Goal: Task Accomplishment & Management: Complete application form

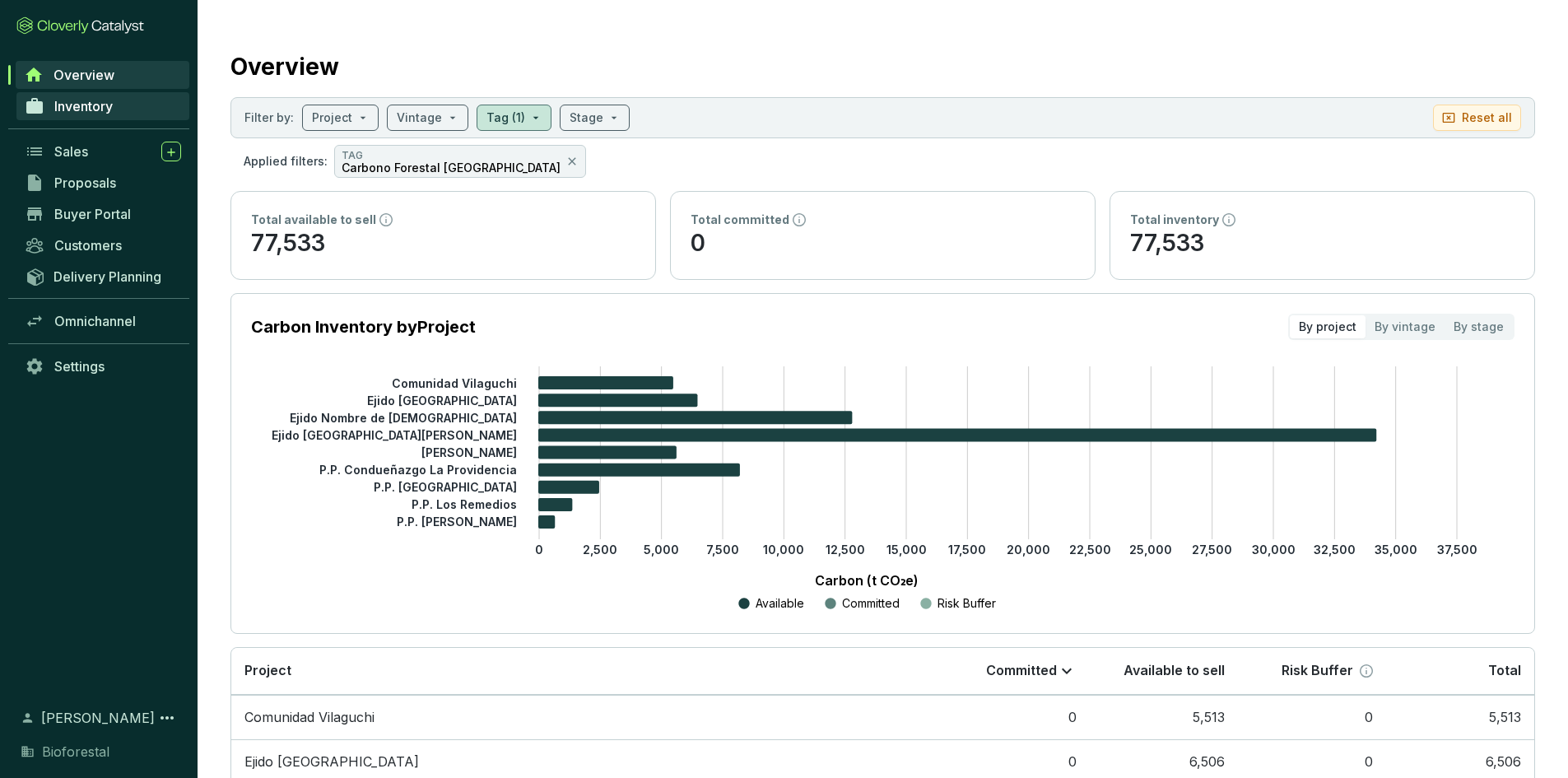
click at [98, 117] on link "Inventory" at bounding box center [103, 106] width 173 height 28
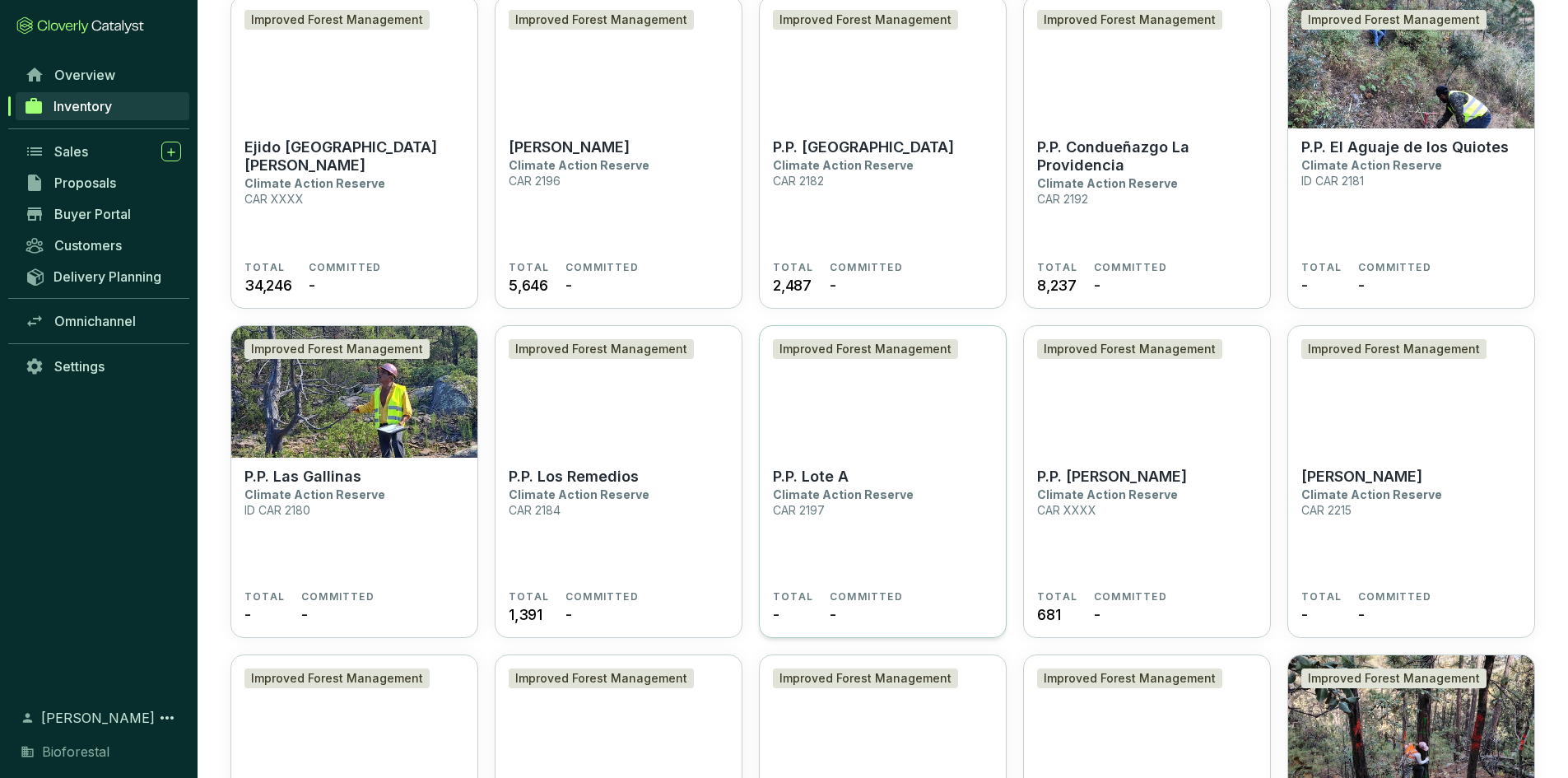
scroll to position [3787, 0]
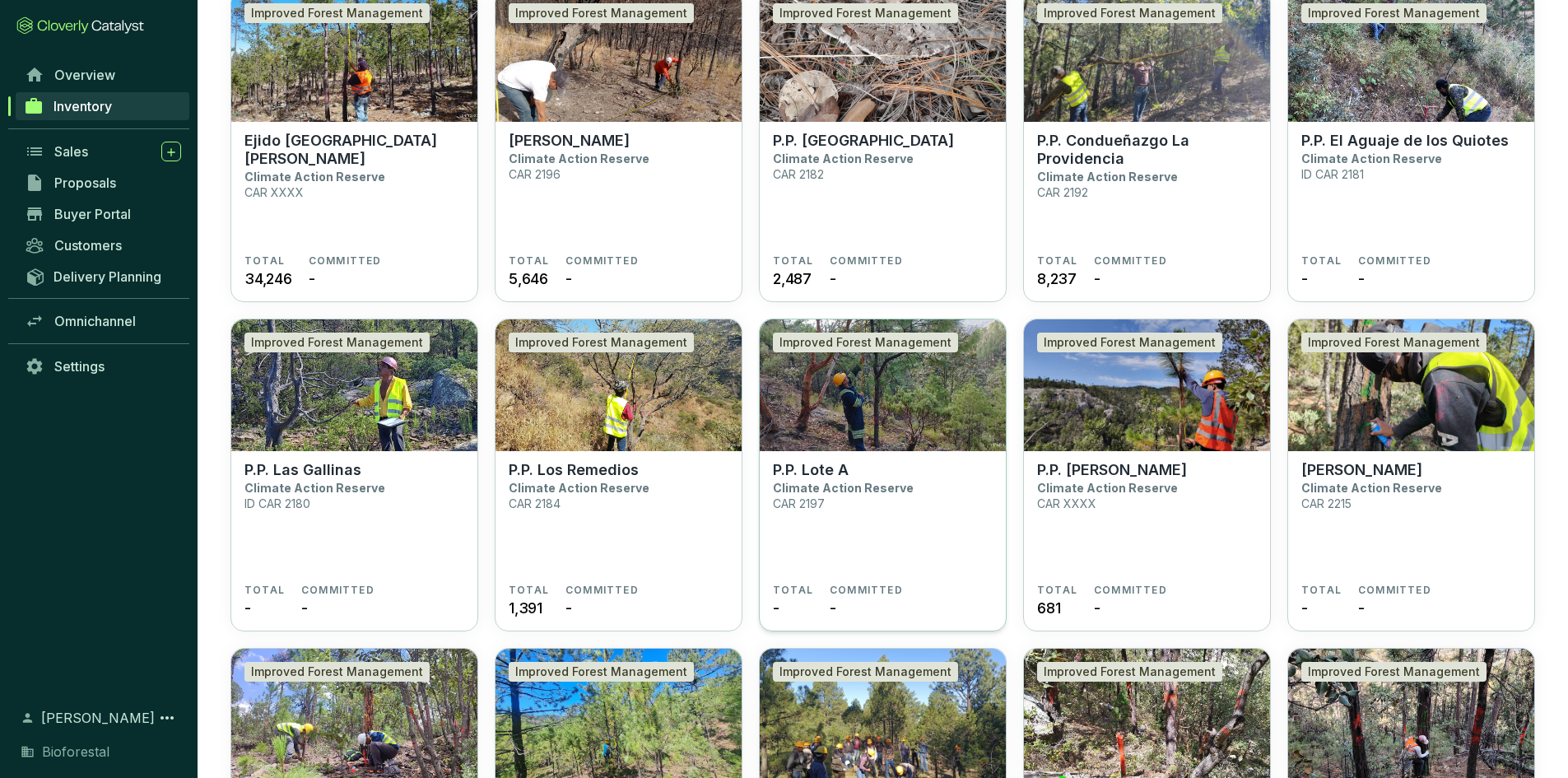
click at [855, 504] on section "P.P. Lote A Climate Action Reserve CAR 2197" at bounding box center [883, 522] width 220 height 123
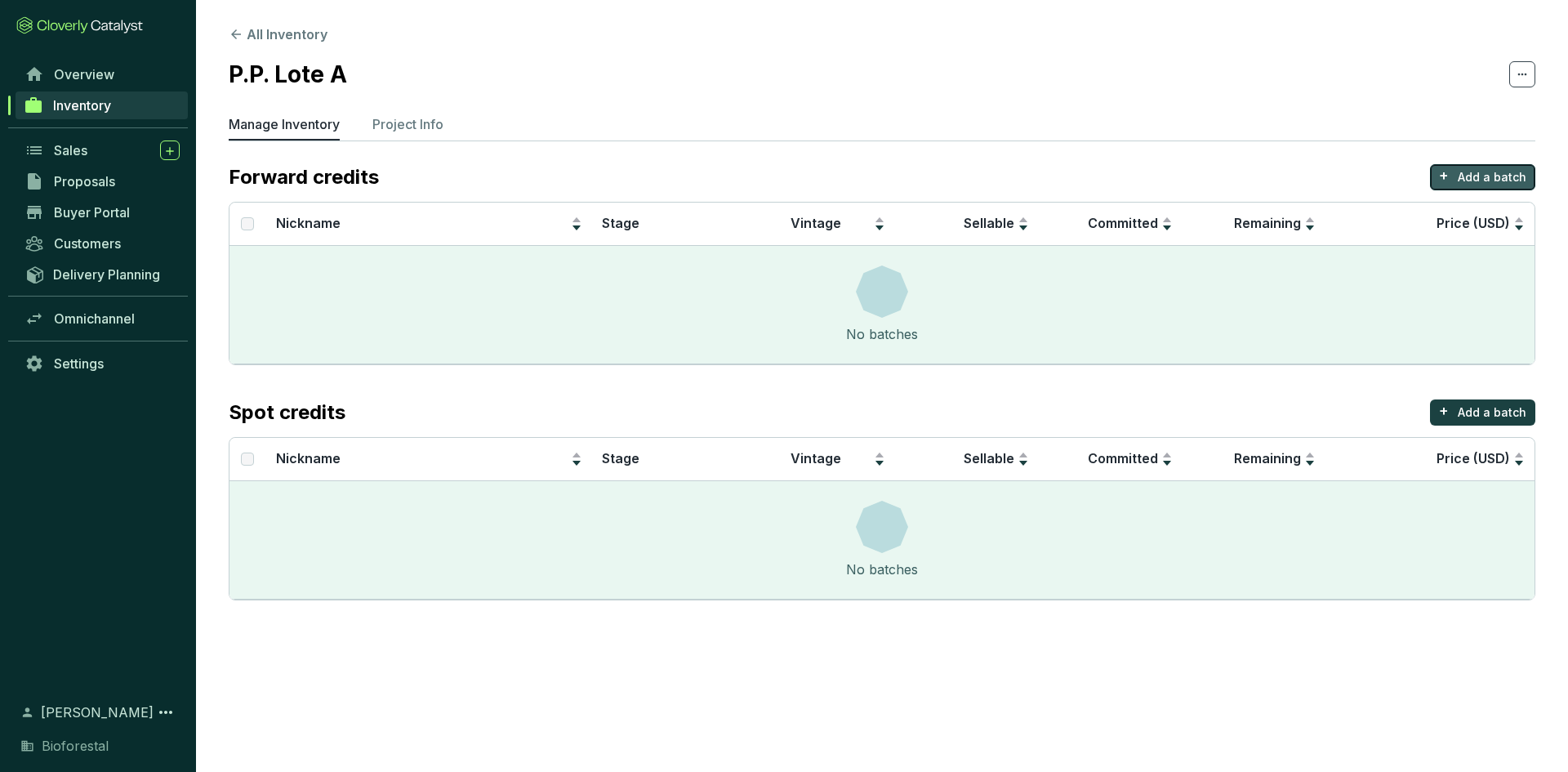
click at [1460, 169] on button "+ Add a batch" at bounding box center [1482, 177] width 105 height 26
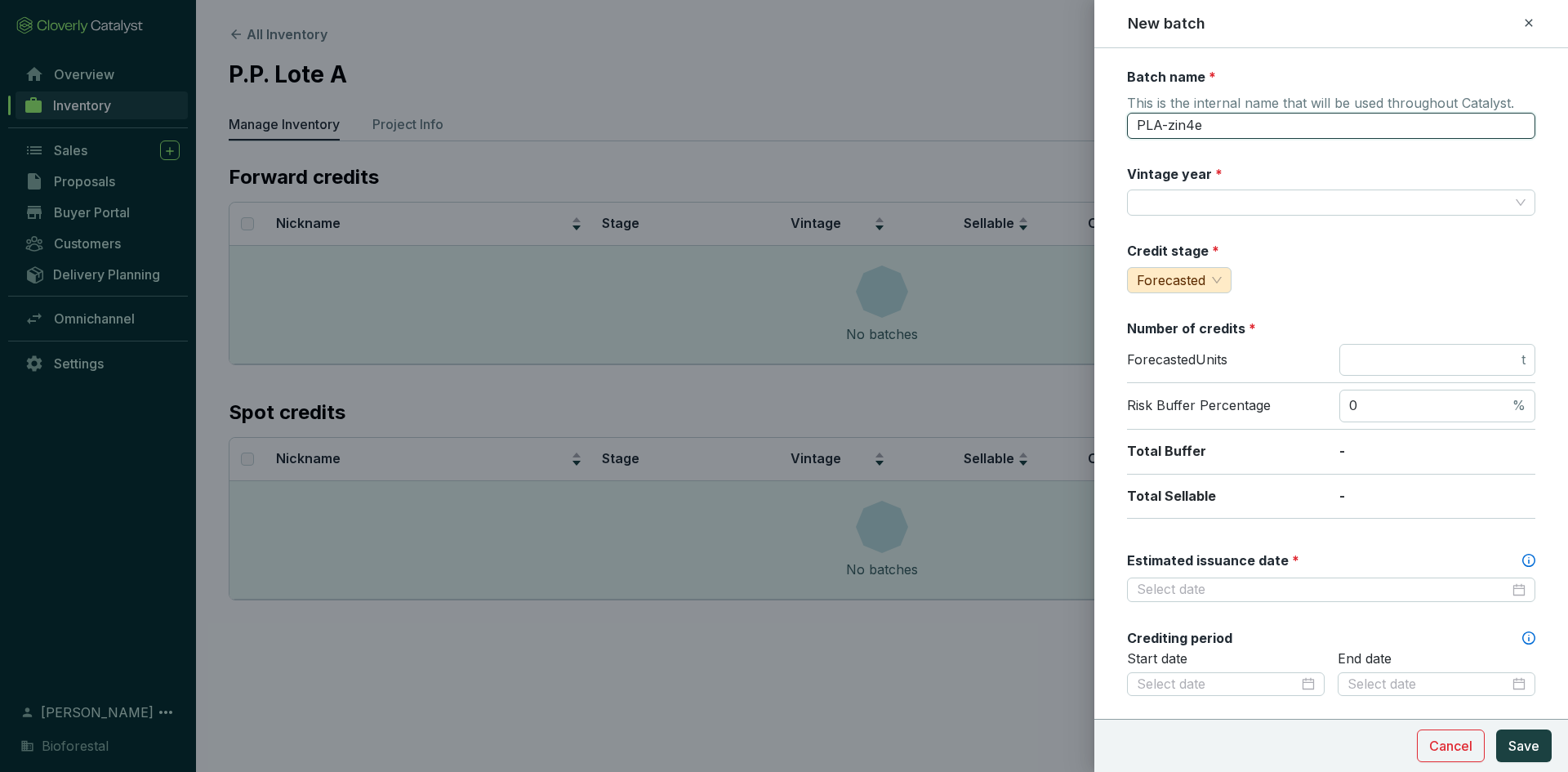
click at [1222, 129] on input "PLA-zin4e" at bounding box center [1331, 126] width 409 height 26
type input "P"
type input "Lote A 24-pr1"
click at [1247, 201] on input "Vintage year *" at bounding box center [1323, 202] width 373 height 24
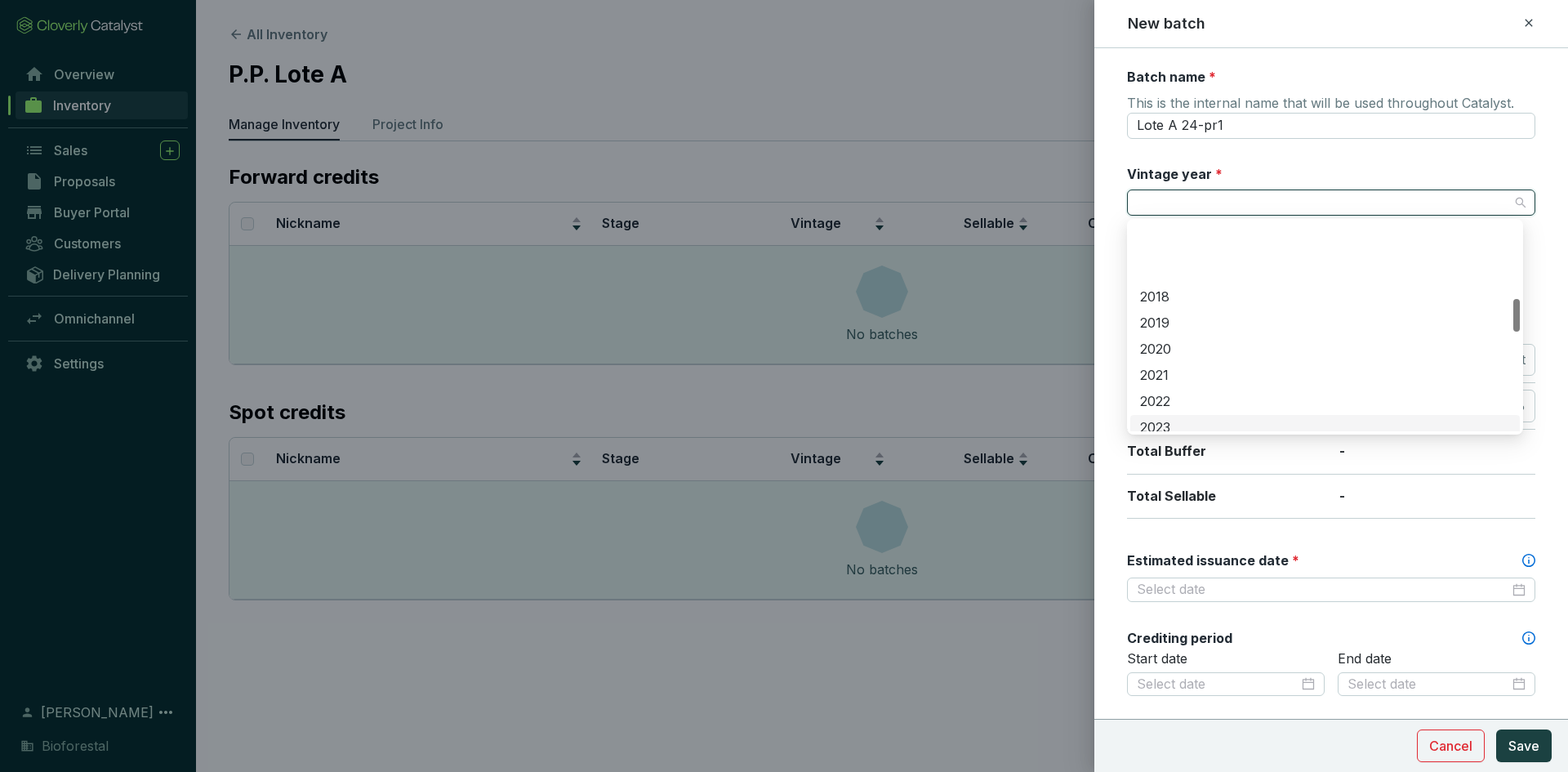
scroll to position [491, 0]
click at [1171, 370] on div "2024" at bounding box center [1326, 372] width 370 height 18
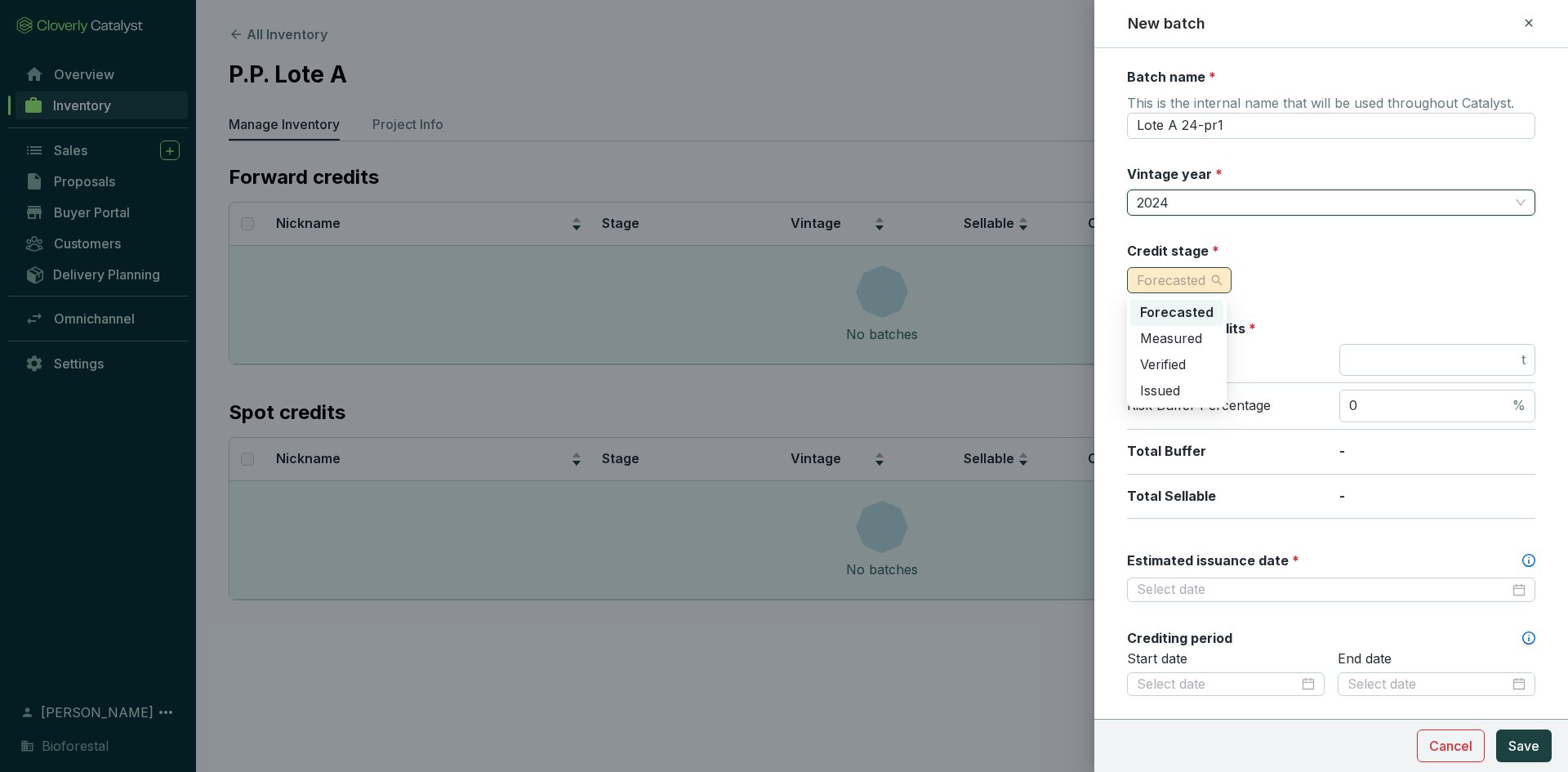
click at [1196, 287] on span "Forecasted" at bounding box center [1171, 279] width 68 height 17
click at [1176, 332] on span "Measured" at bounding box center [1172, 338] width 62 height 17
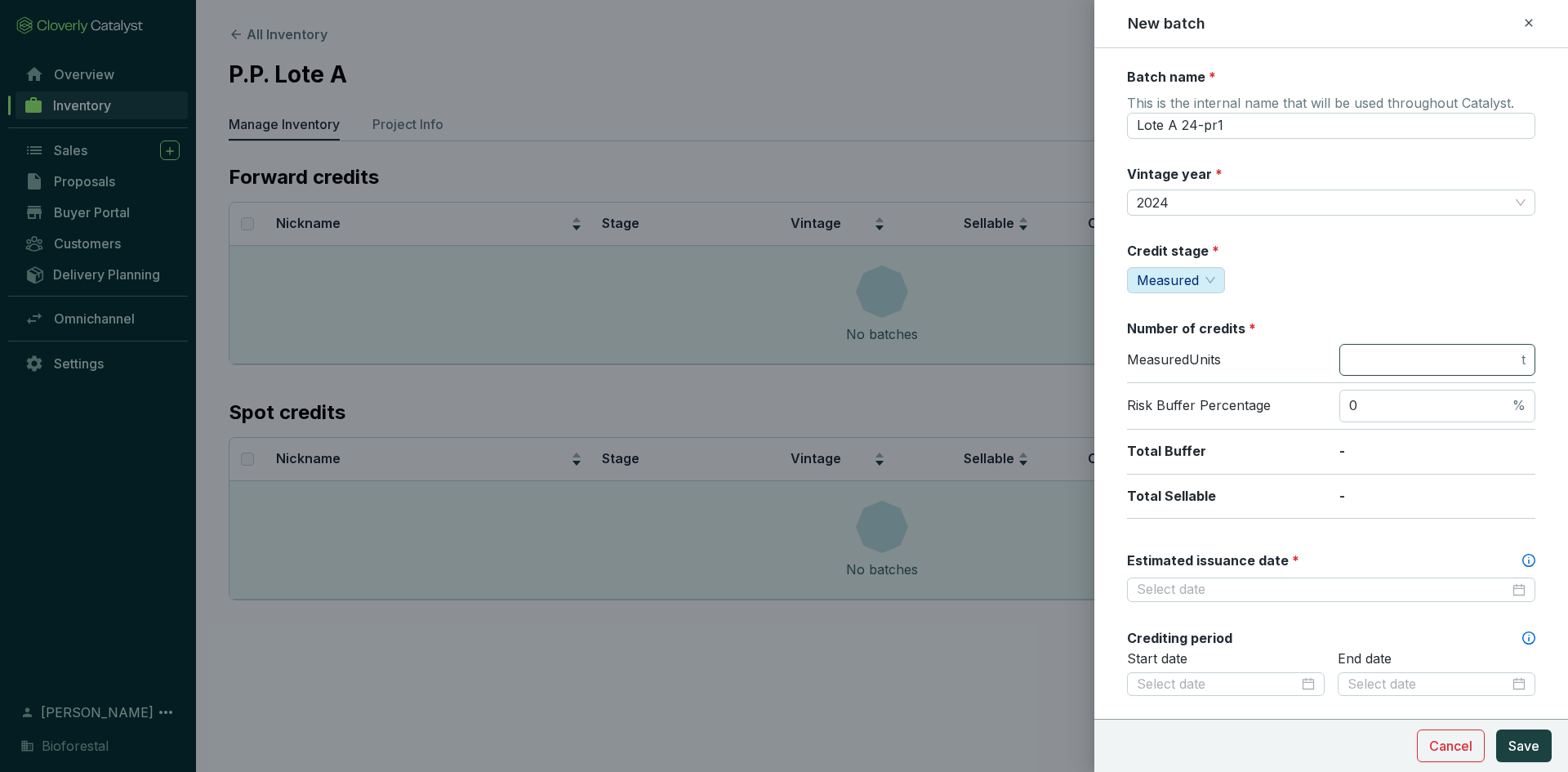
click at [1339, 352] on span "t" at bounding box center [1437, 360] width 196 height 33
click at [1340, 356] on span "t" at bounding box center [1437, 360] width 196 height 33
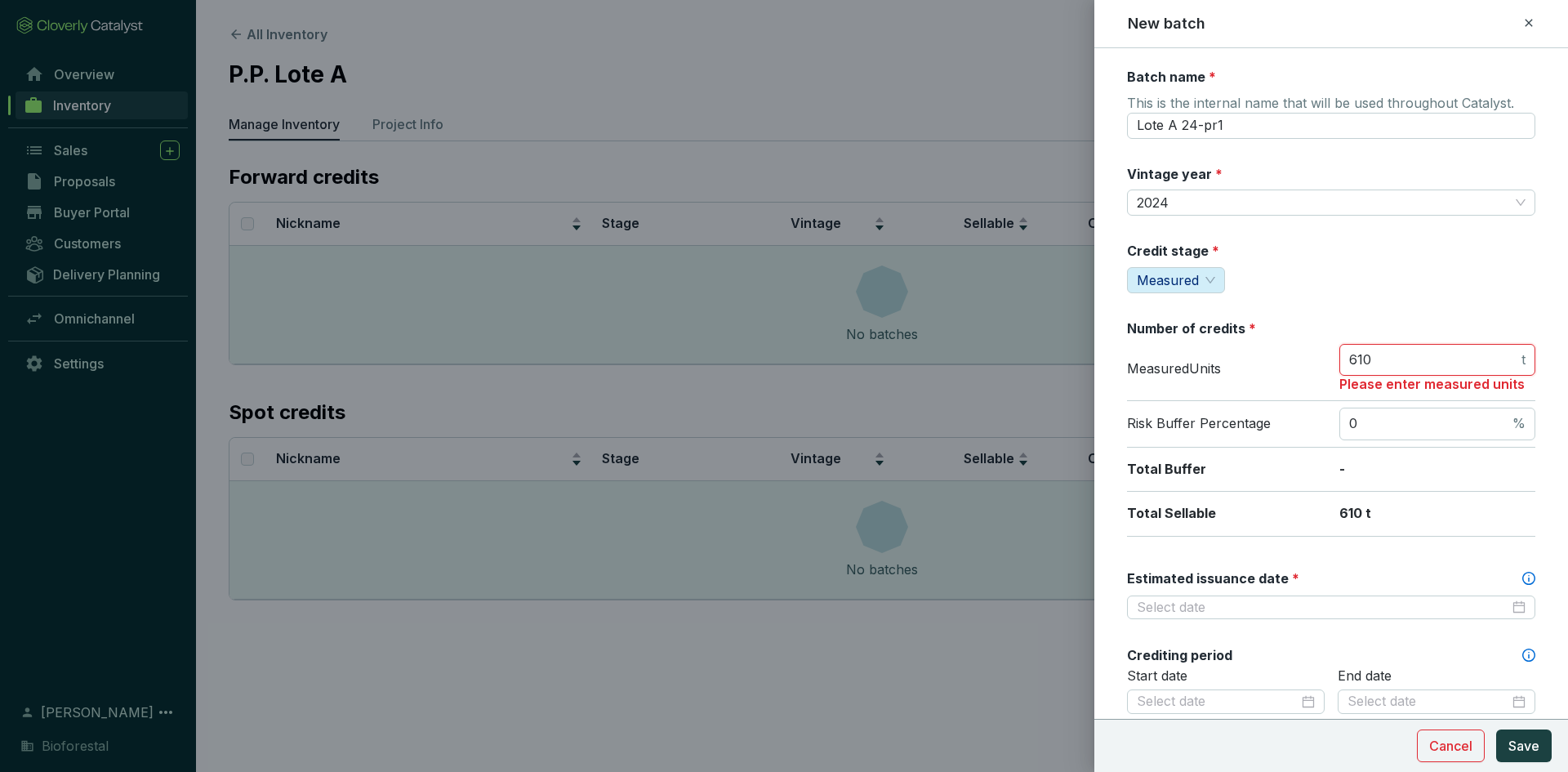
type input "610"
click at [1299, 401] on div "Risk Buffer Percentage 0 %" at bounding box center [1331, 424] width 409 height 47
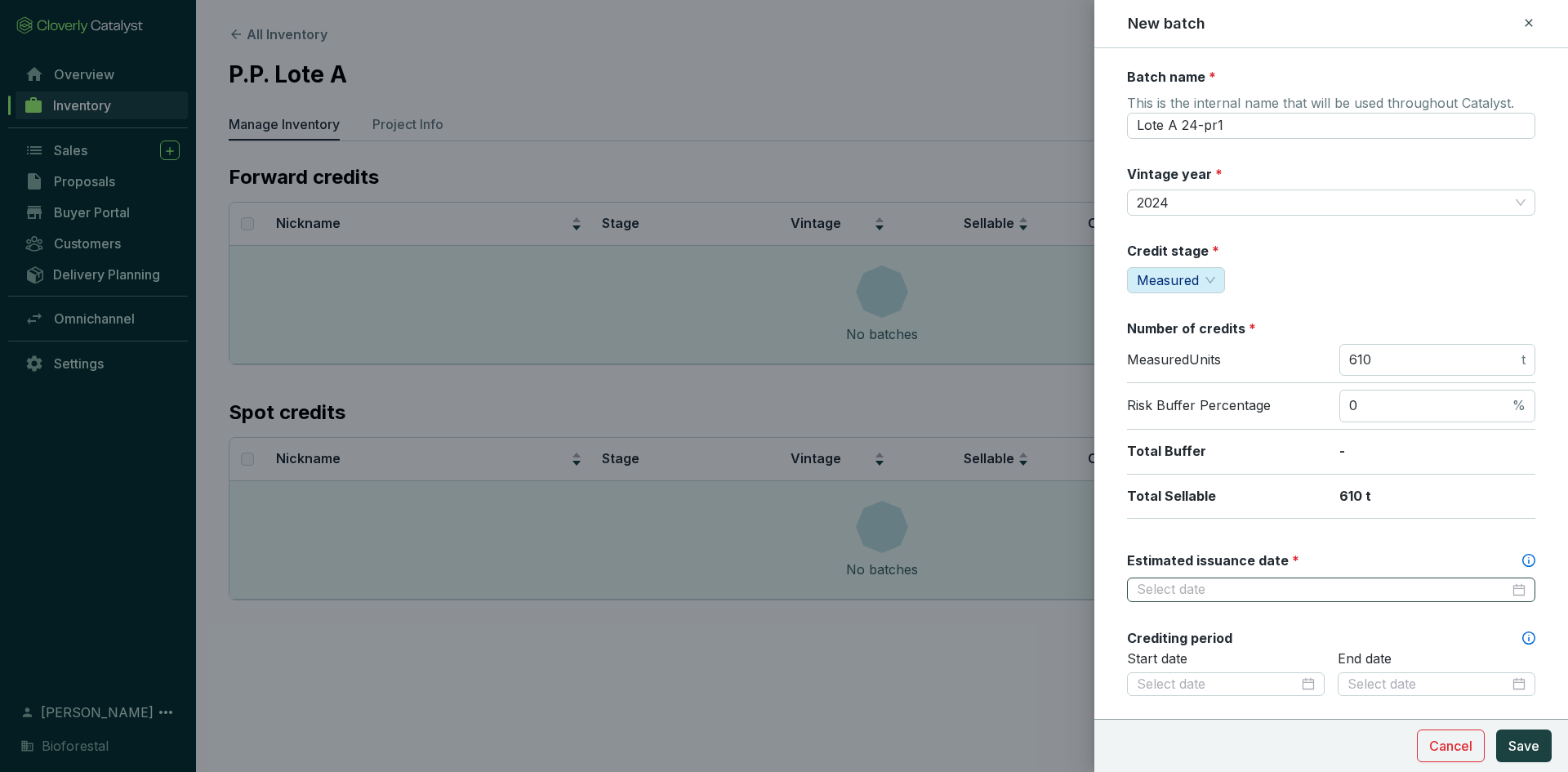
click at [1231, 599] on div at bounding box center [1331, 589] width 409 height 24
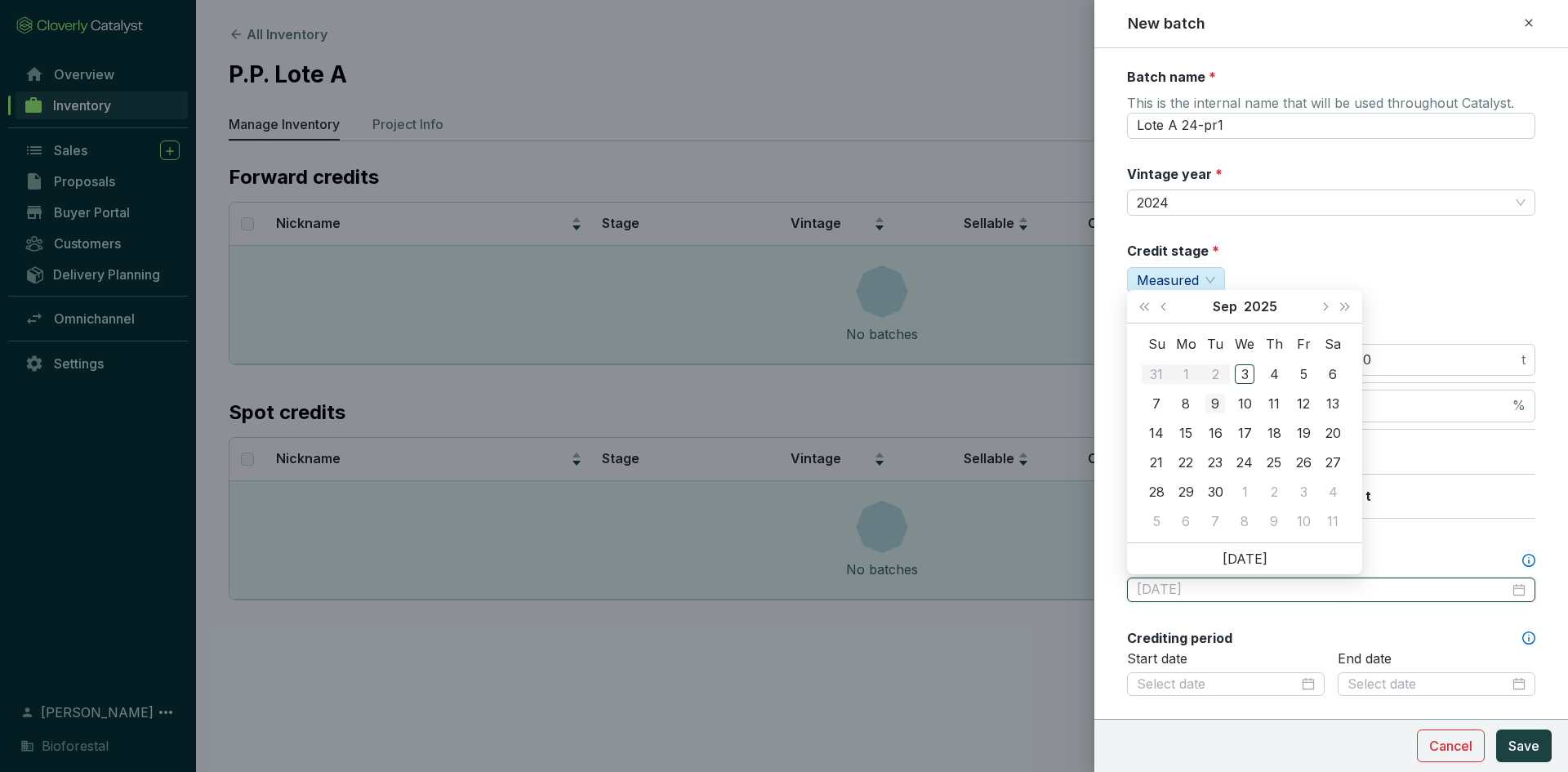
type input "[DATE]"
click at [1345, 304] on span "Next year (Control + right)" at bounding box center [1345, 306] width 8 height 8
type input "[DATE]"
click at [1222, 428] on div "15" at bounding box center [1216, 433] width 19 height 19
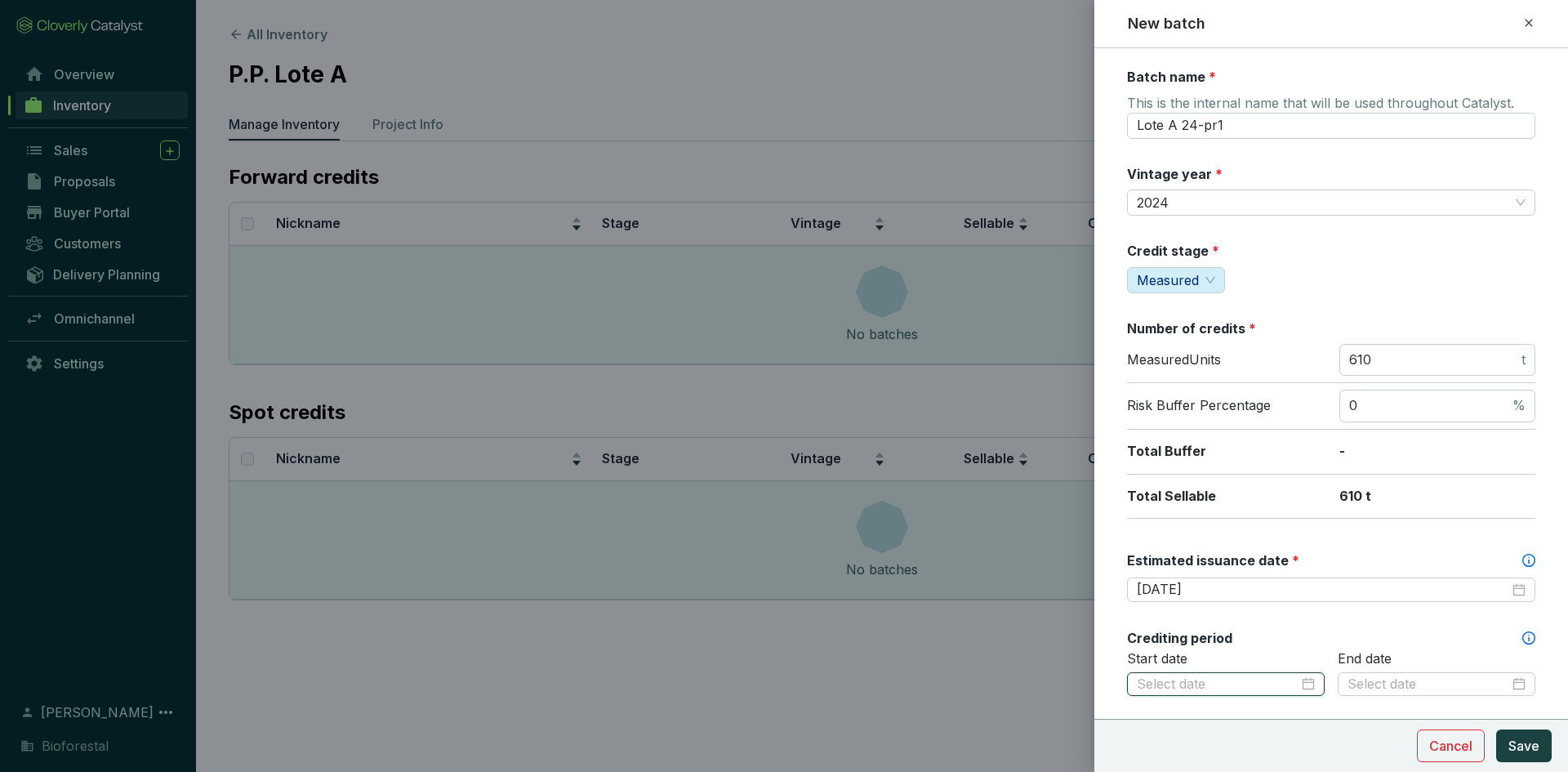
click at [1182, 681] on input at bounding box center [1218, 684] width 162 height 18
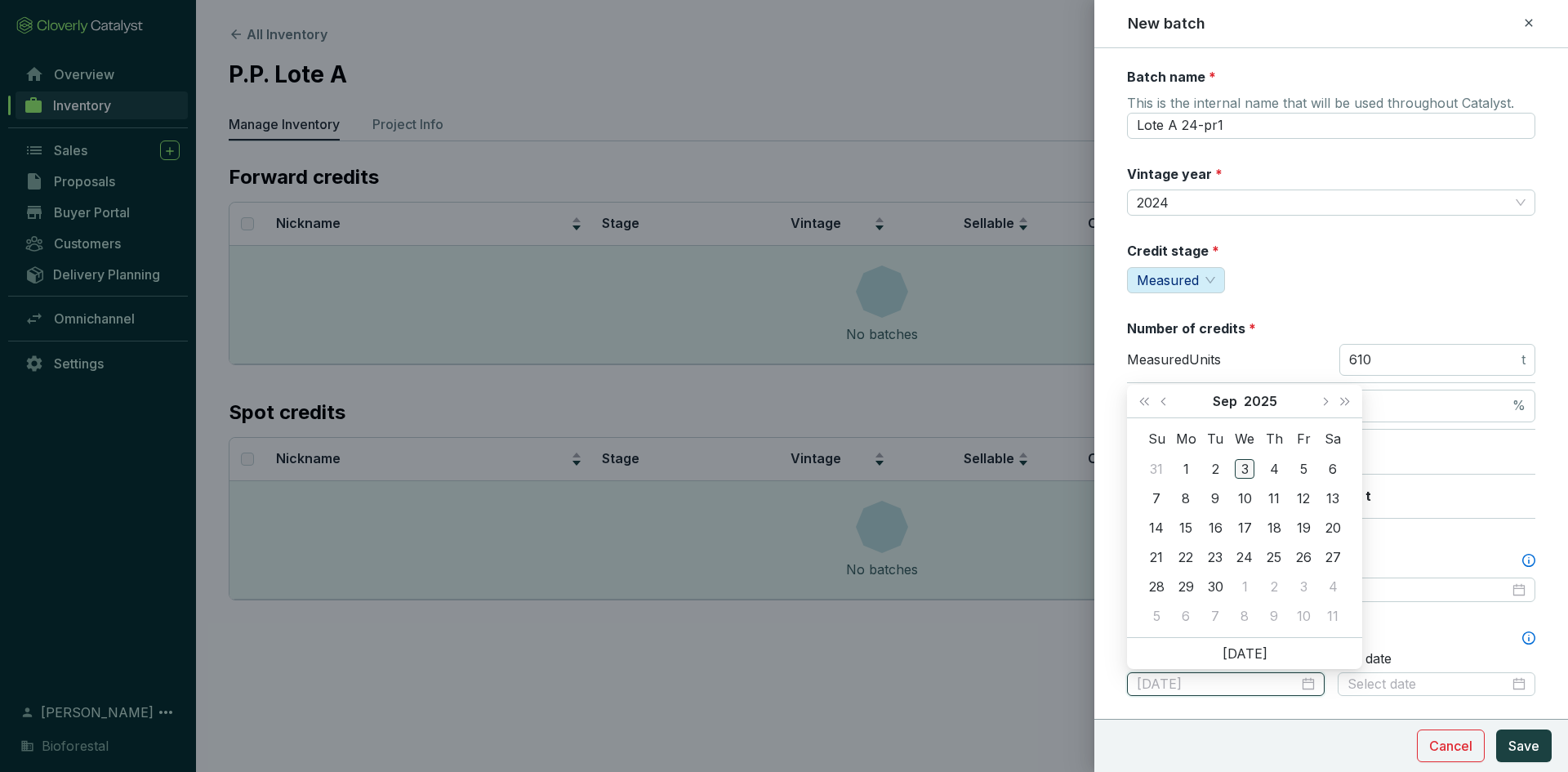
type input "[DATE]"
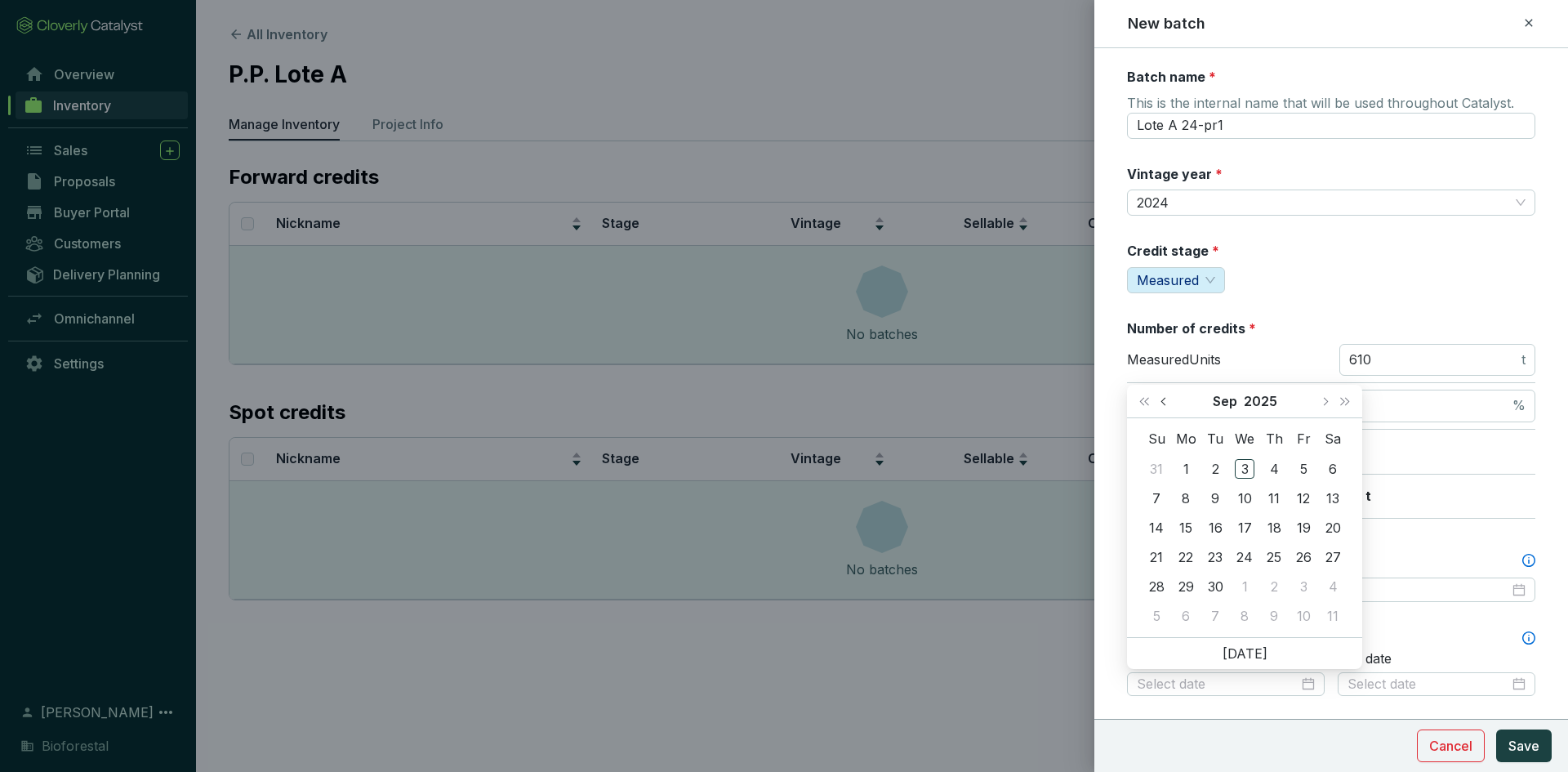
click at [1162, 404] on button "Previous month (PageUp)" at bounding box center [1166, 401] width 21 height 33
click at [1142, 399] on span "Last year (Control + left)" at bounding box center [1145, 401] width 8 height 8
click at [1163, 402] on span "Previous month (PageUp)" at bounding box center [1164, 401] width 8 height 8
click at [1163, 401] on span "Previous month (PageUp)" at bounding box center [1164, 401] width 8 height 8
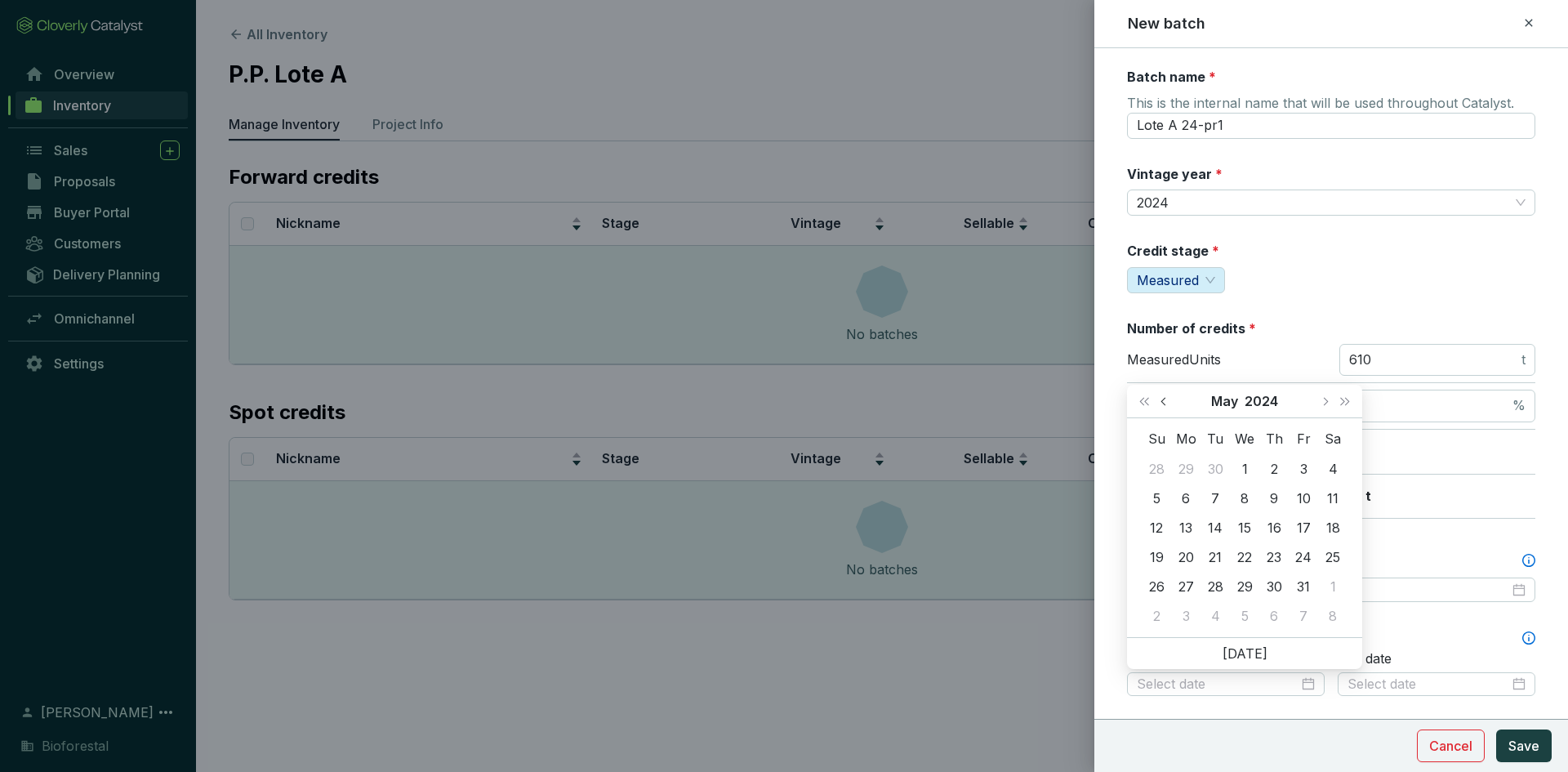
click at [1163, 401] on span "Previous month (PageUp)" at bounding box center [1164, 401] width 8 height 8
click at [1326, 404] on span "Next month (PageDown)" at bounding box center [1325, 401] width 8 height 8
type input "[DATE]"
click at [1184, 549] on div "20" at bounding box center [1185, 557] width 19 height 19
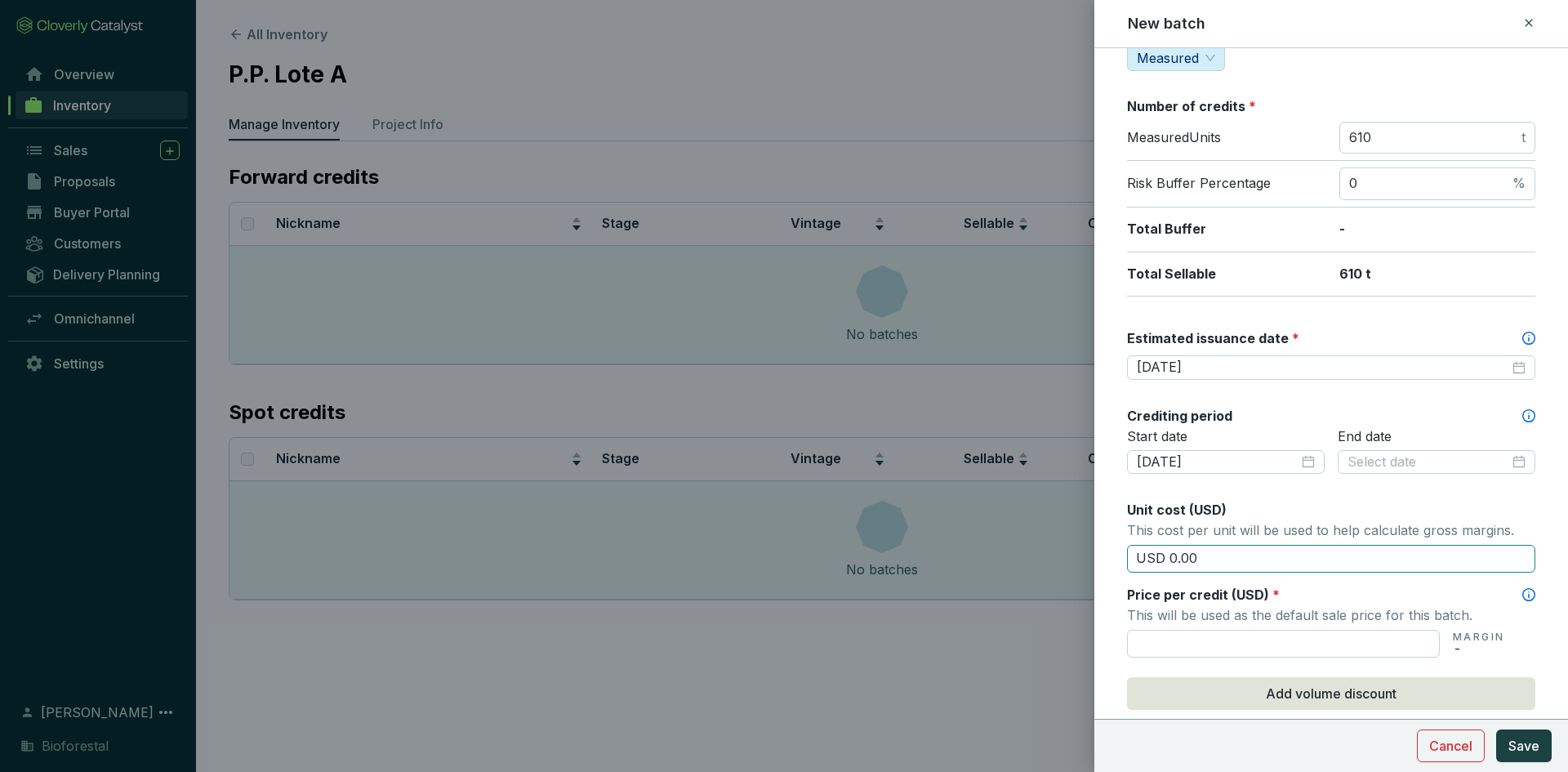
scroll to position [245, 0]
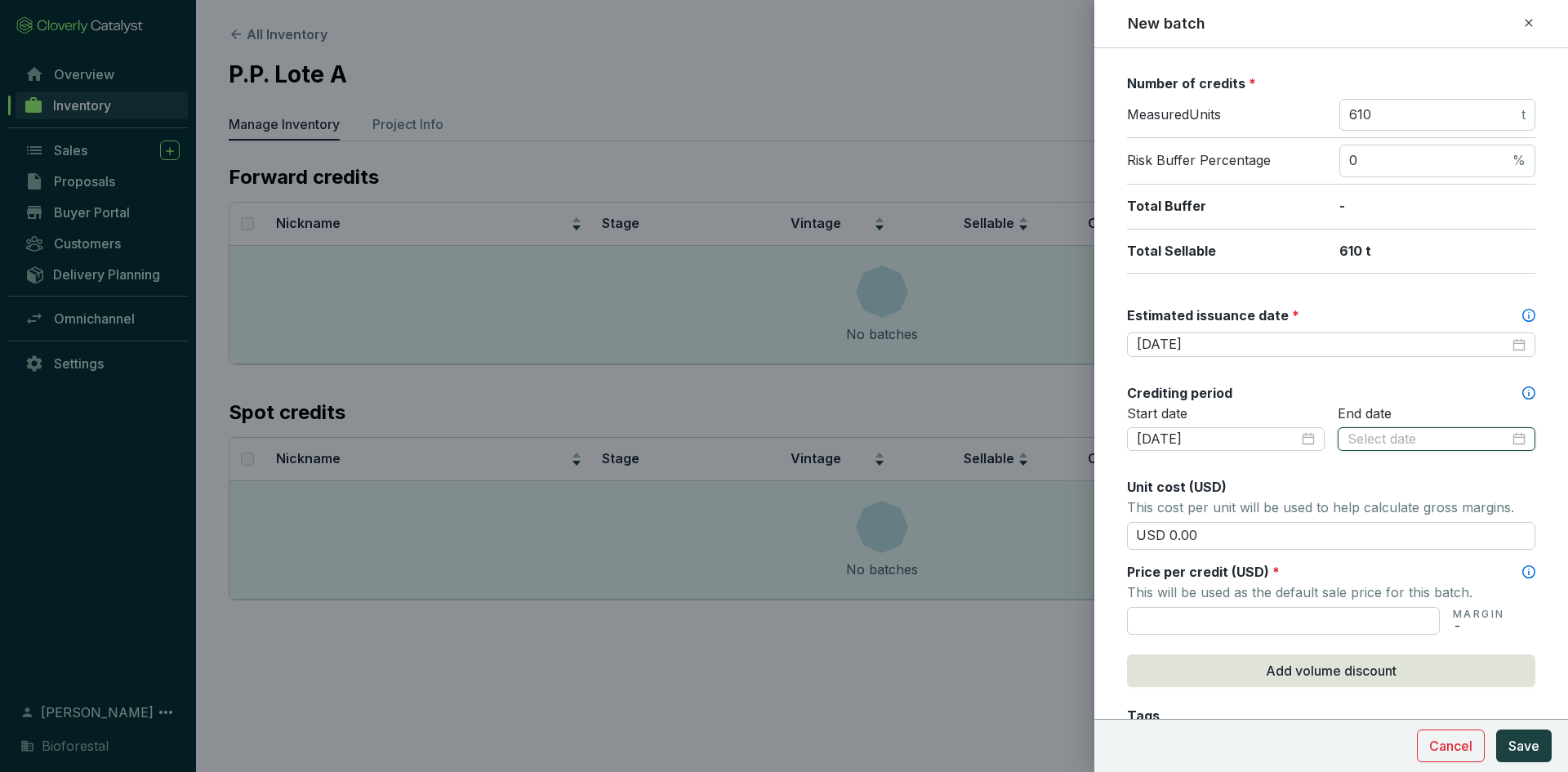
click at [1404, 438] on input at bounding box center [1429, 439] width 162 height 18
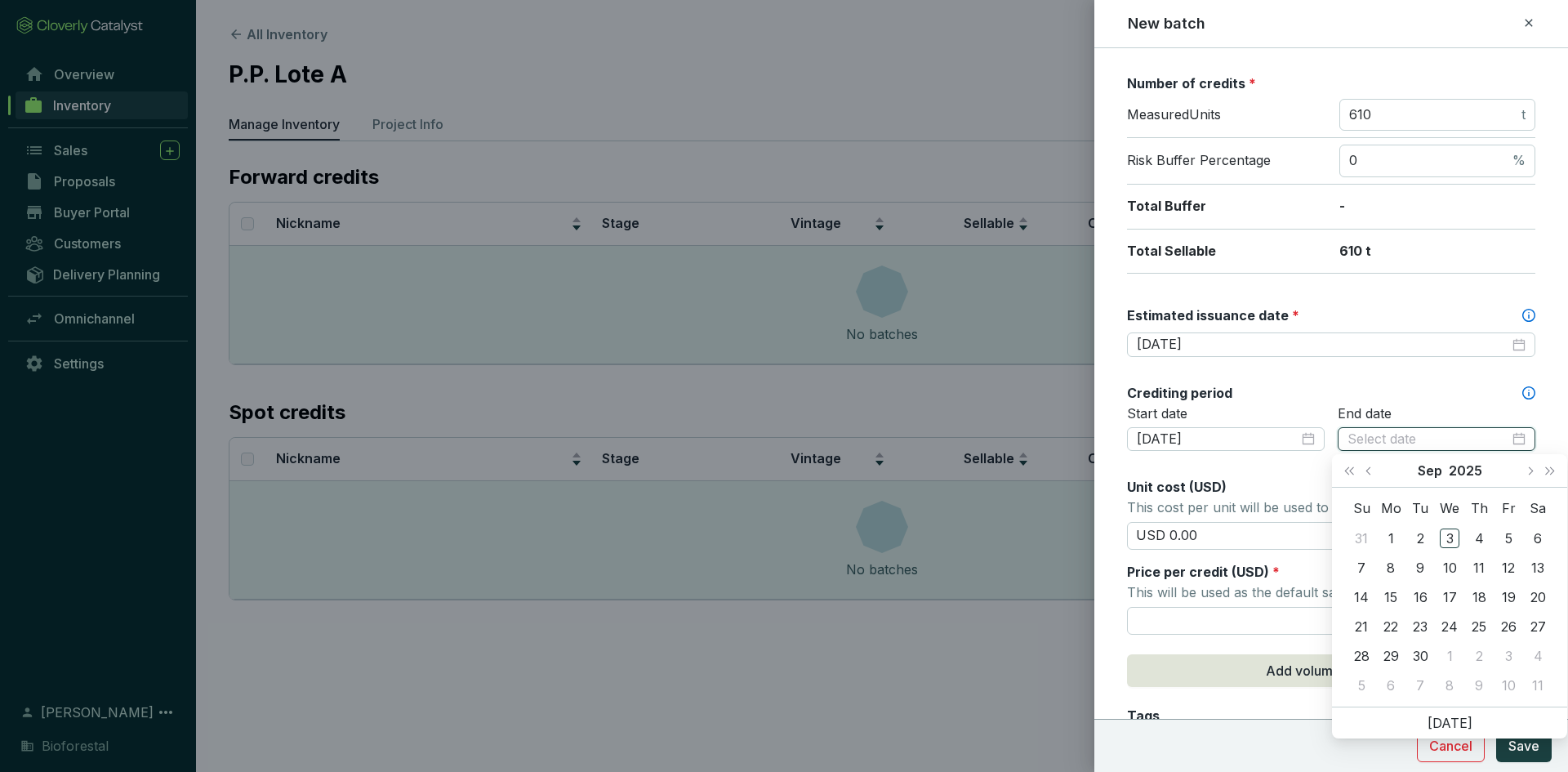
click at [1404, 438] on input at bounding box center [1429, 439] width 162 height 18
click at [1349, 469] on span "Last year (Control + left)" at bounding box center [1349, 470] width 8 height 8
type input "[DATE]"
click at [1354, 596] on div "15" at bounding box center [1362, 597] width 19 height 19
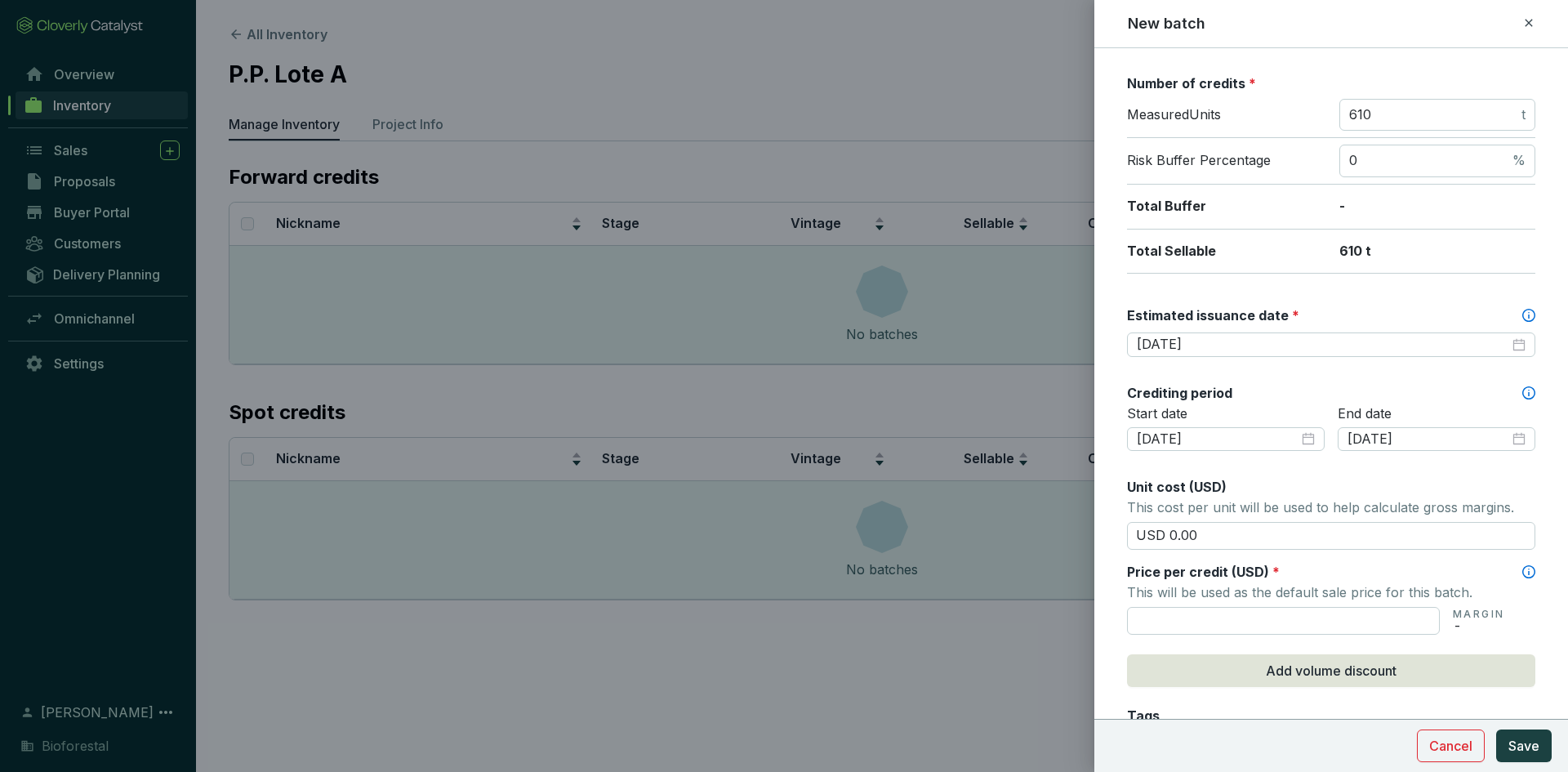
click at [1359, 478] on div "Unit cost (USD)" at bounding box center [1331, 487] width 409 height 18
click at [1248, 537] on input "USD 0.00" at bounding box center [1331, 535] width 409 height 28
type input "USD 0"
type input "USD 15.50"
click at [1161, 627] on input "text" at bounding box center [1283, 621] width 312 height 28
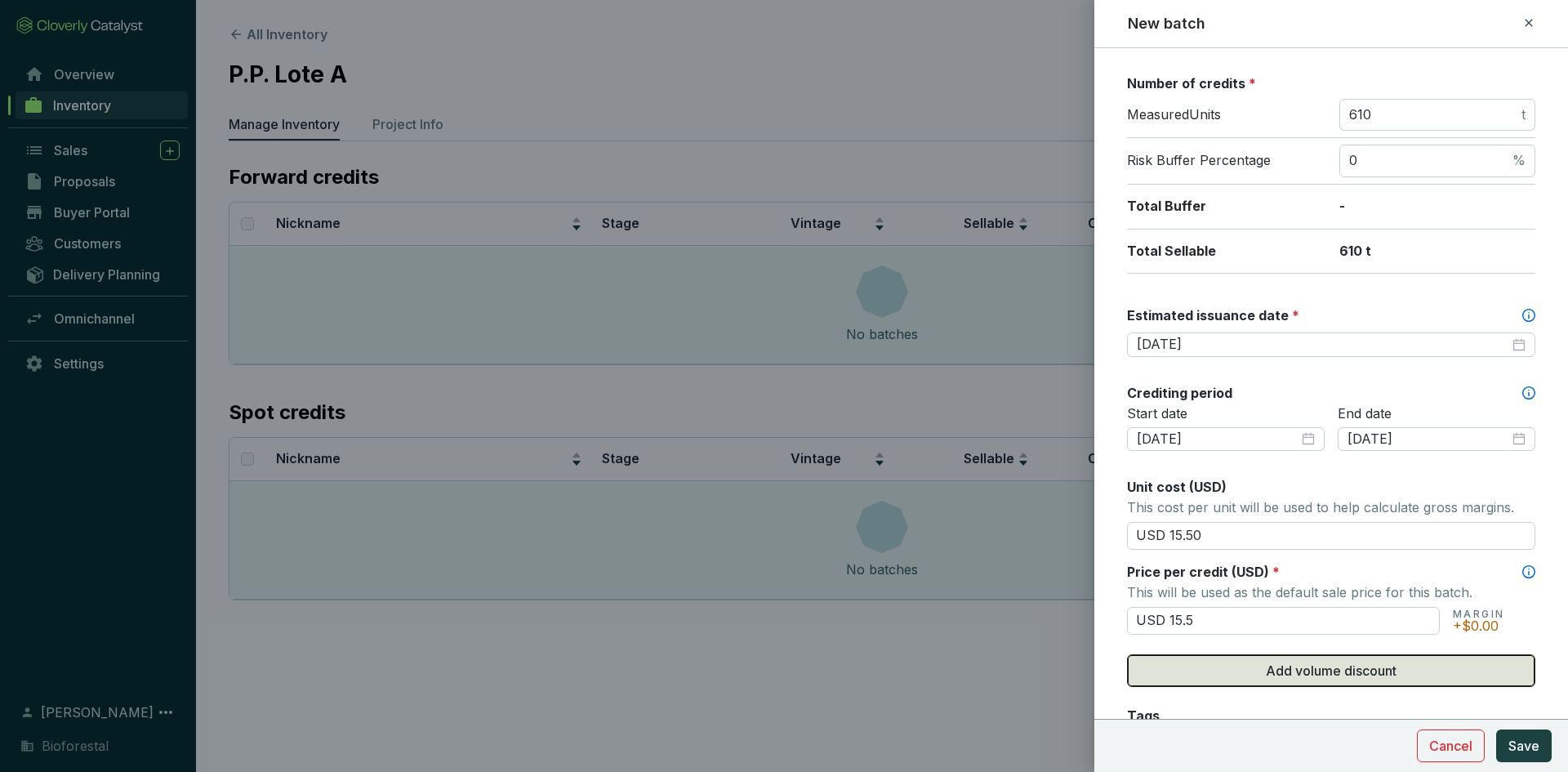
scroll to position [409, 0]
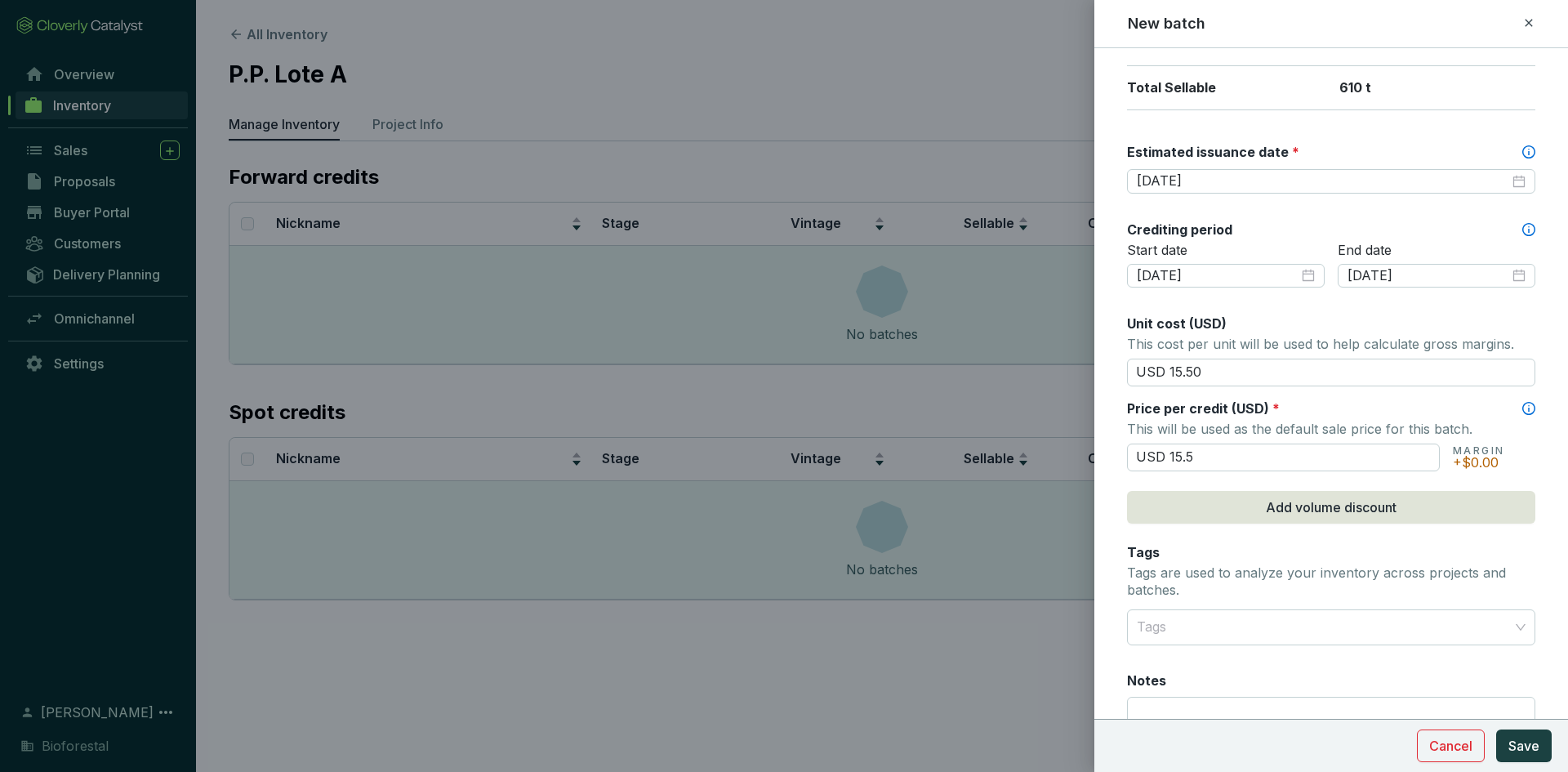
type input "USD 15.50"
click at [1185, 534] on div "Batch name * This is the internal name that will be used throughout Catalyst. L…" at bounding box center [1331, 237] width 409 height 1156
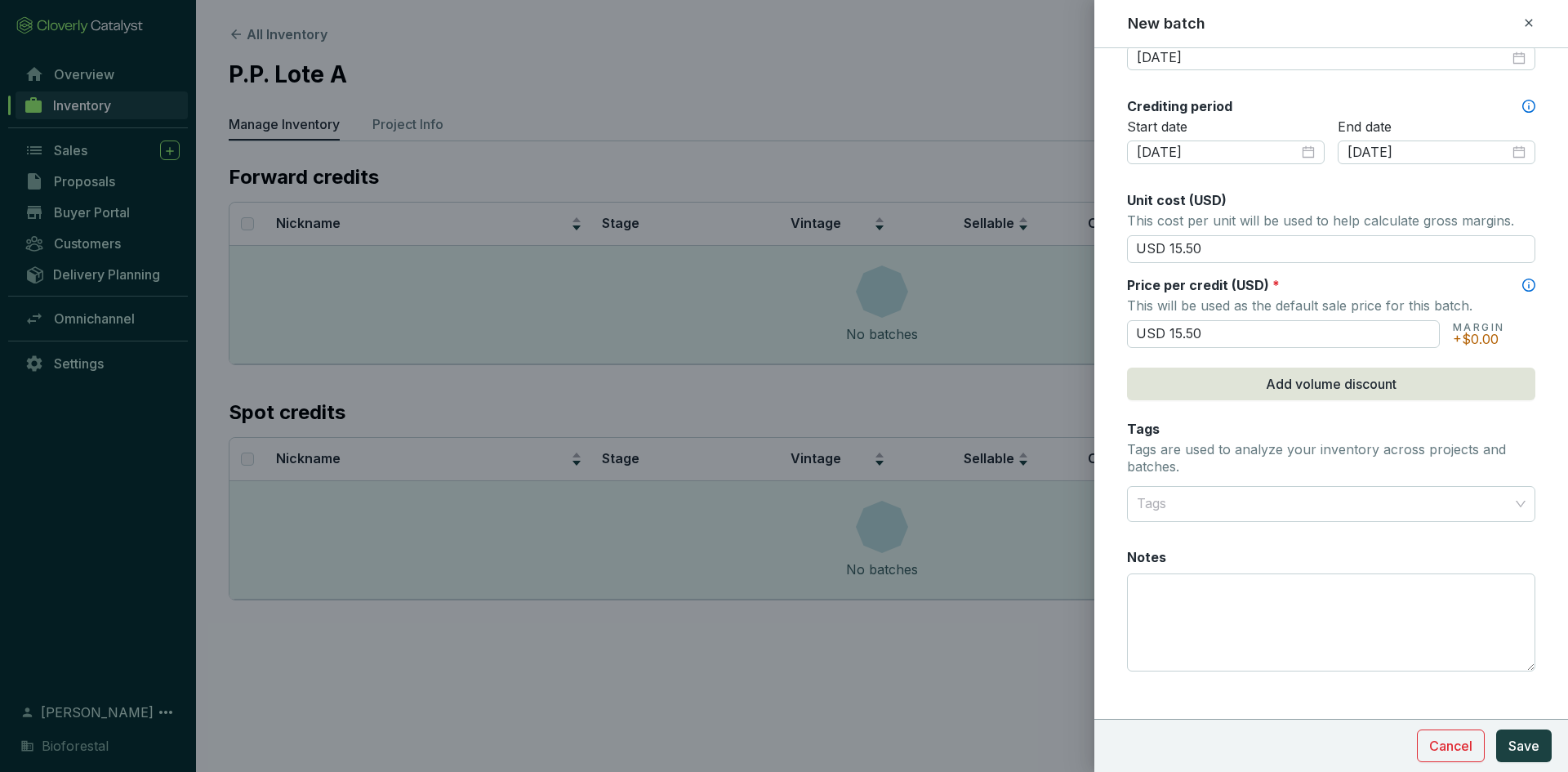
scroll to position [549, 0]
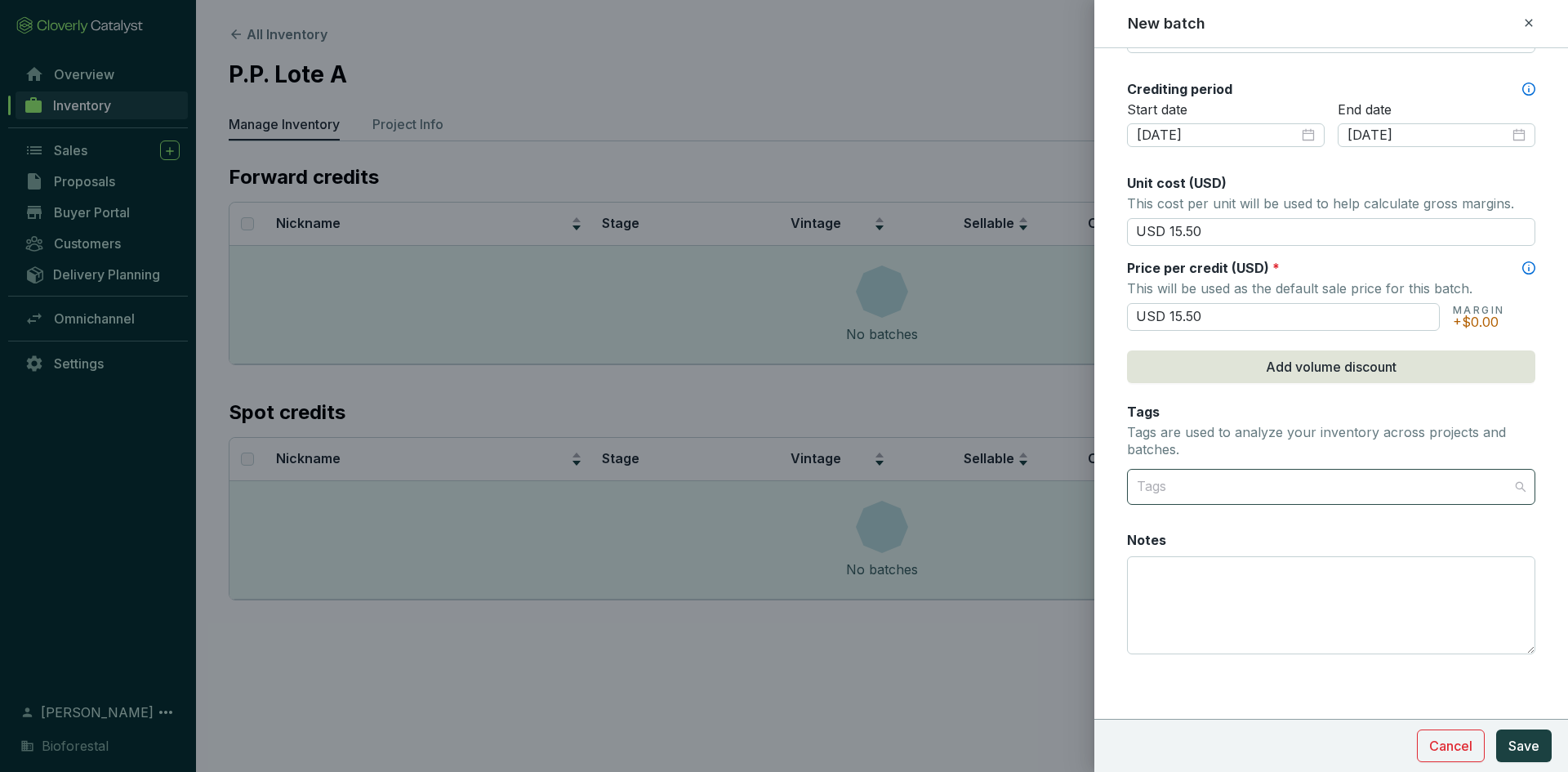
click at [1182, 490] on div at bounding box center [1322, 487] width 383 height 33
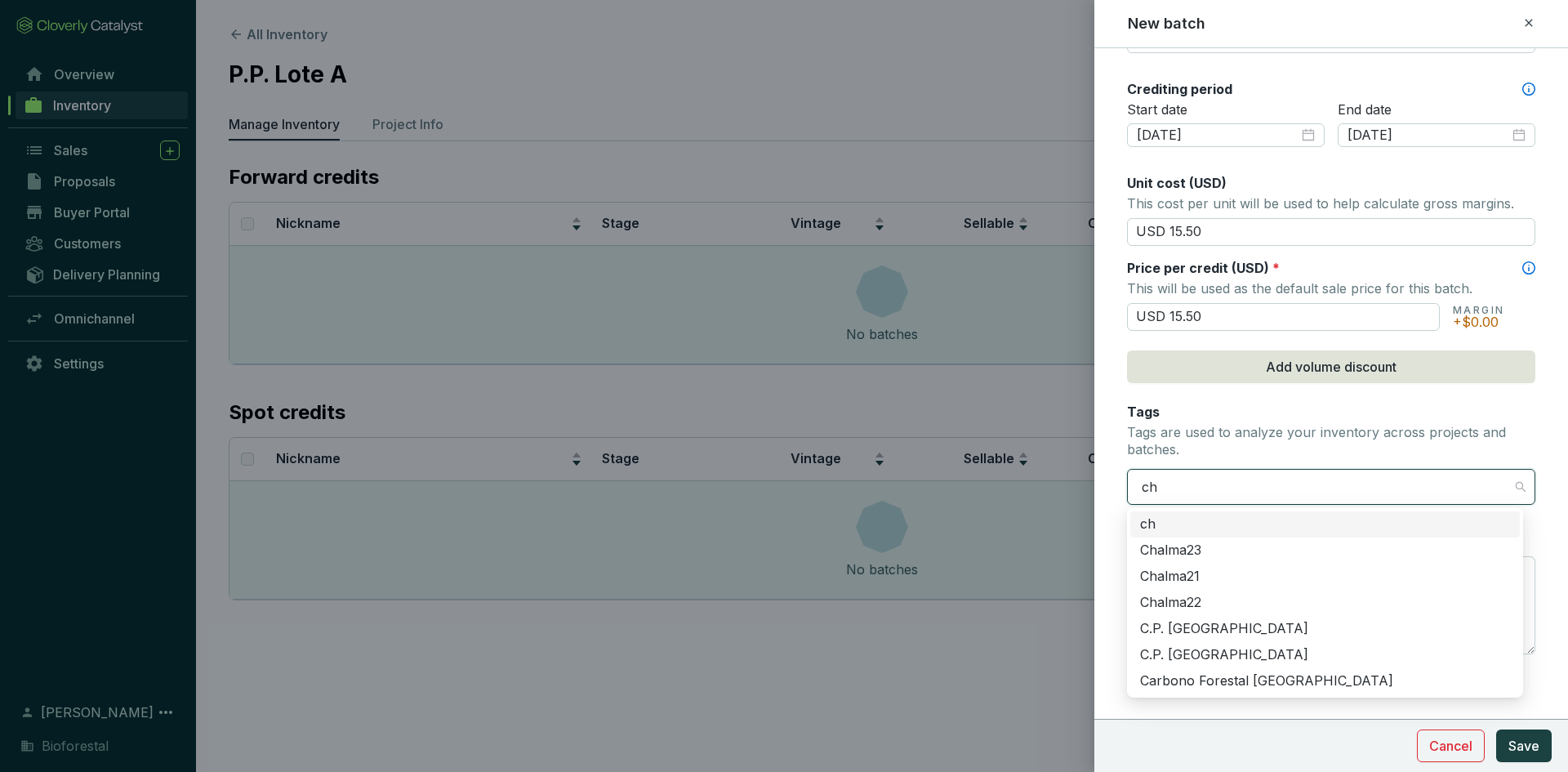
type input "chi"
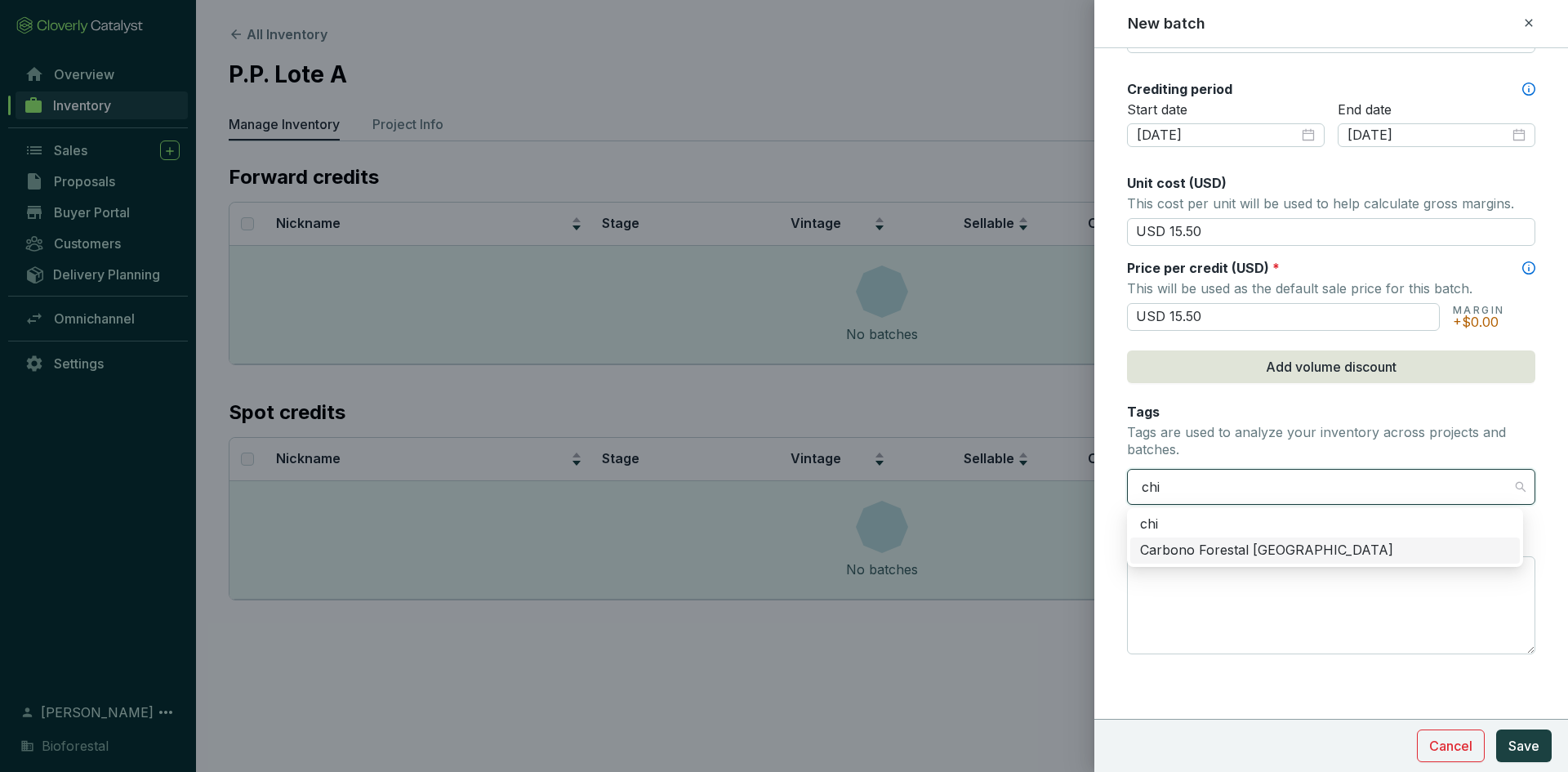
click at [1205, 543] on div "Carbono Forestal [GEOGRAPHIC_DATA]" at bounding box center [1326, 550] width 370 height 18
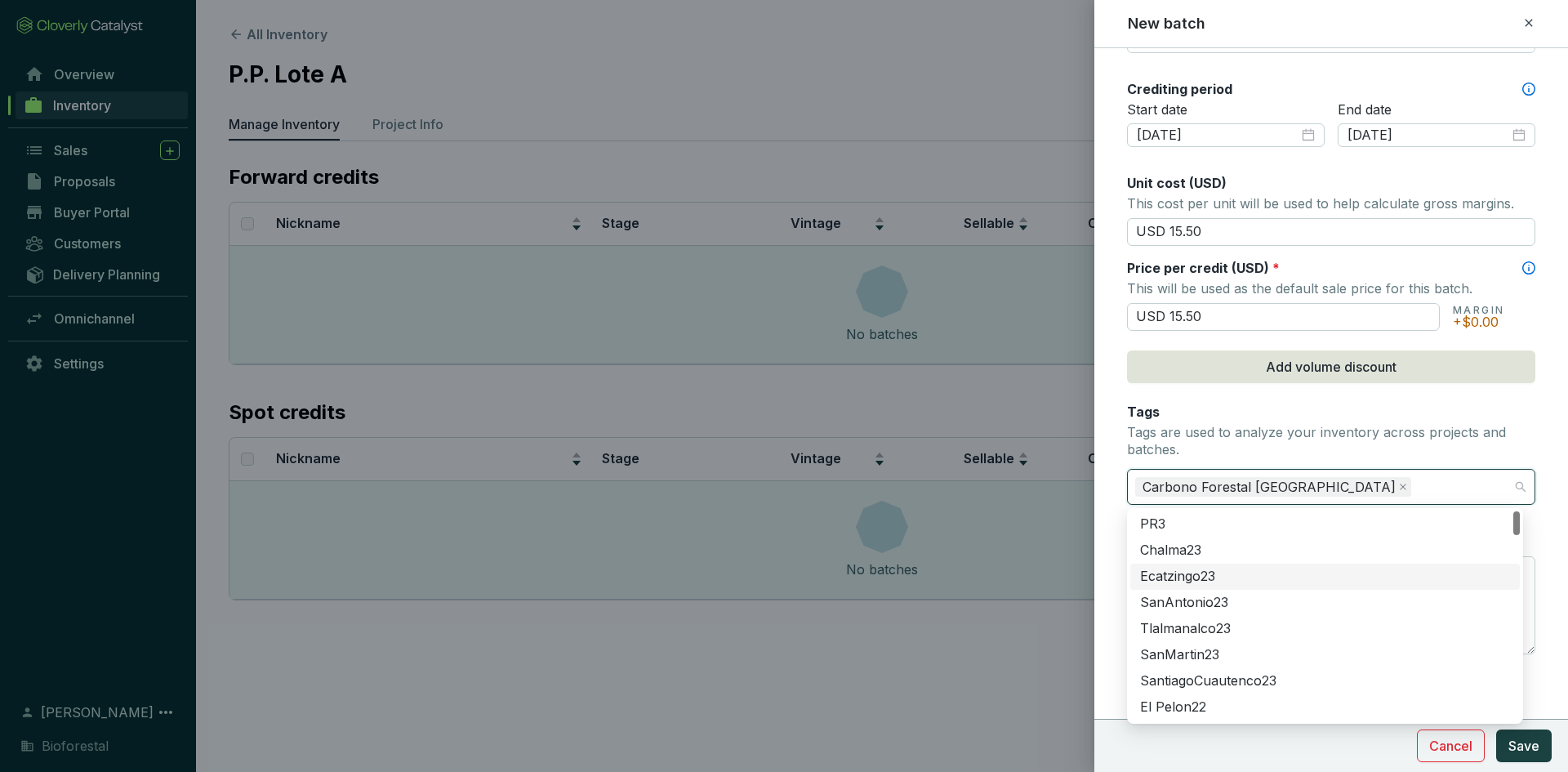
click at [1115, 554] on form "Batch name * This is the internal name that will be used throughout Catalyst. L…" at bounding box center [1331, 135] width 474 height 1233
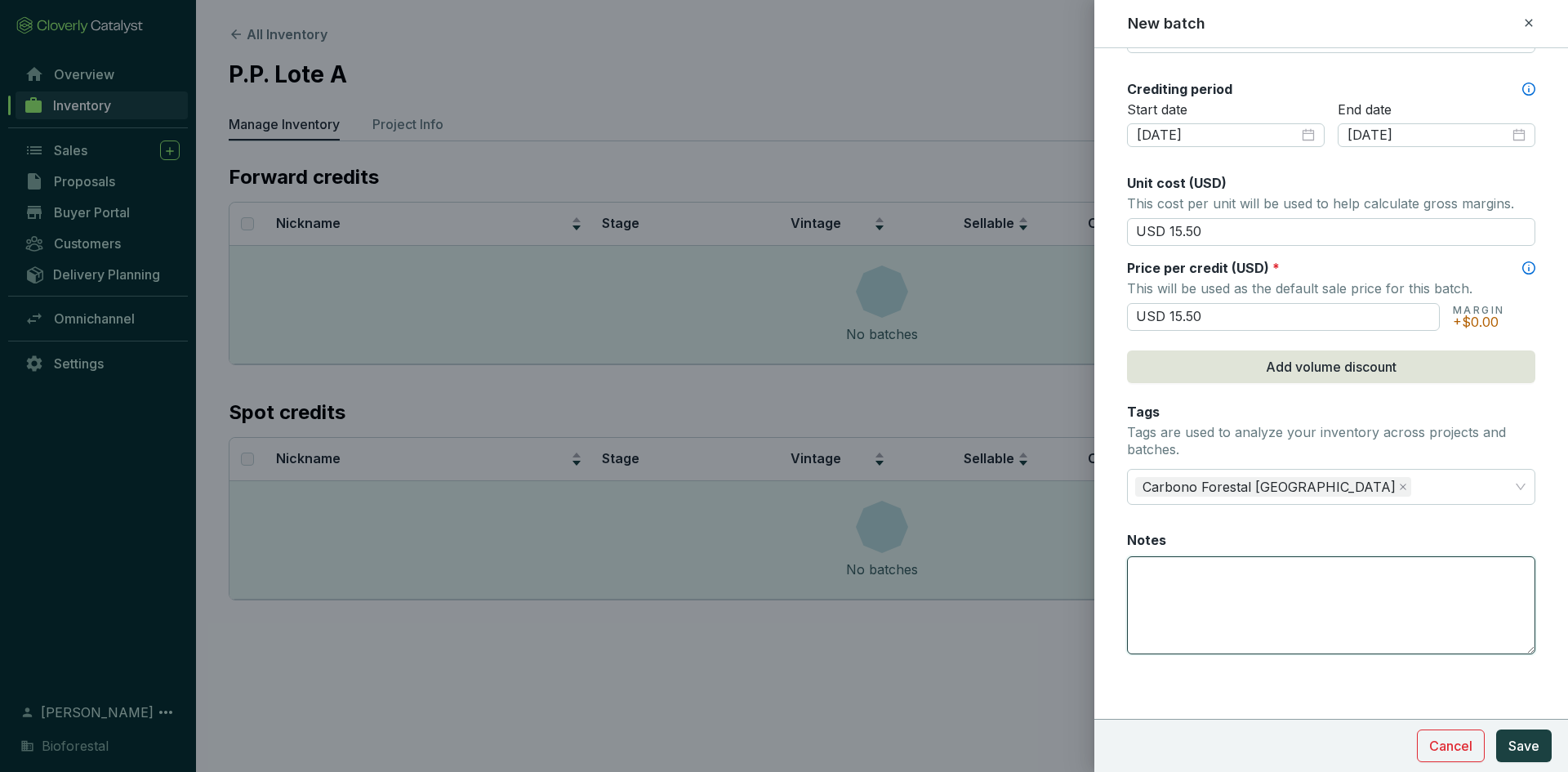
click at [1176, 574] on textarea "Notes" at bounding box center [1331, 605] width 407 height 96
click at [1417, 586] on textarea "269 créditos al fondo de aseguramiento" at bounding box center [1331, 605] width 407 height 96
type textarea "269 créditos al fondo de aseguramiento"
click at [1509, 750] on span "Save" at bounding box center [1524, 746] width 31 height 19
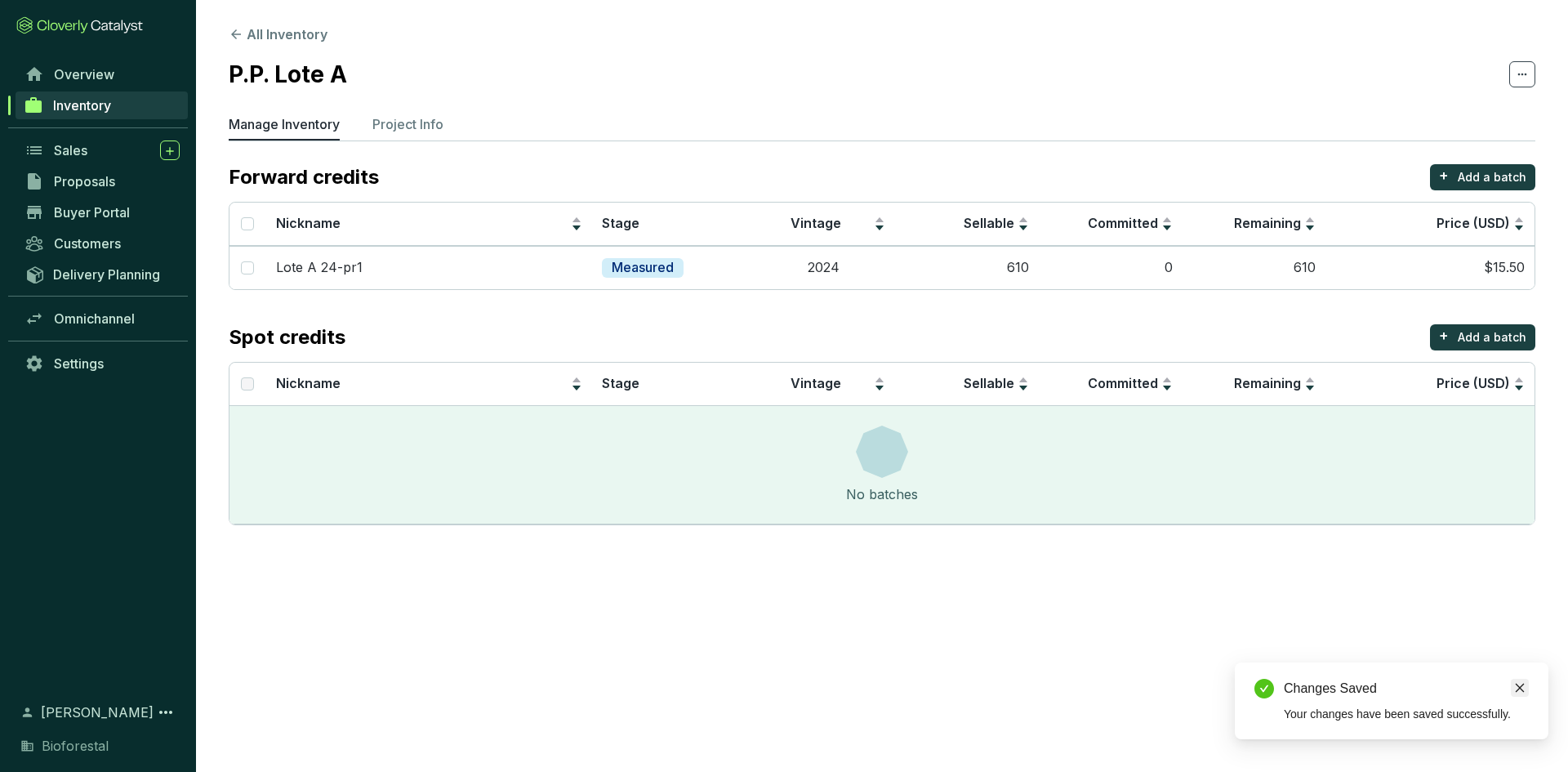
click at [1524, 688] on icon "close" at bounding box center [1520, 688] width 12 height 12
click at [1478, 174] on p "Add a batch" at bounding box center [1492, 177] width 68 height 17
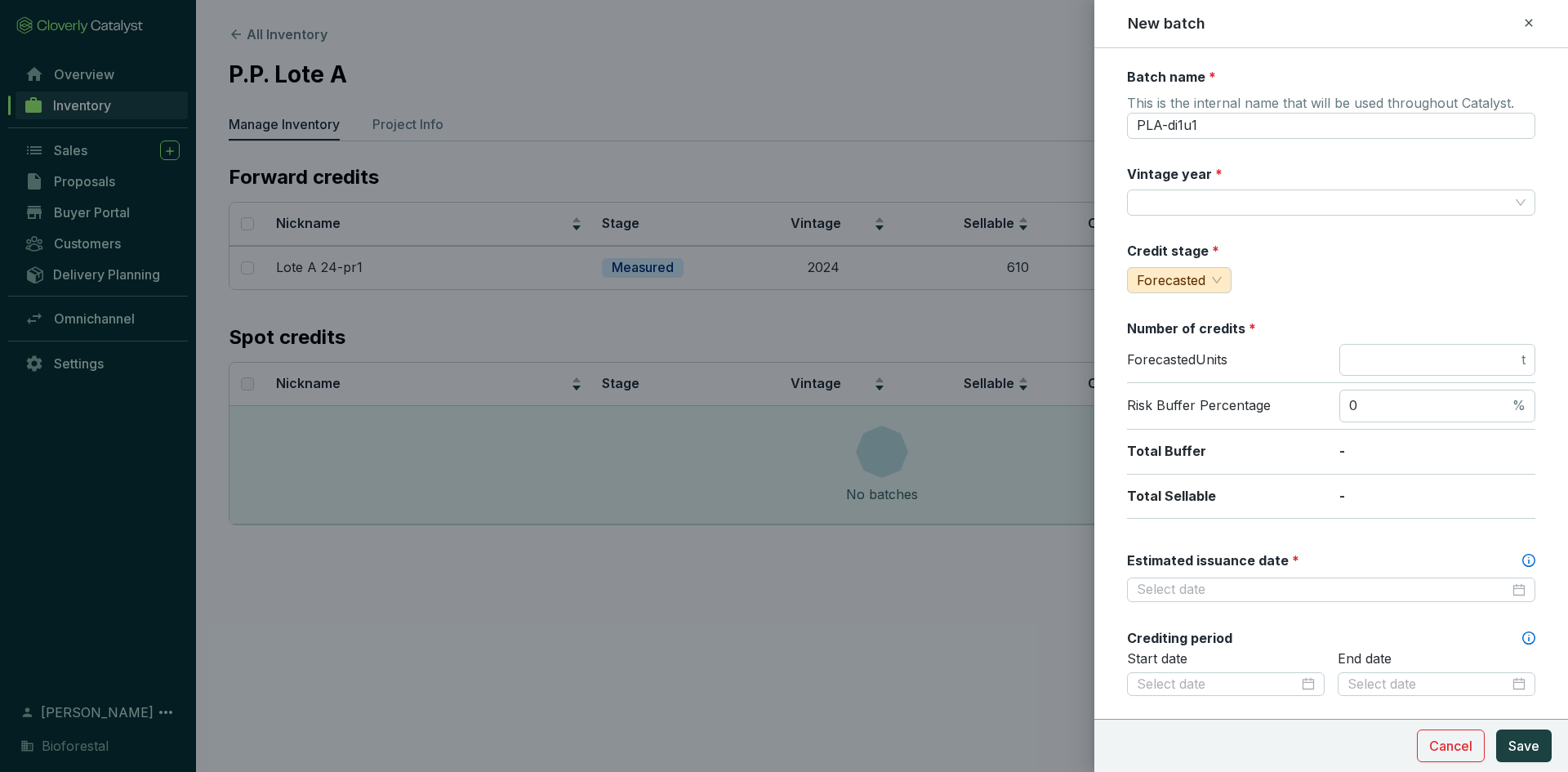
click at [711, 575] on div at bounding box center [784, 386] width 1568 height 772
click at [1435, 737] on span "Cancel" at bounding box center [1451, 746] width 43 height 19
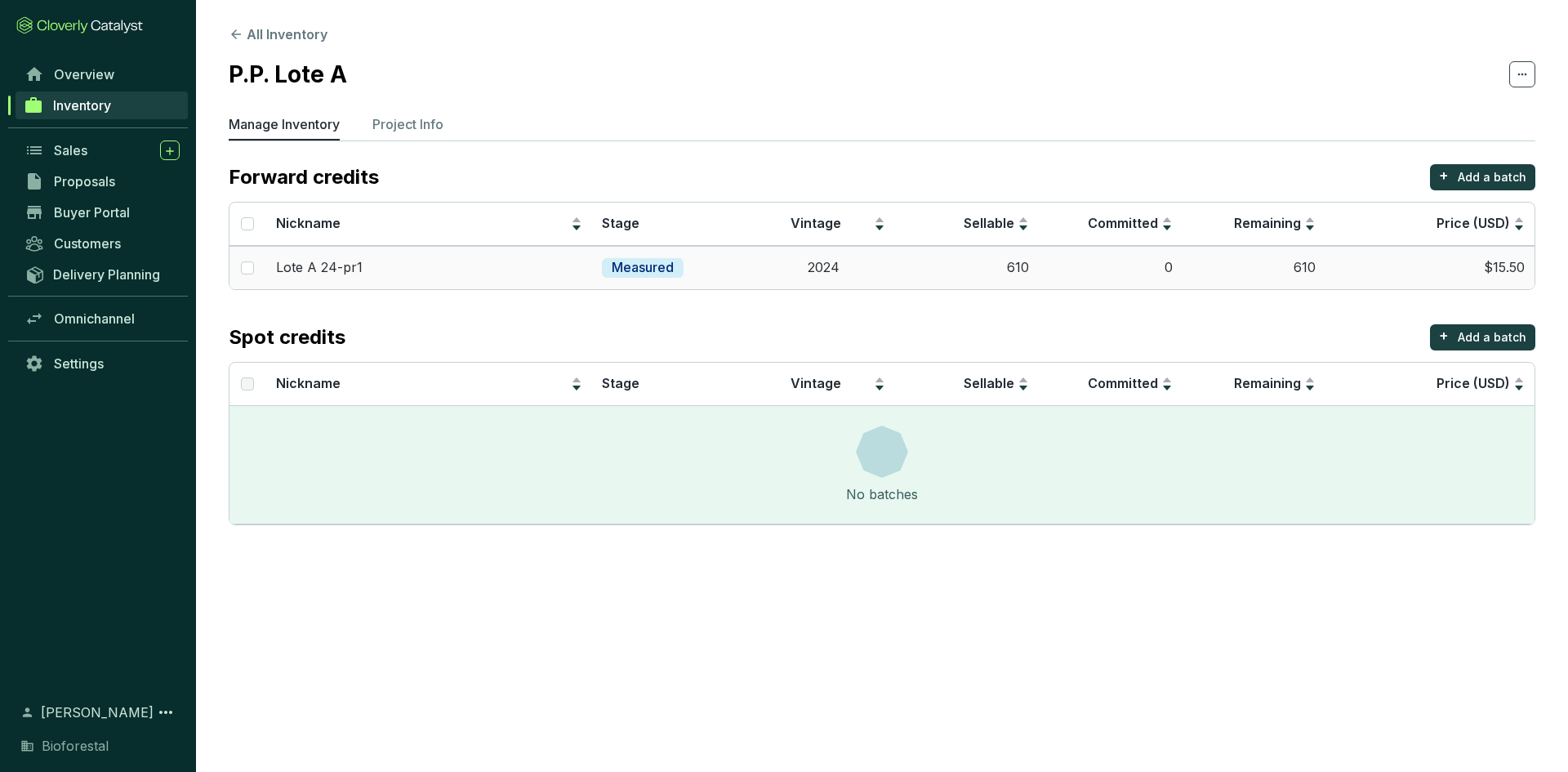
click at [1405, 271] on td "$15.50" at bounding box center [1430, 268] width 209 height 43
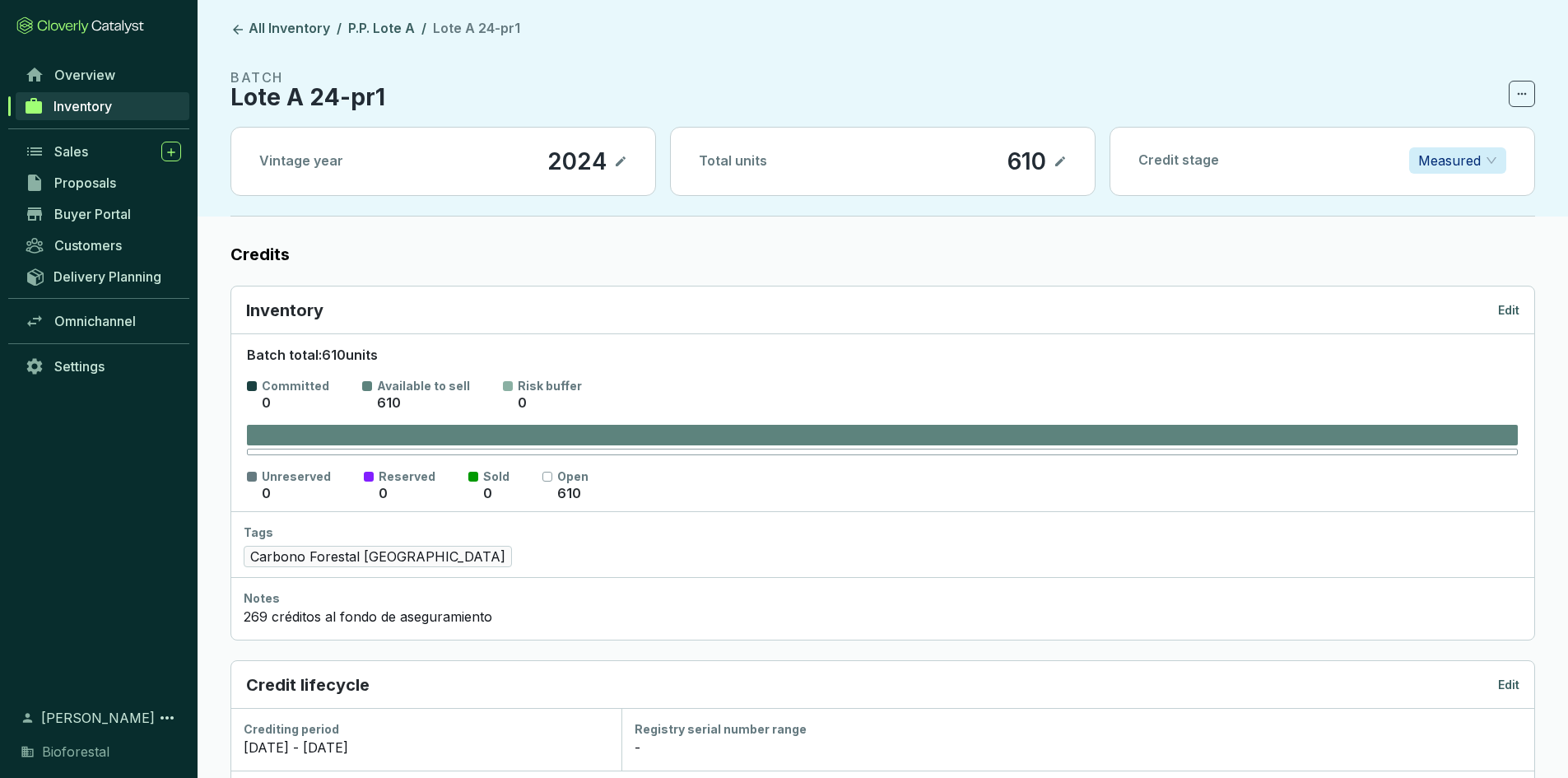
click at [1505, 308] on p "Edit" at bounding box center [1508, 310] width 22 height 17
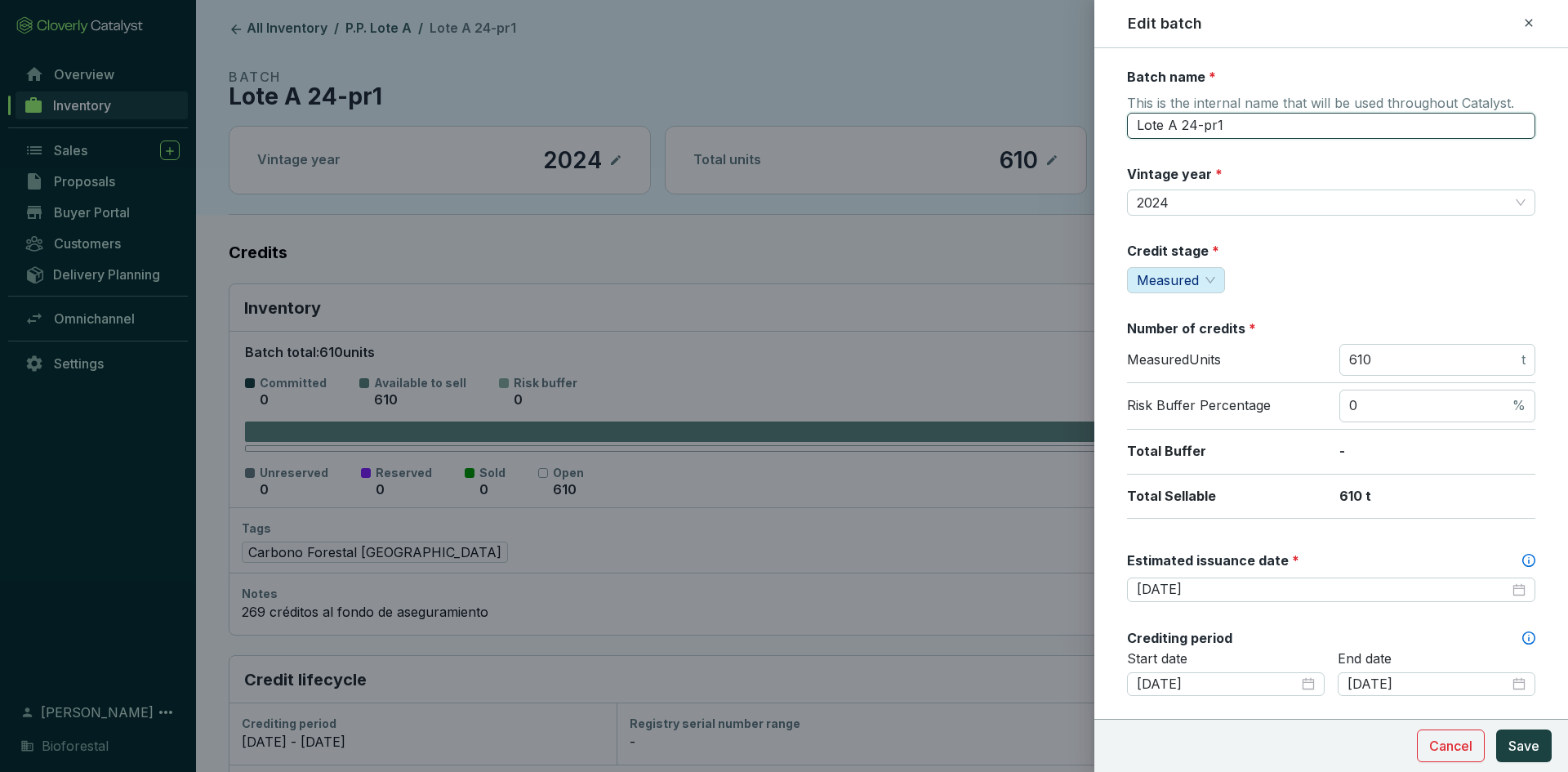
click at [1219, 129] on input "Lote A 24-pr1" at bounding box center [1331, 126] width 409 height 26
type input "Lote A 24-PR1"
click at [1517, 746] on span "Save" at bounding box center [1524, 746] width 31 height 19
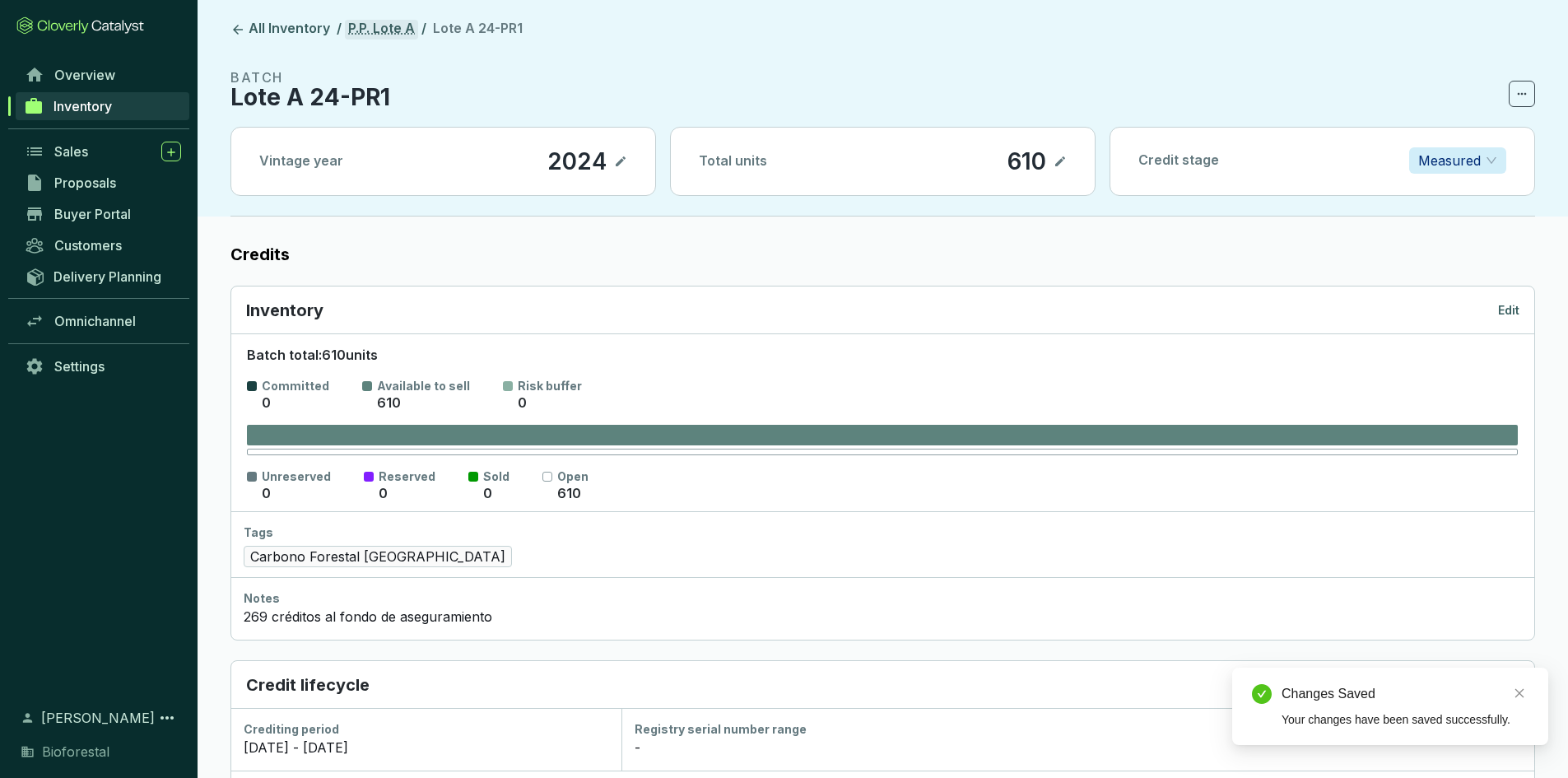
click at [374, 22] on link "P.P. Lote A" at bounding box center [381, 29] width 74 height 20
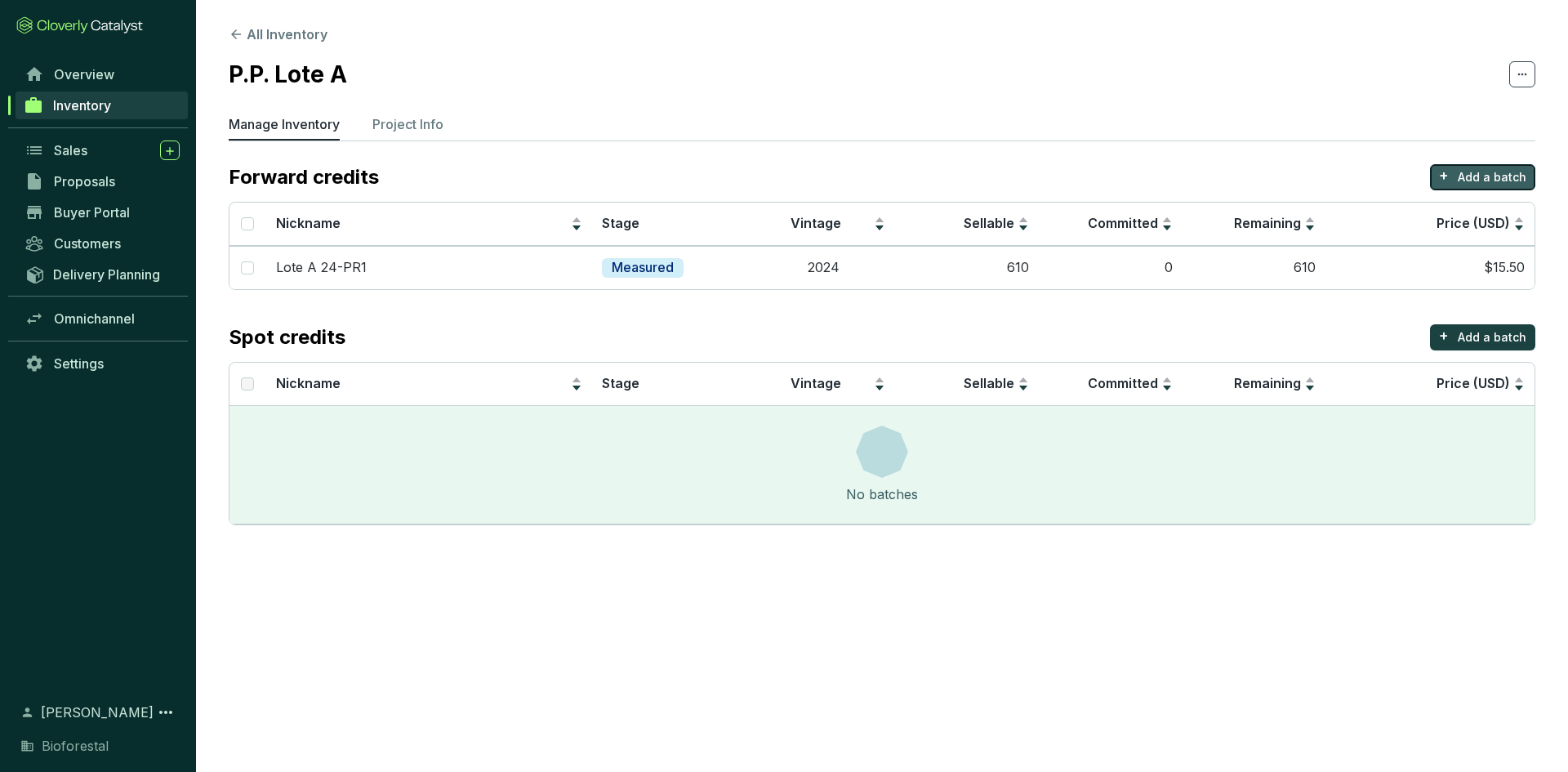
click at [1475, 180] on p "Add a batch" at bounding box center [1492, 177] width 68 height 17
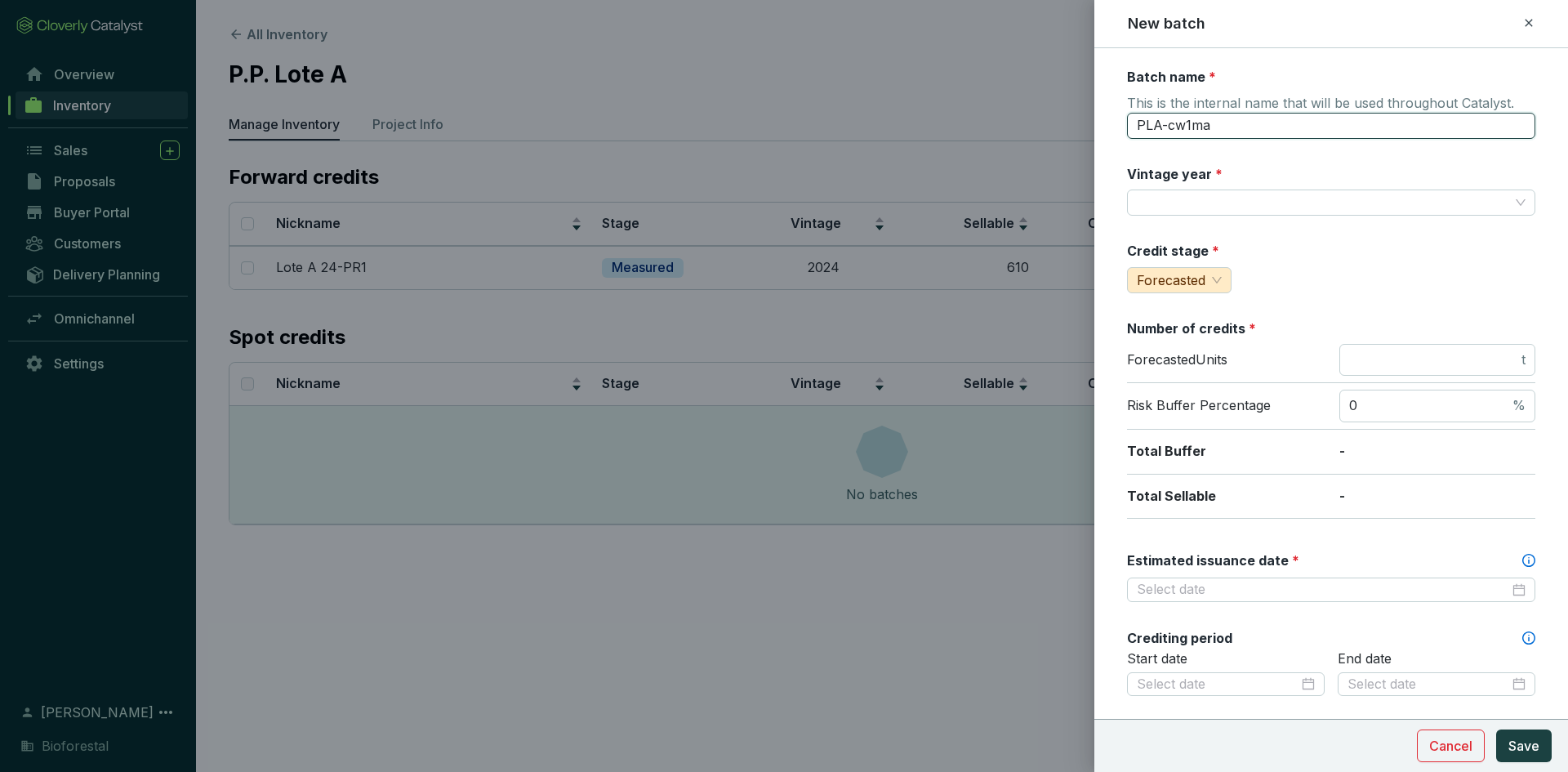
click at [1238, 129] on input "PLA-cw1ma" at bounding box center [1331, 126] width 409 height 26
type input "P"
type input "l"
click at [1220, 125] on input "Lote A 24-PR1" at bounding box center [1331, 126] width 409 height 26
click at [1229, 125] on input "Lote A 24-PR1" at bounding box center [1331, 126] width 409 height 26
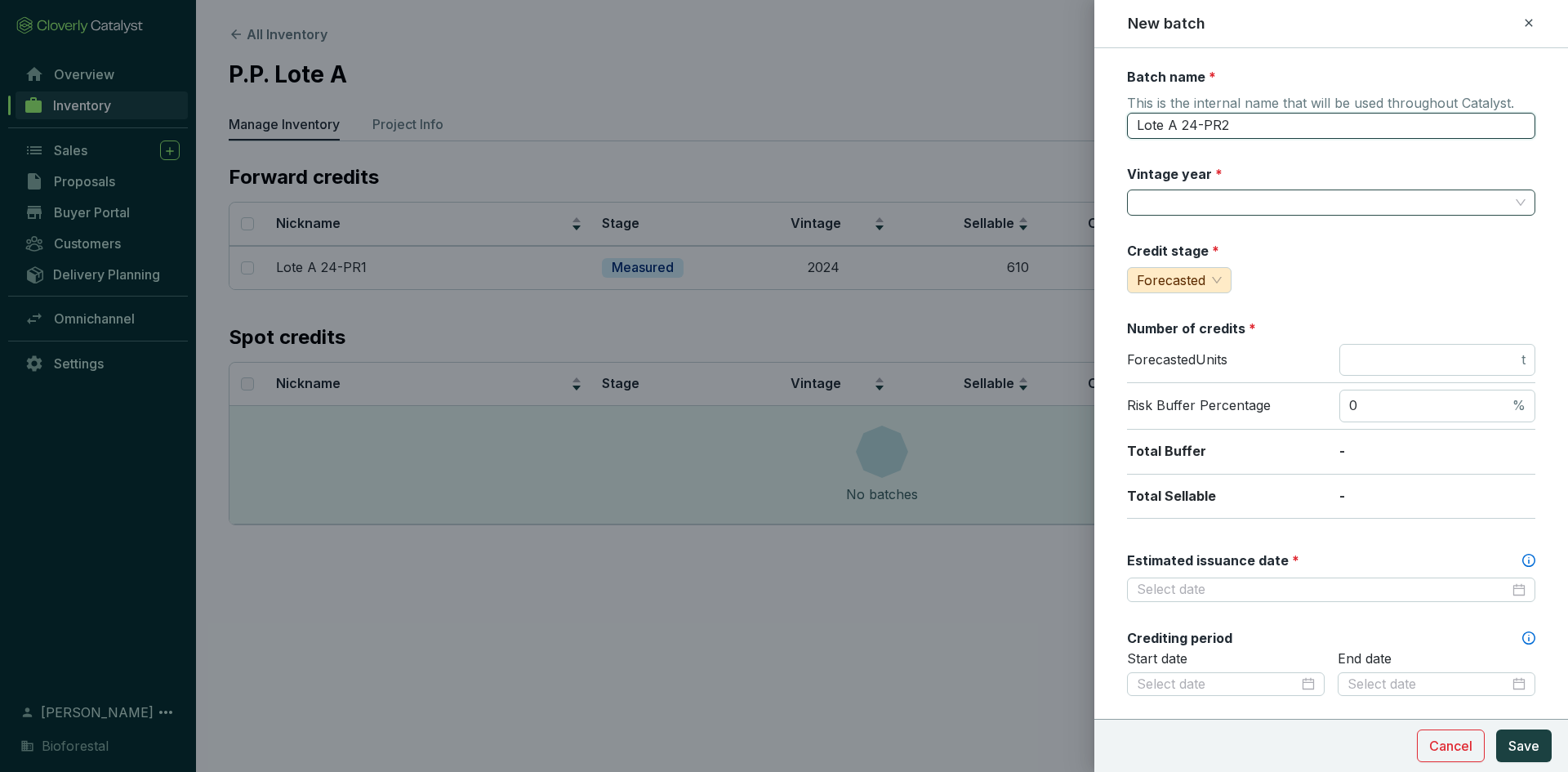
type input "Lote A 24-PR2"
click at [1245, 211] on input "Vintage year *" at bounding box center [1323, 202] width 373 height 24
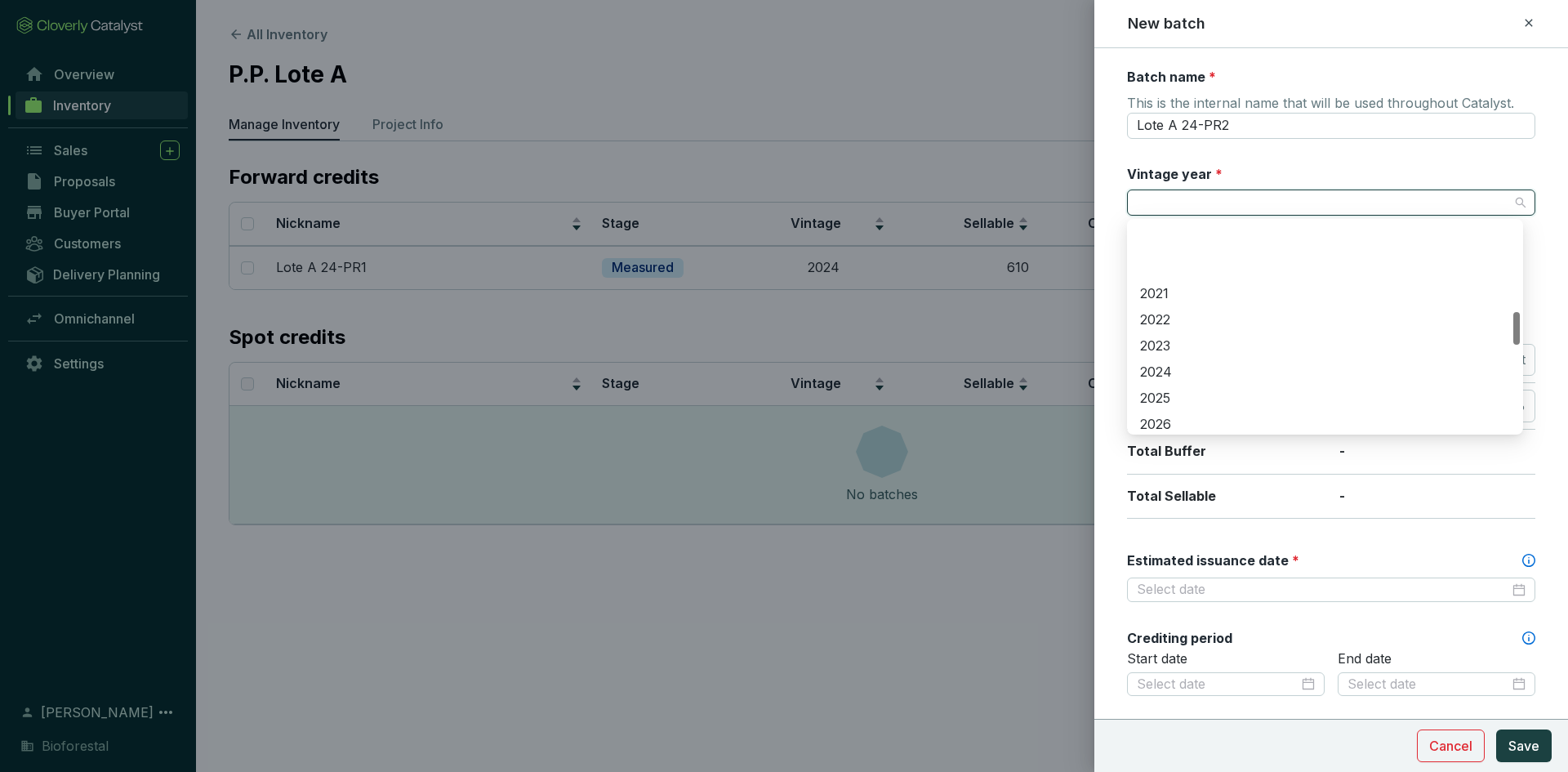
scroll to position [571, 0]
click at [1179, 282] on div "2024" at bounding box center [1326, 291] width 370 height 18
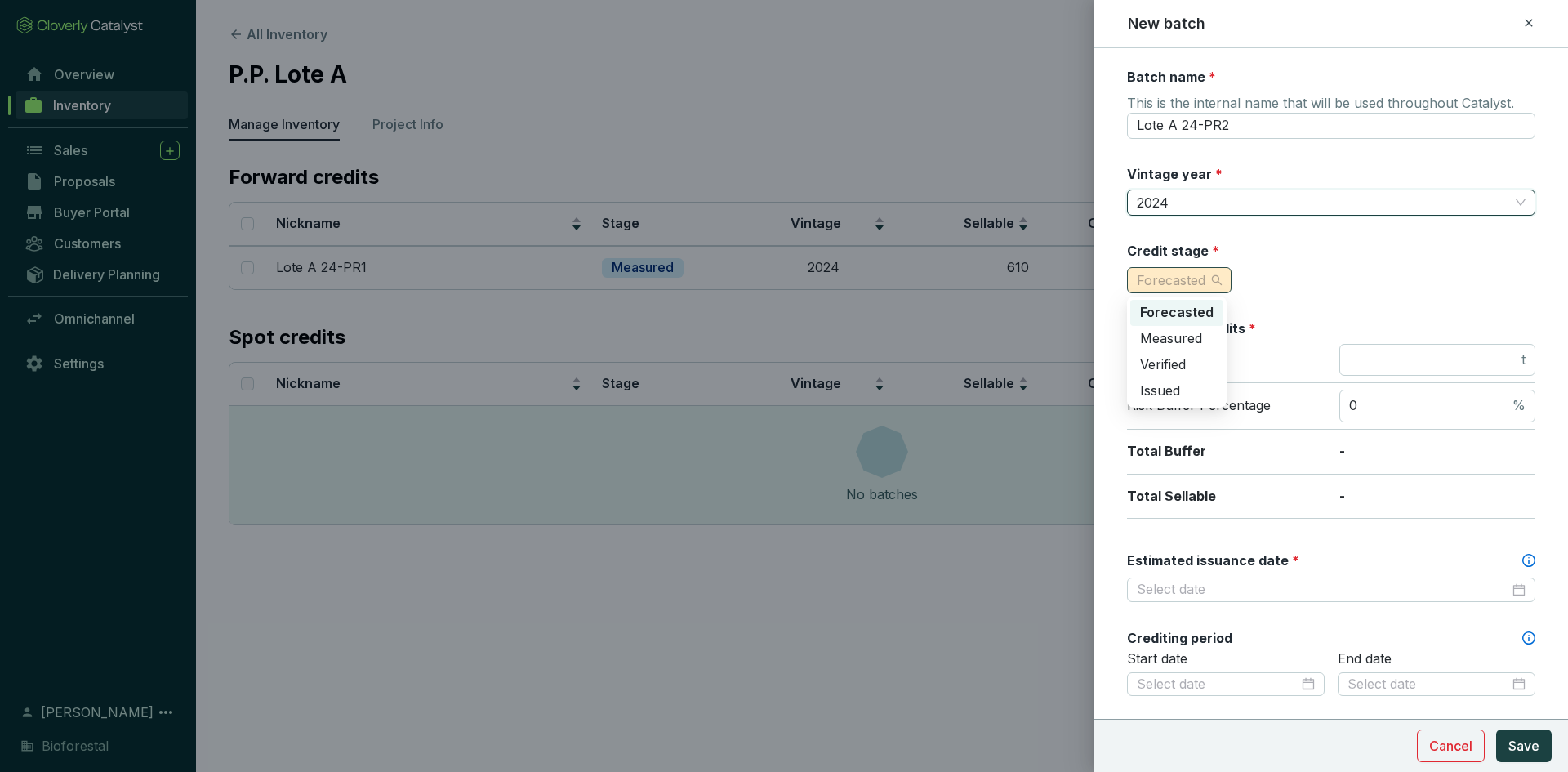
click at [1194, 282] on span "Forecasted" at bounding box center [1171, 279] width 68 height 17
click at [1208, 331] on div "Measured" at bounding box center [1178, 339] width 74 height 18
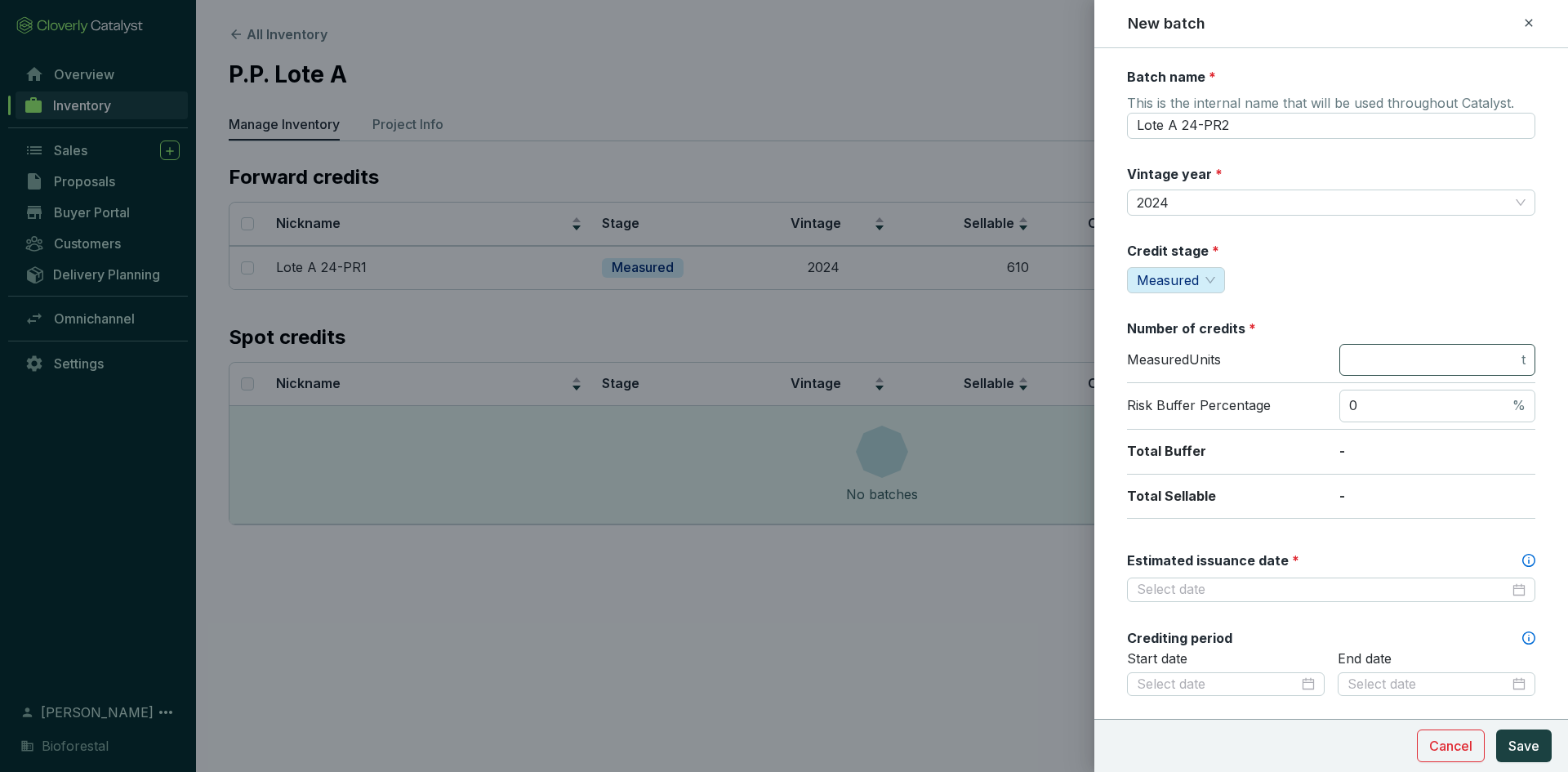
click at [1375, 348] on span "t" at bounding box center [1437, 360] width 196 height 33
click at [1245, 579] on div at bounding box center [1331, 589] width 409 height 24
type input "552"
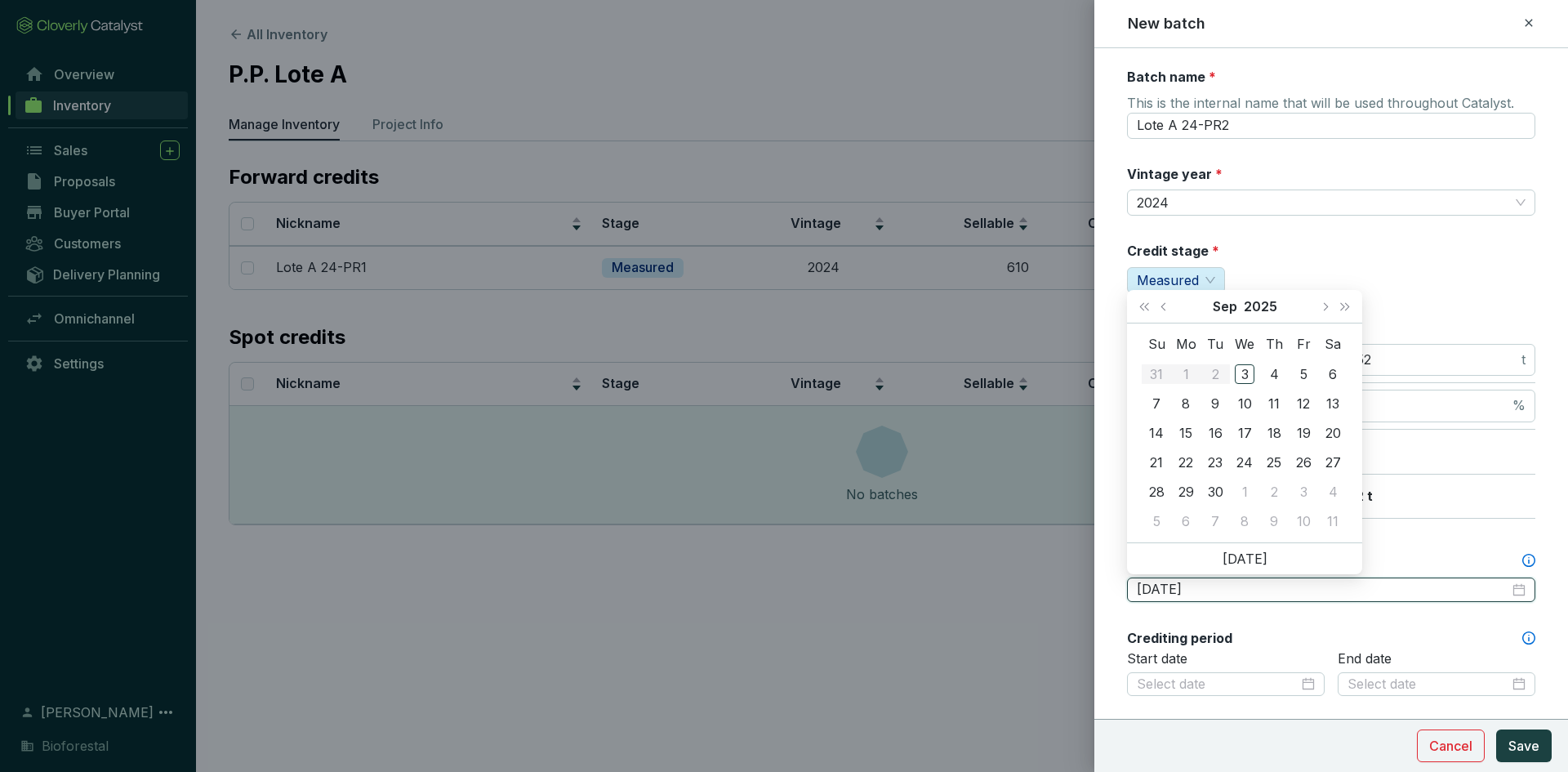
type input "[DATE]"
click at [1342, 306] on span "Next year (Control + right)" at bounding box center [1345, 306] width 8 height 8
type input "[DATE]"
click at [1206, 432] on div "15" at bounding box center [1216, 433] width 19 height 19
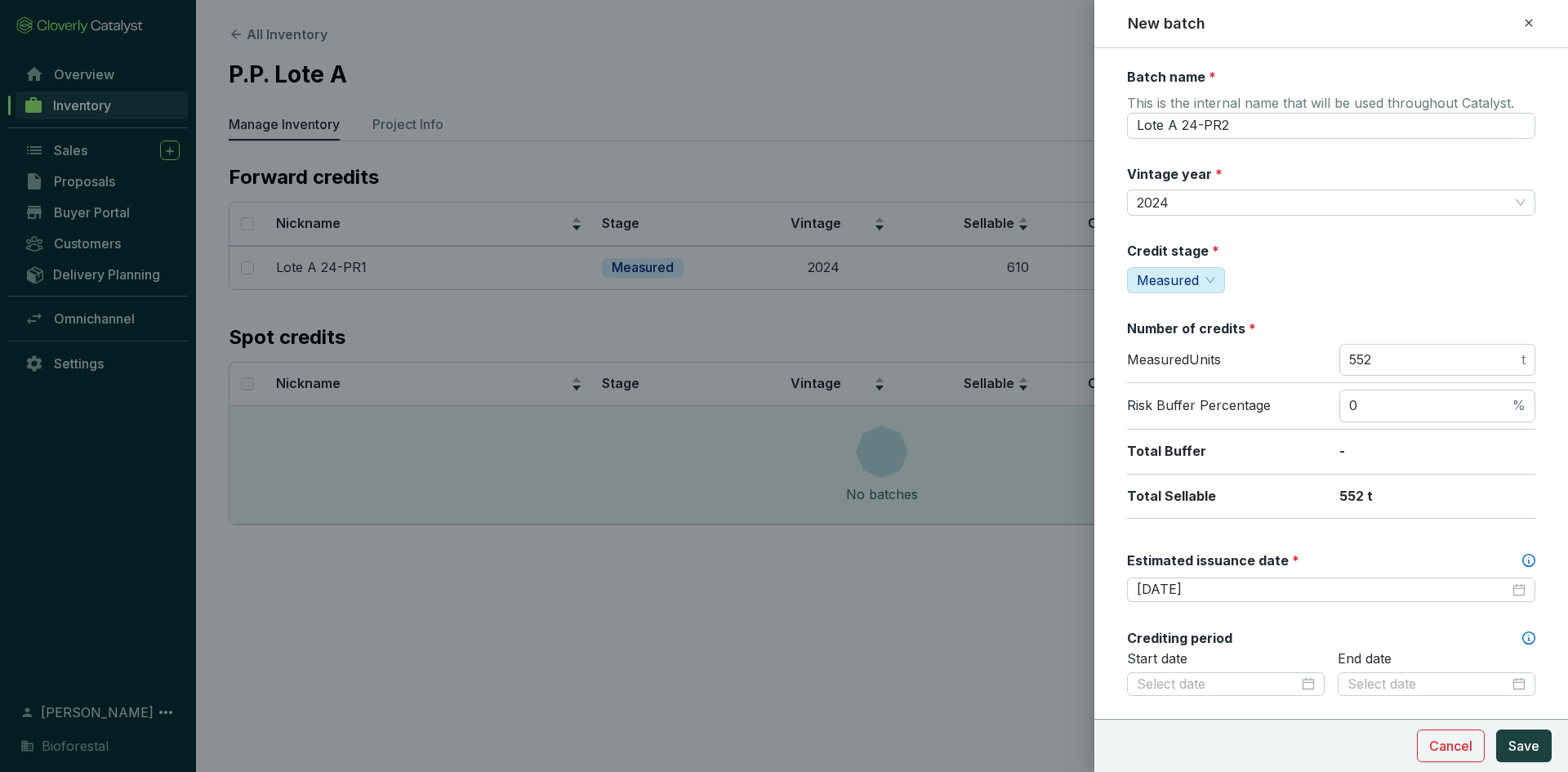
click at [1184, 699] on div "Start date" at bounding box center [1225, 683] width 198 height 67
click at [1189, 688] on input at bounding box center [1218, 684] width 162 height 18
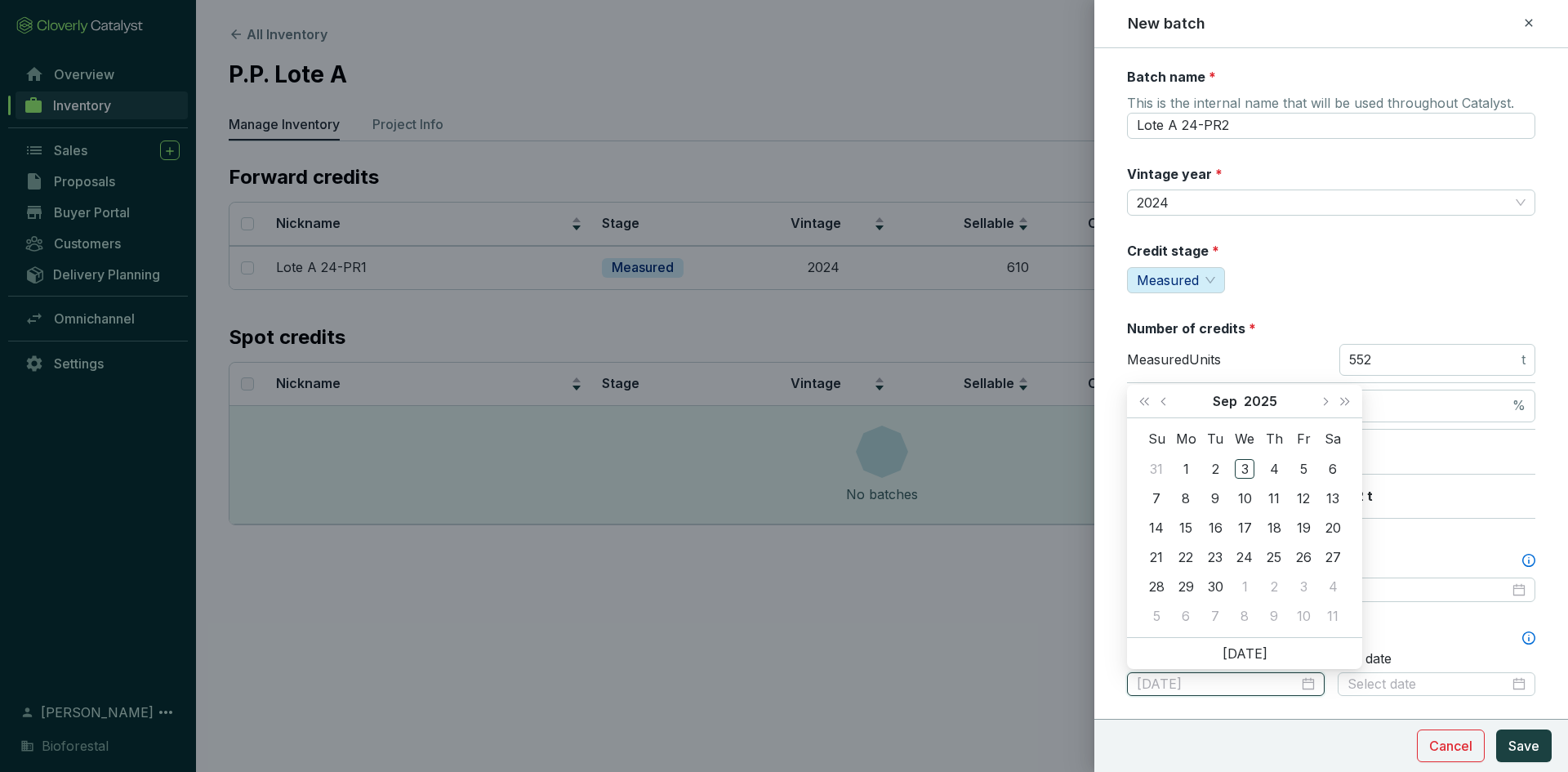
type input "[DATE]"
click at [1149, 398] on span "Last year (Control + left)" at bounding box center [1145, 401] width 8 height 8
type input "[DATE]"
click at [1189, 522] on div "16" at bounding box center [1185, 528] width 19 height 19
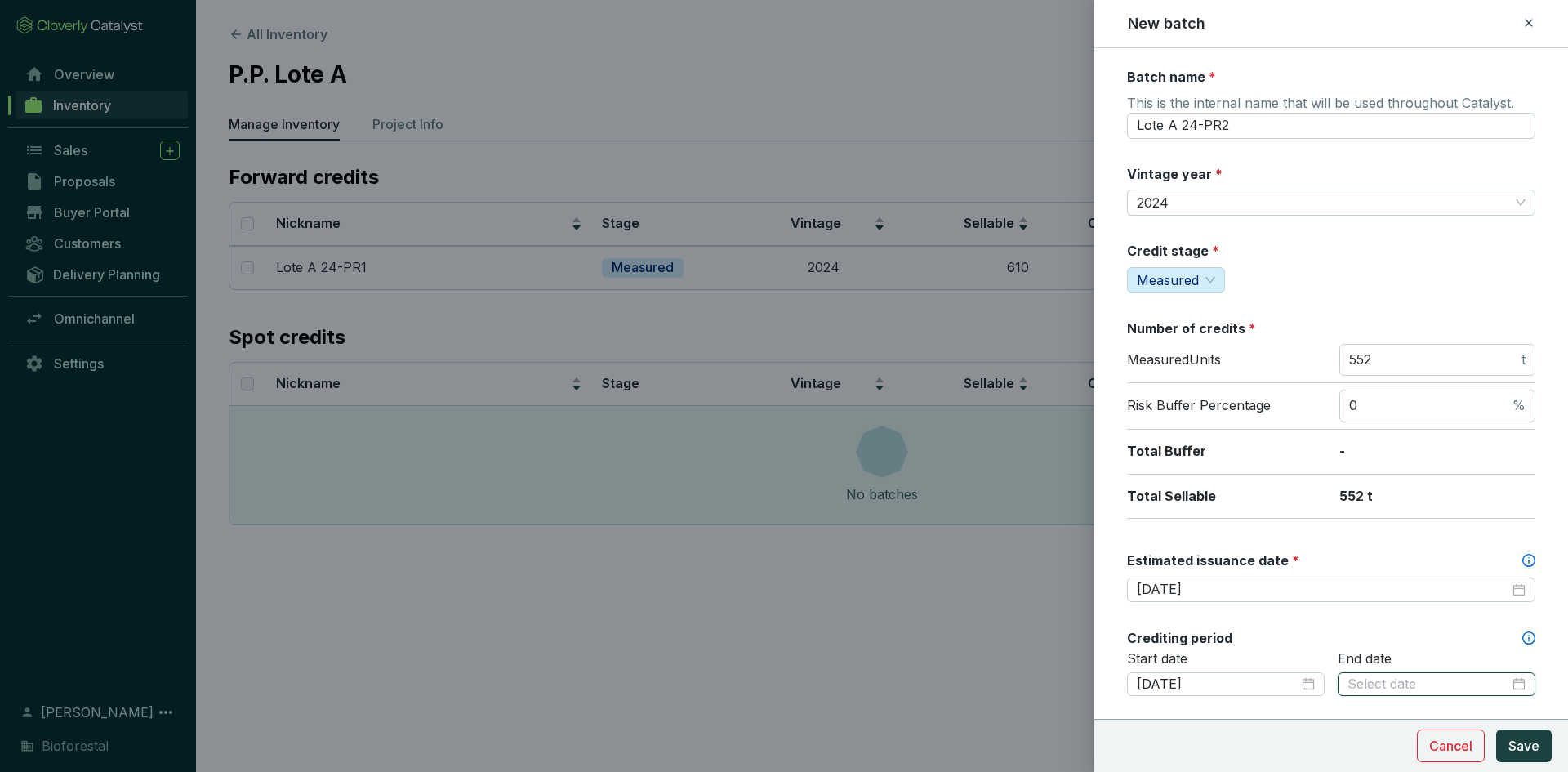
click at [1401, 682] on input at bounding box center [1429, 684] width 162 height 18
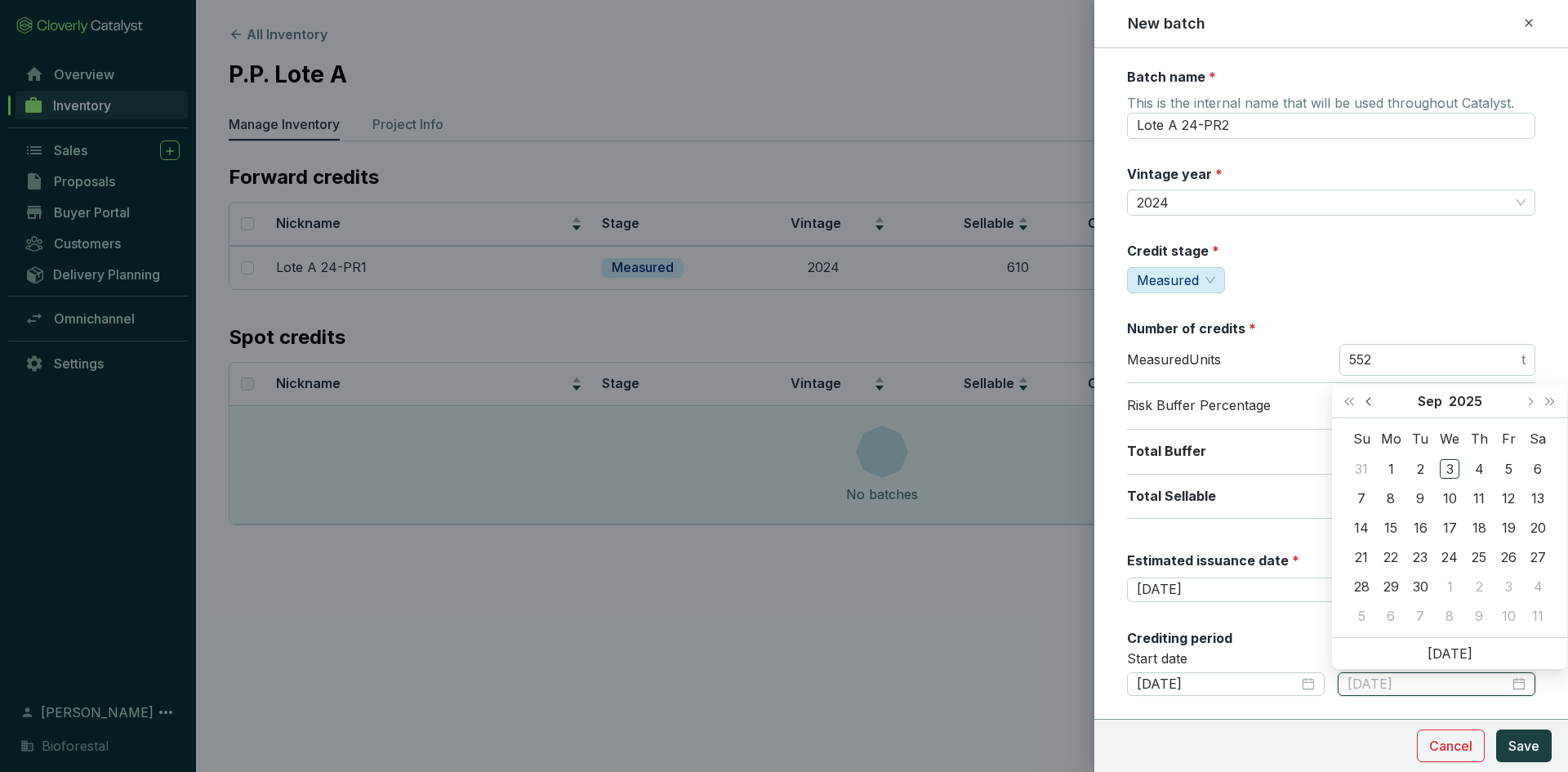
type input "[DATE]"
click at [1348, 393] on button "Last year (Control + left)" at bounding box center [1349, 401] width 21 height 33
click at [1527, 404] on button "Next month (PageDown)" at bounding box center [1530, 401] width 21 height 33
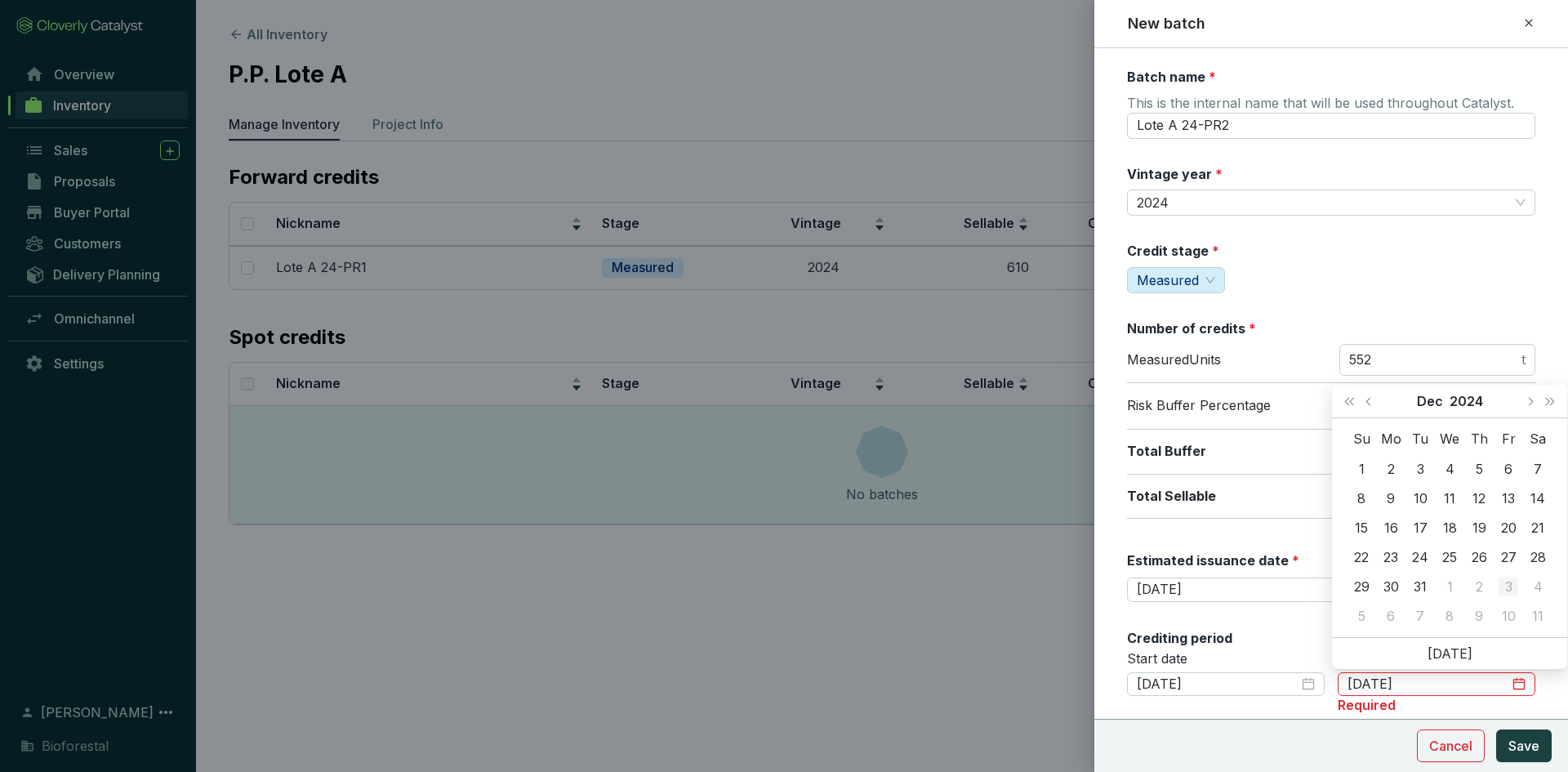
type input "[DATE]"
click at [1425, 582] on div "31" at bounding box center [1420, 586] width 19 height 19
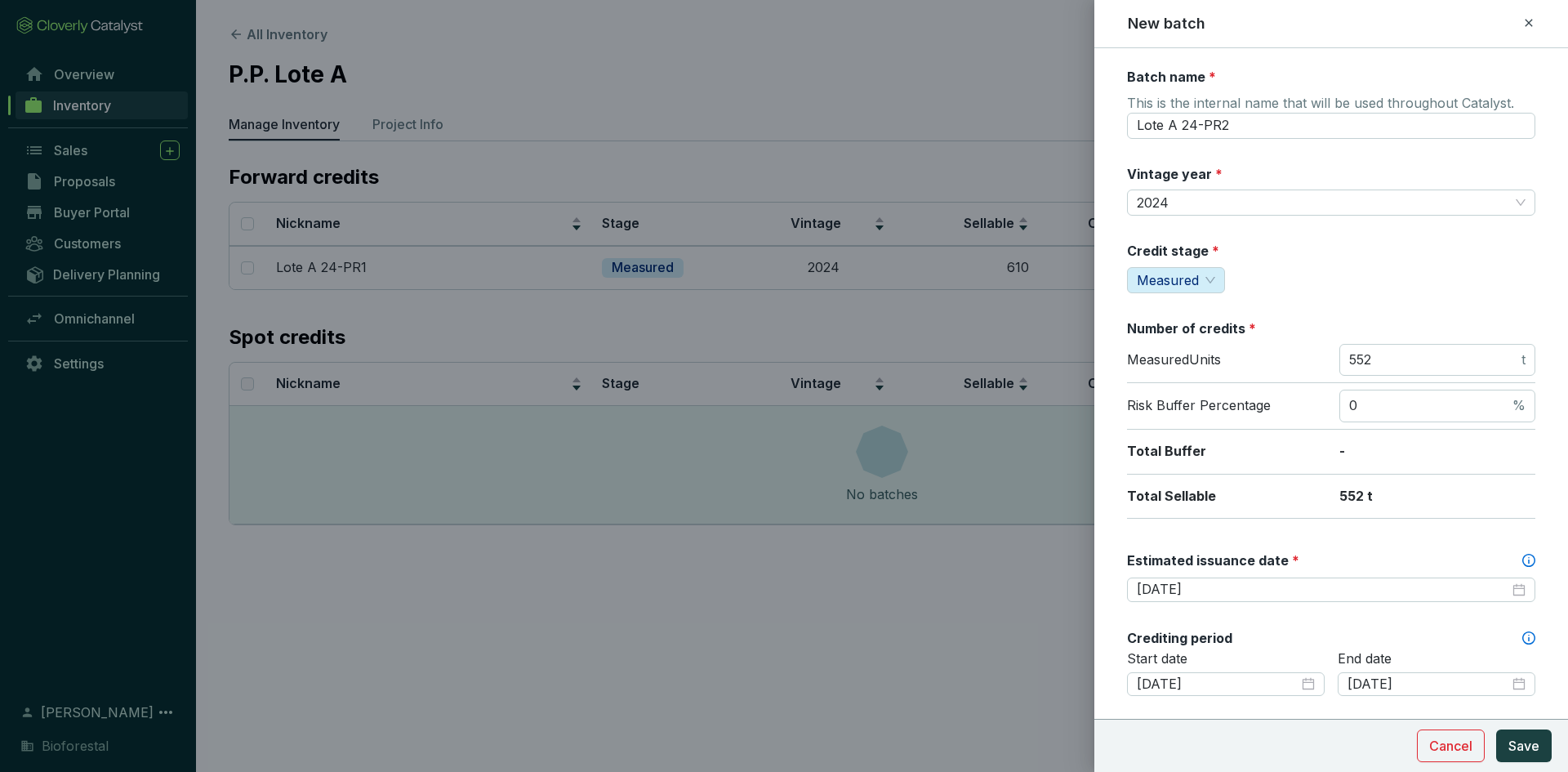
click at [1418, 541] on div "Batch name * This is the internal name that will be used throughout Catalyst. L…" at bounding box center [1331, 645] width 409 height 1156
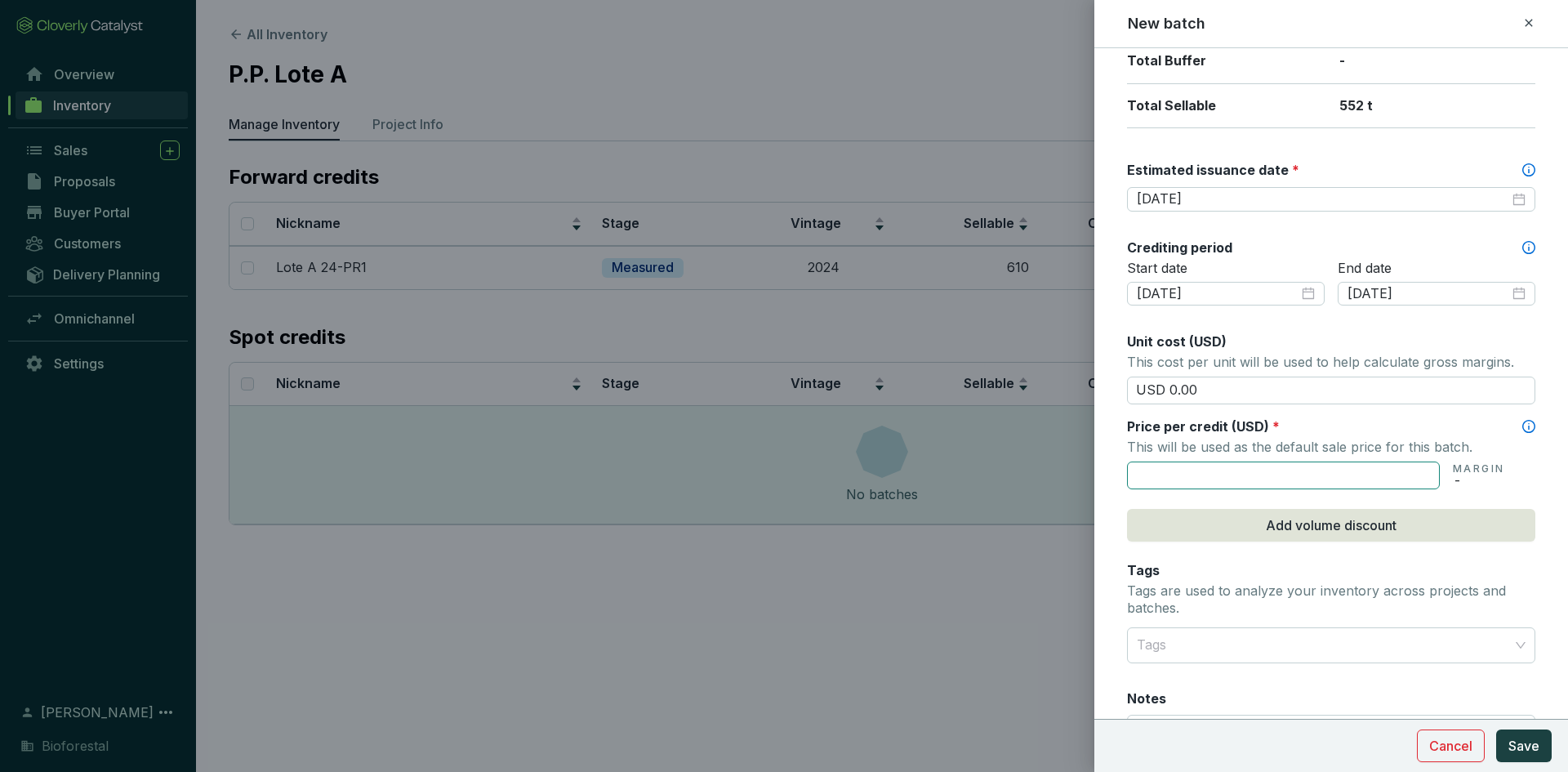
scroll to position [409, 0]
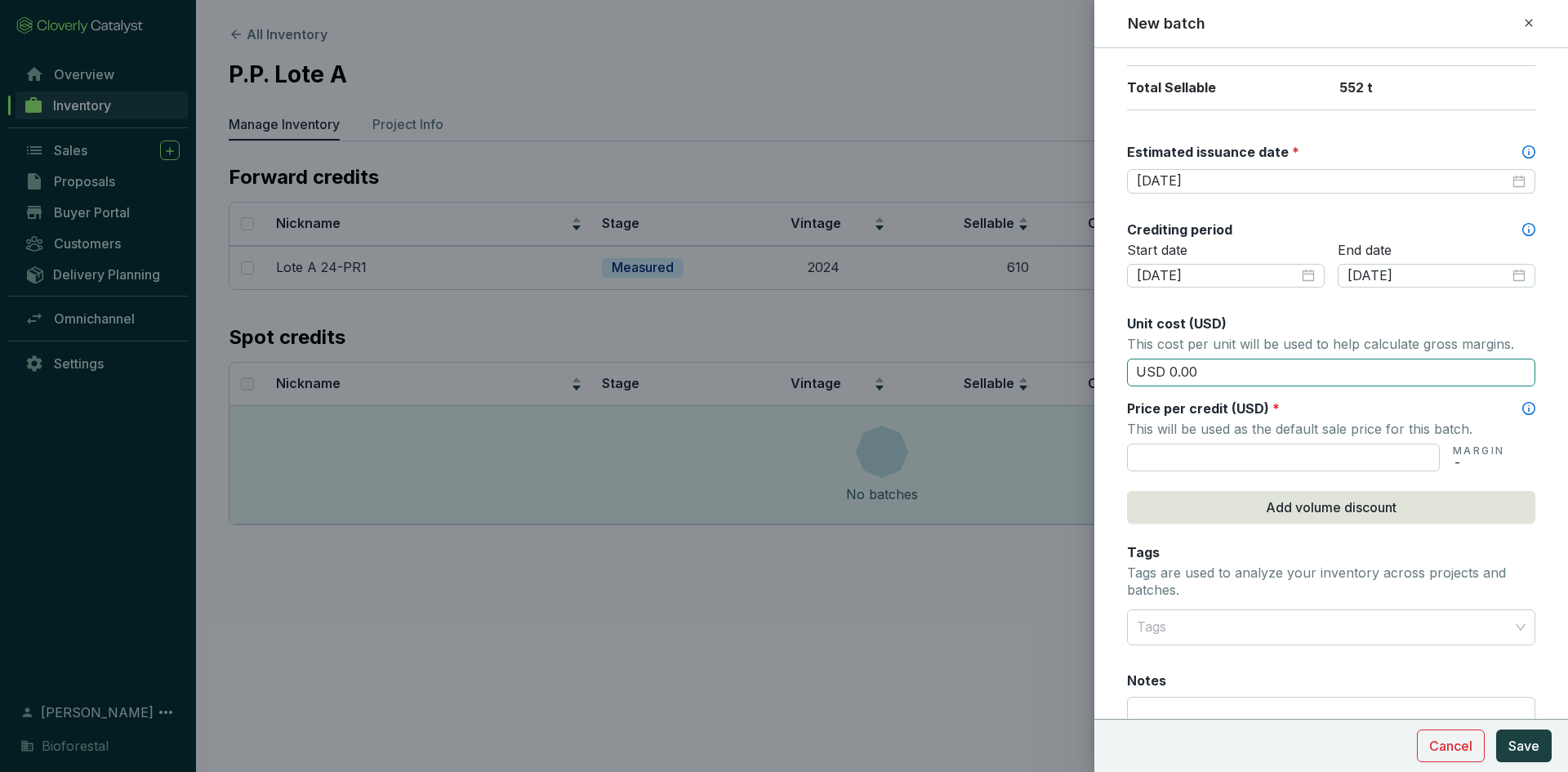
click at [1212, 385] on input "USD 0.00" at bounding box center [1331, 372] width 409 height 28
type input "USD 0"
type input "USD 15.50"
click at [1166, 473] on div "Batch name * This is the internal name that will be used throughout Catalyst. L…" at bounding box center [1331, 237] width 409 height 1156
click at [1155, 454] on input "text" at bounding box center [1283, 458] width 312 height 28
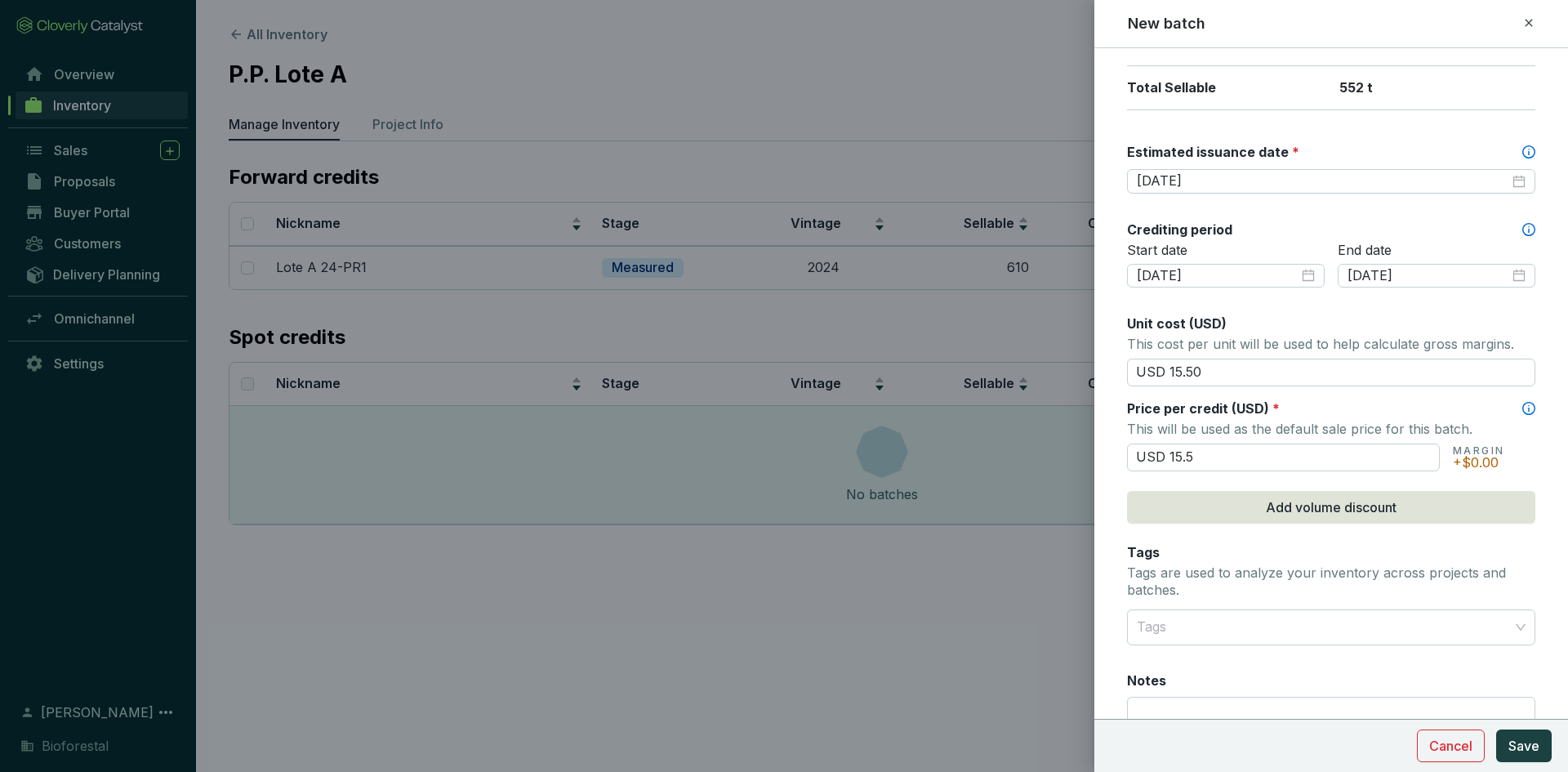
type input "USD 15.50"
click at [1209, 540] on div "Batch name * This is the internal name that will be used throughout Catalyst. L…" at bounding box center [1331, 237] width 409 height 1156
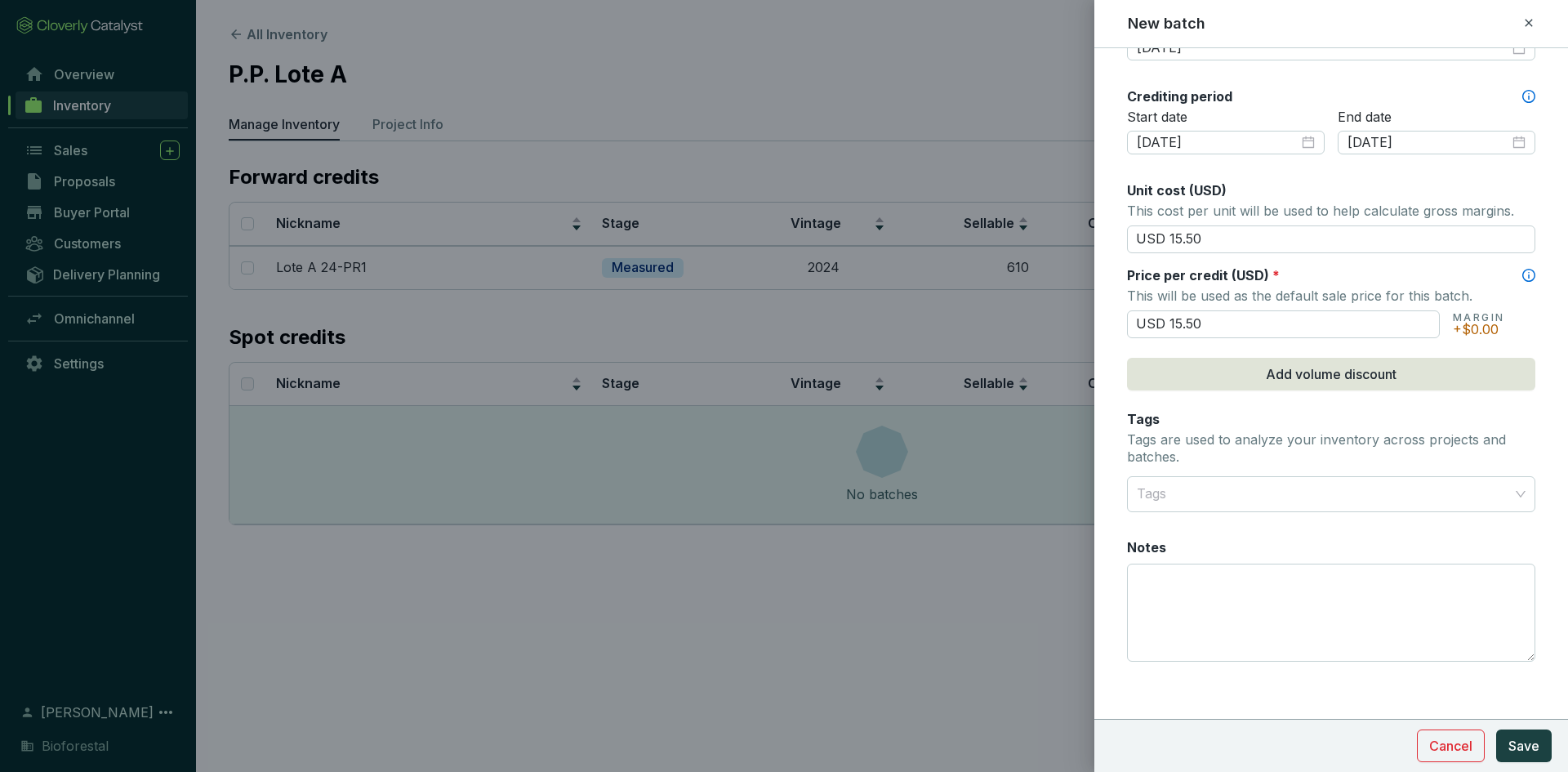
scroll to position [549, 0]
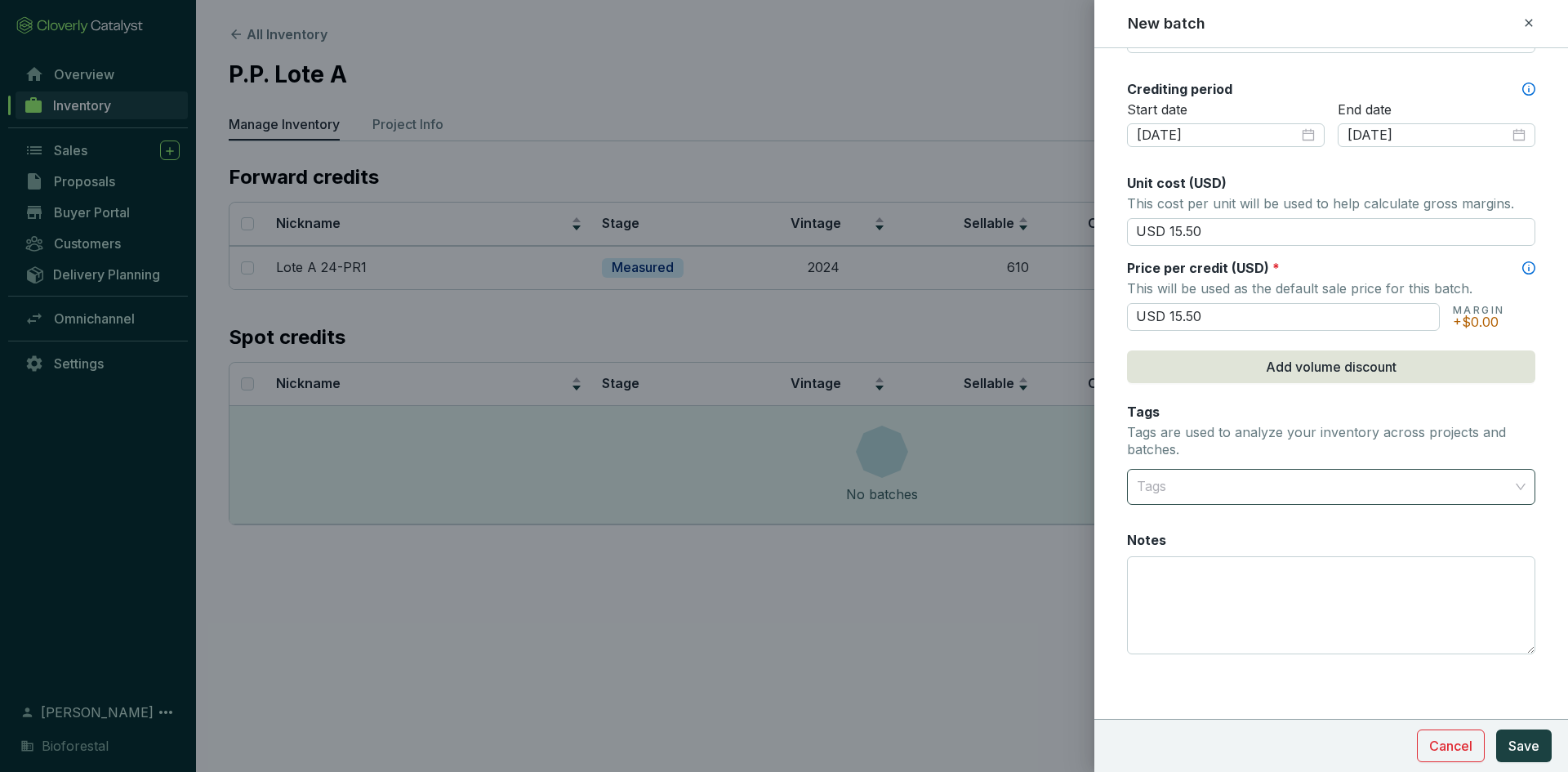
click at [1170, 496] on div at bounding box center [1322, 487] width 383 height 33
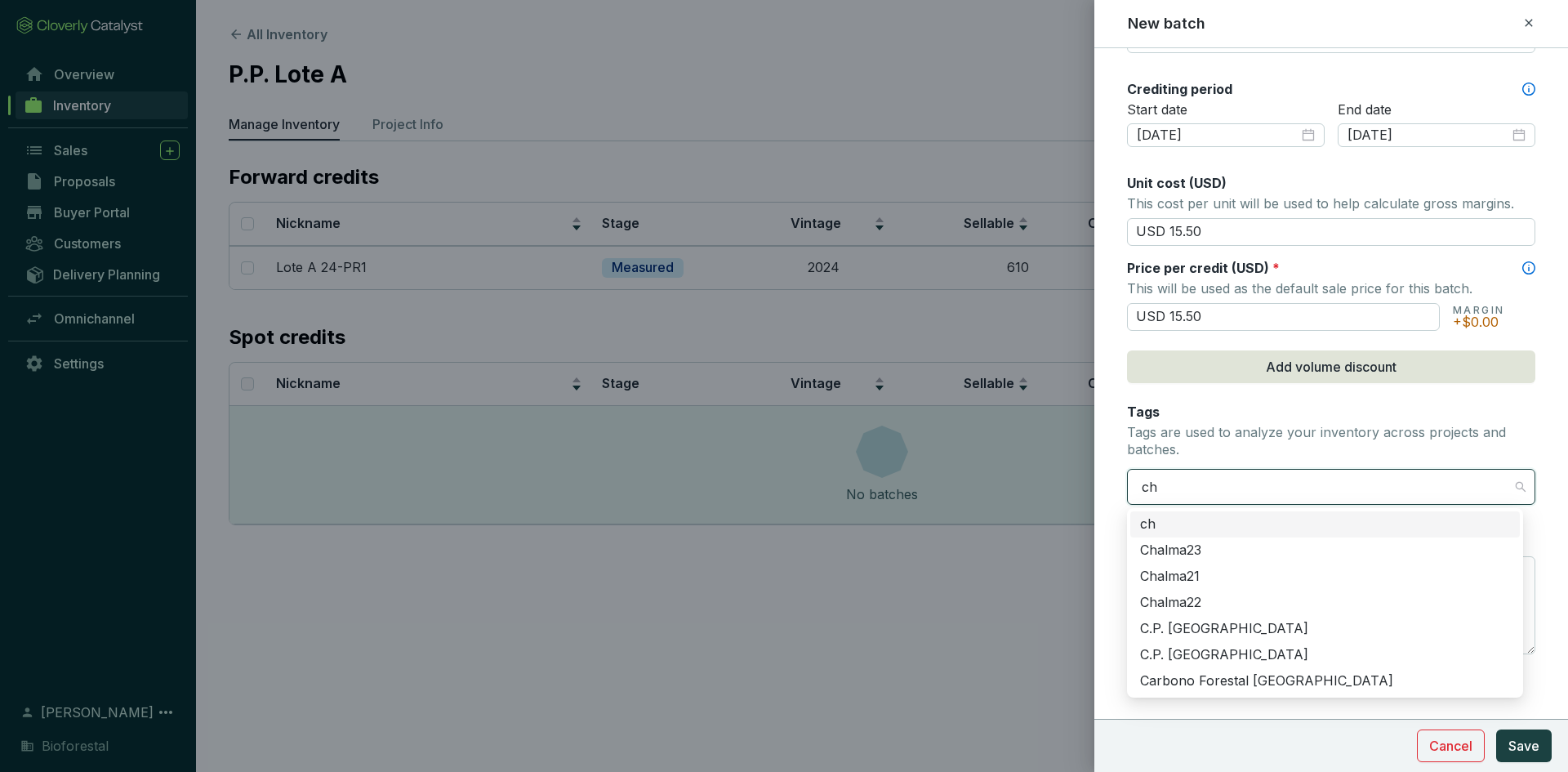
type input "chi"
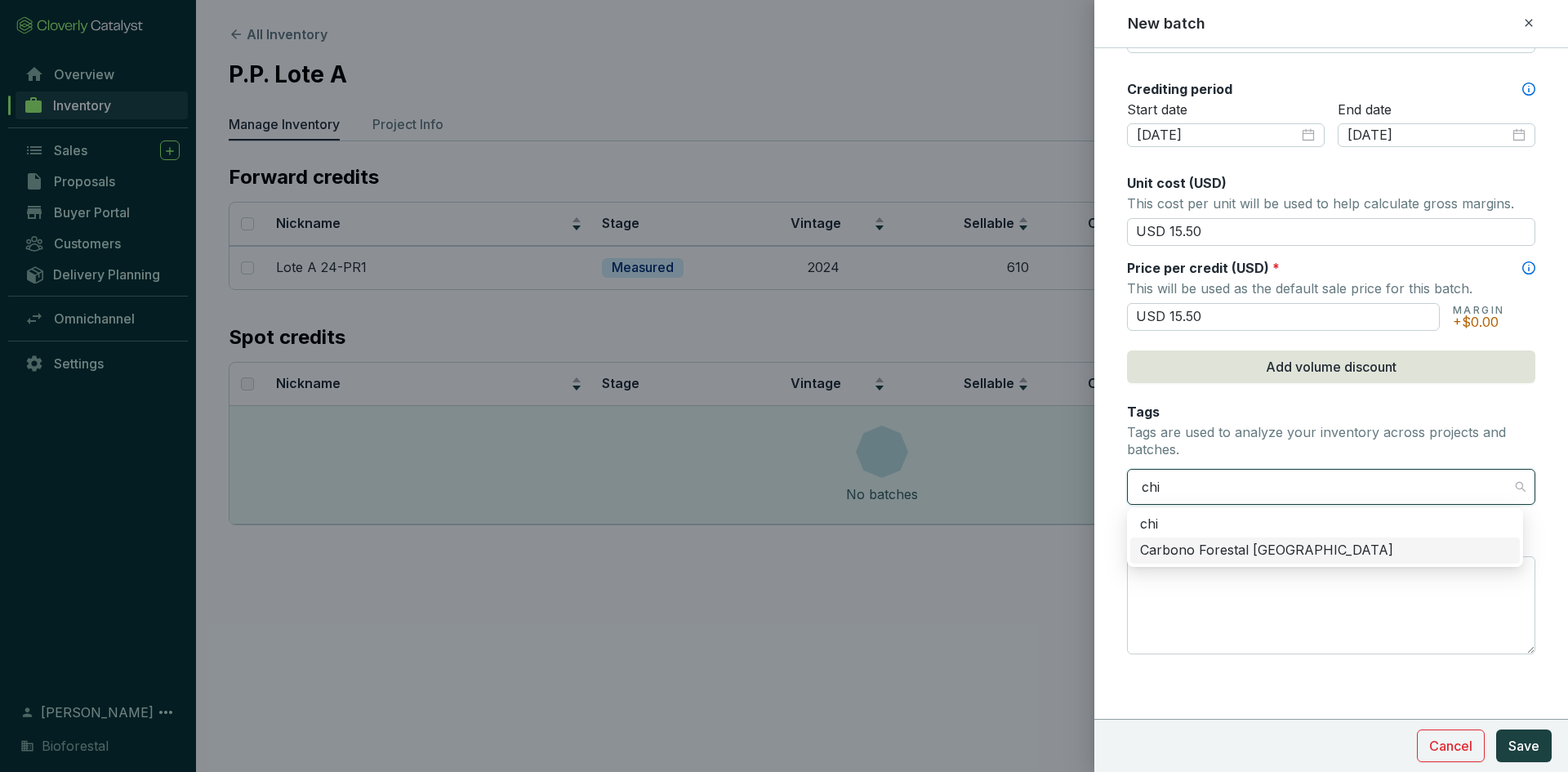
click at [1196, 546] on div "Carbono Forestal [GEOGRAPHIC_DATA]" at bounding box center [1326, 550] width 370 height 18
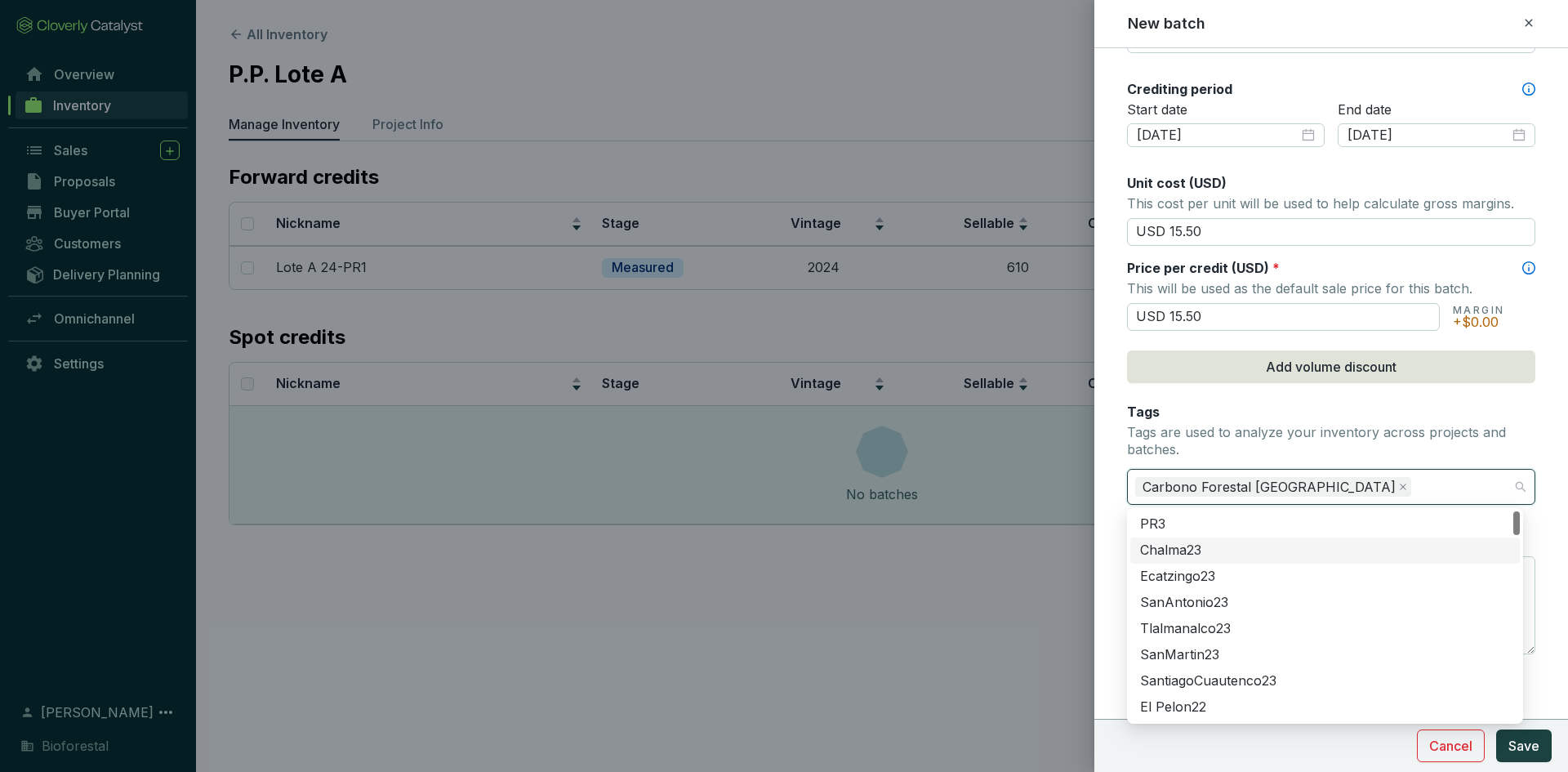
click at [1076, 544] on div at bounding box center [784, 386] width 1568 height 772
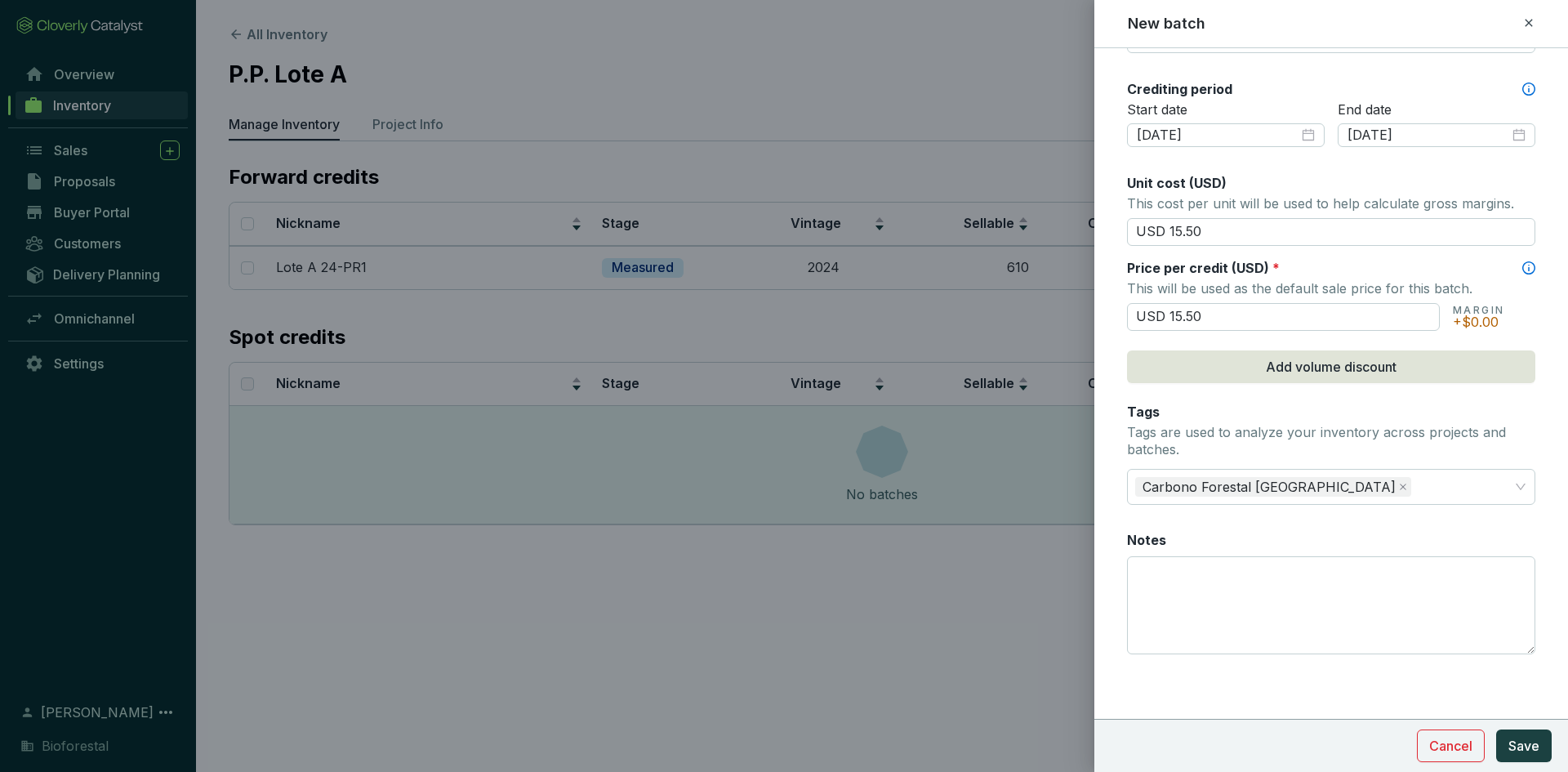
click at [1100, 536] on form "Batch name * This is the internal name that will be used throughout Catalyst. L…" at bounding box center [1331, 135] width 474 height 1233
click at [1157, 557] on textarea "Notes" at bounding box center [1331, 605] width 407 height 96
click at [1178, 571] on textarea "Notes" at bounding box center [1331, 605] width 407 height 96
drag, startPoint x: 1377, startPoint y: 570, endPoint x: 1389, endPoint y: 582, distance: 17.0
click at [1378, 570] on textarea "243 créditos al fondo de aseguramiento" at bounding box center [1331, 605] width 407 height 96
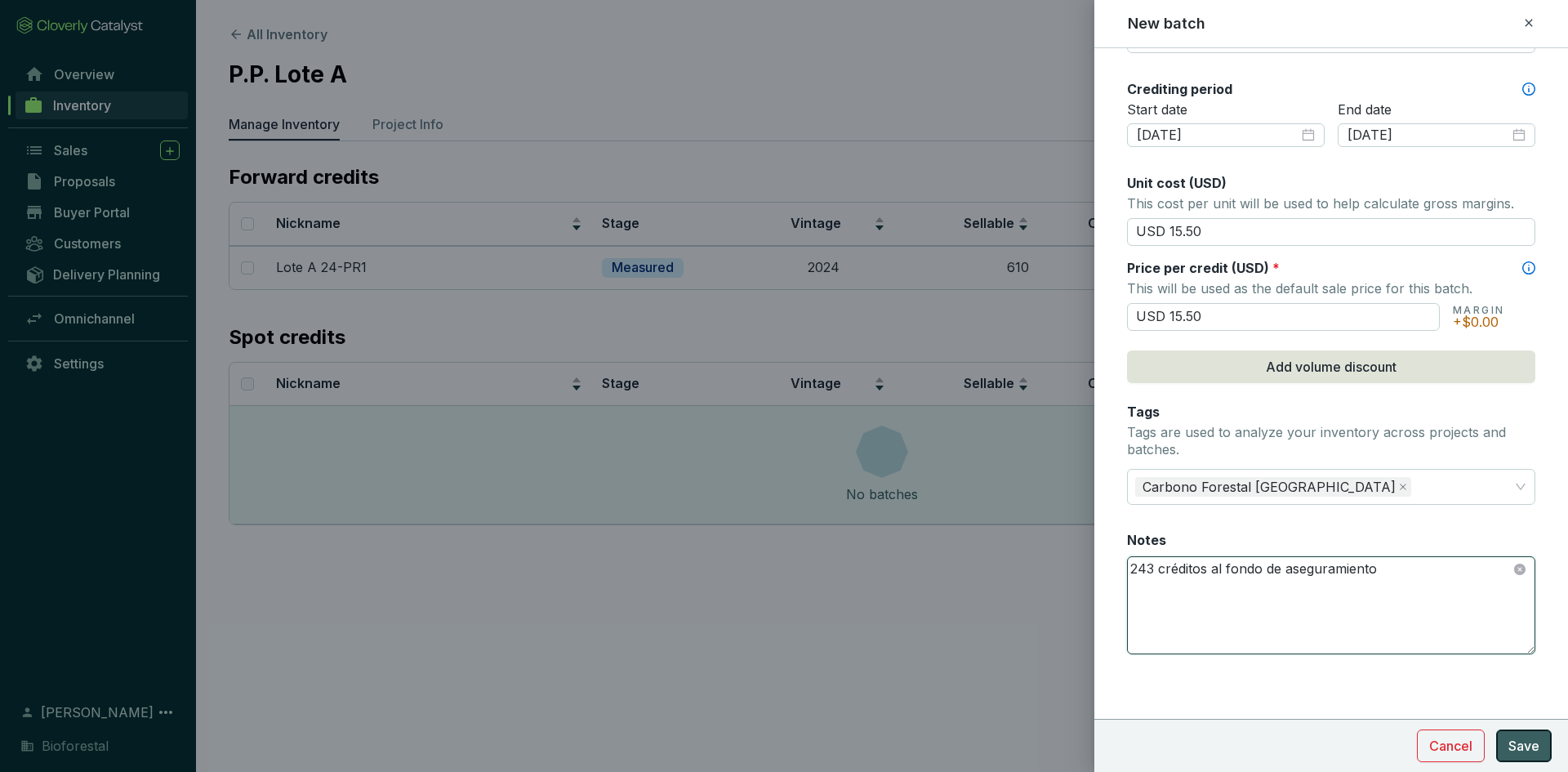
type textarea "243 créditos al fondo de aseguramiento"
click at [1526, 745] on span "Save" at bounding box center [1524, 746] width 31 height 19
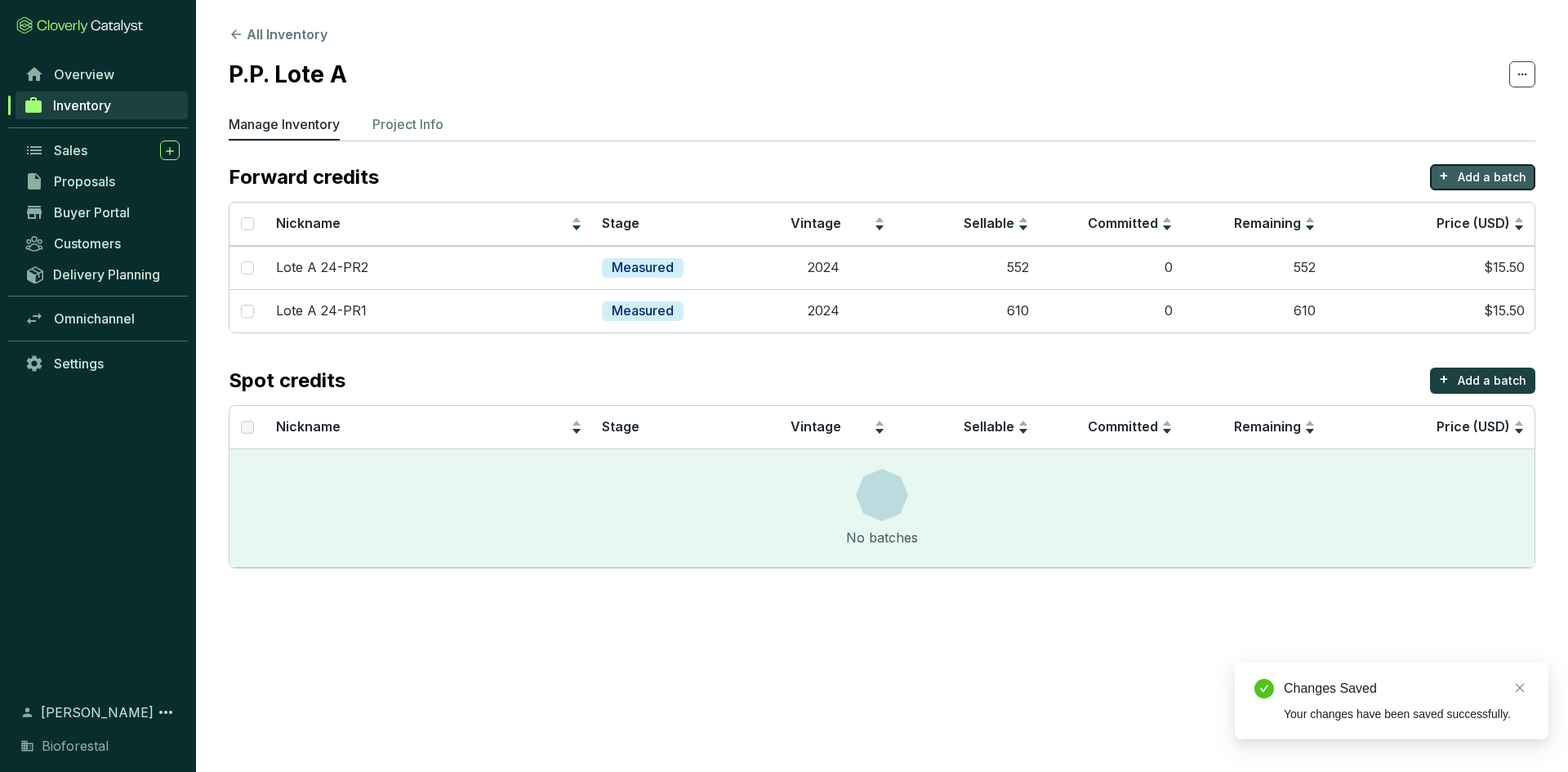
click at [1468, 177] on p "Add a batch" at bounding box center [1492, 177] width 68 height 17
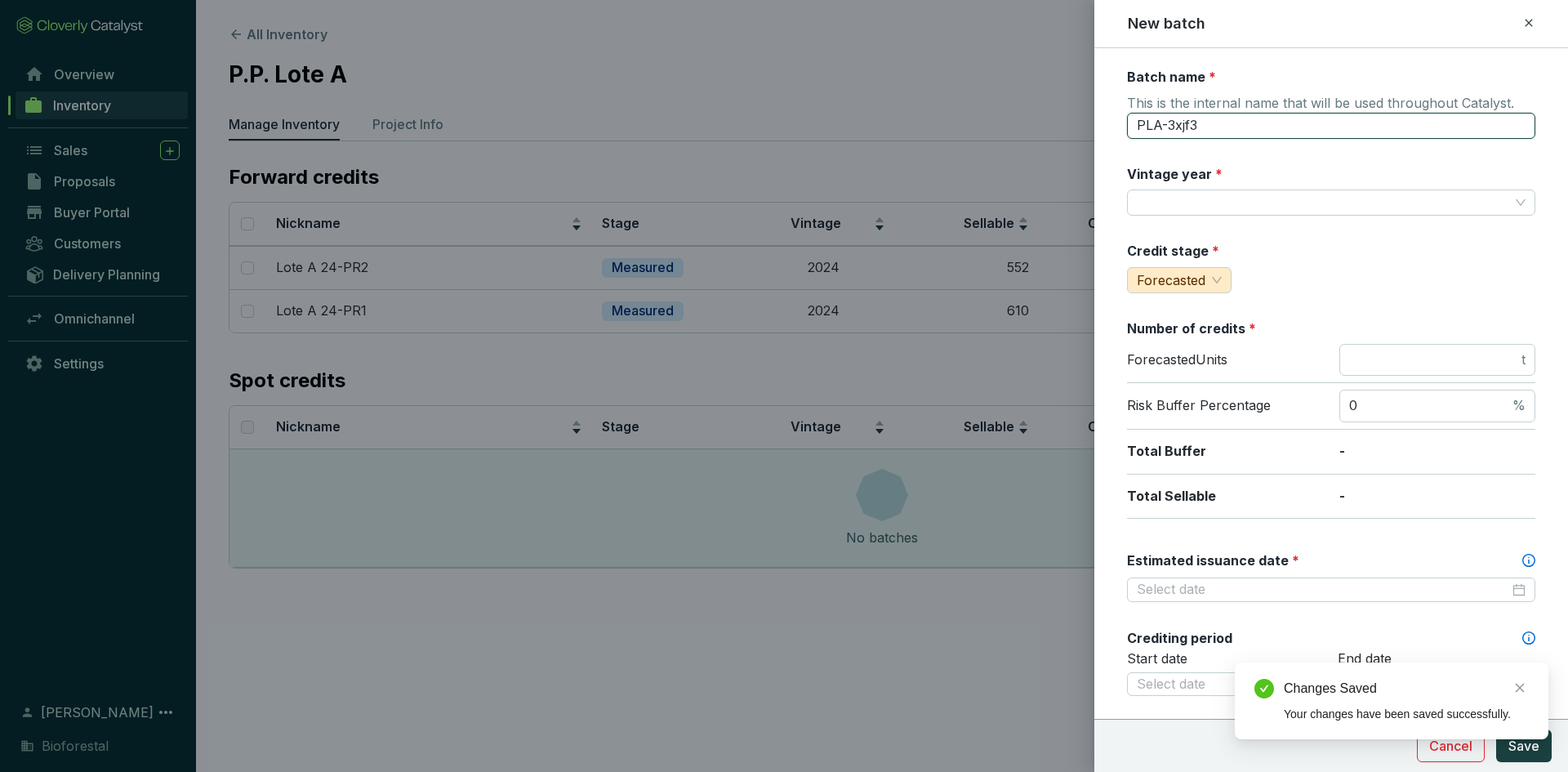
click at [1293, 122] on input "PLA-3xjf3" at bounding box center [1331, 126] width 409 height 26
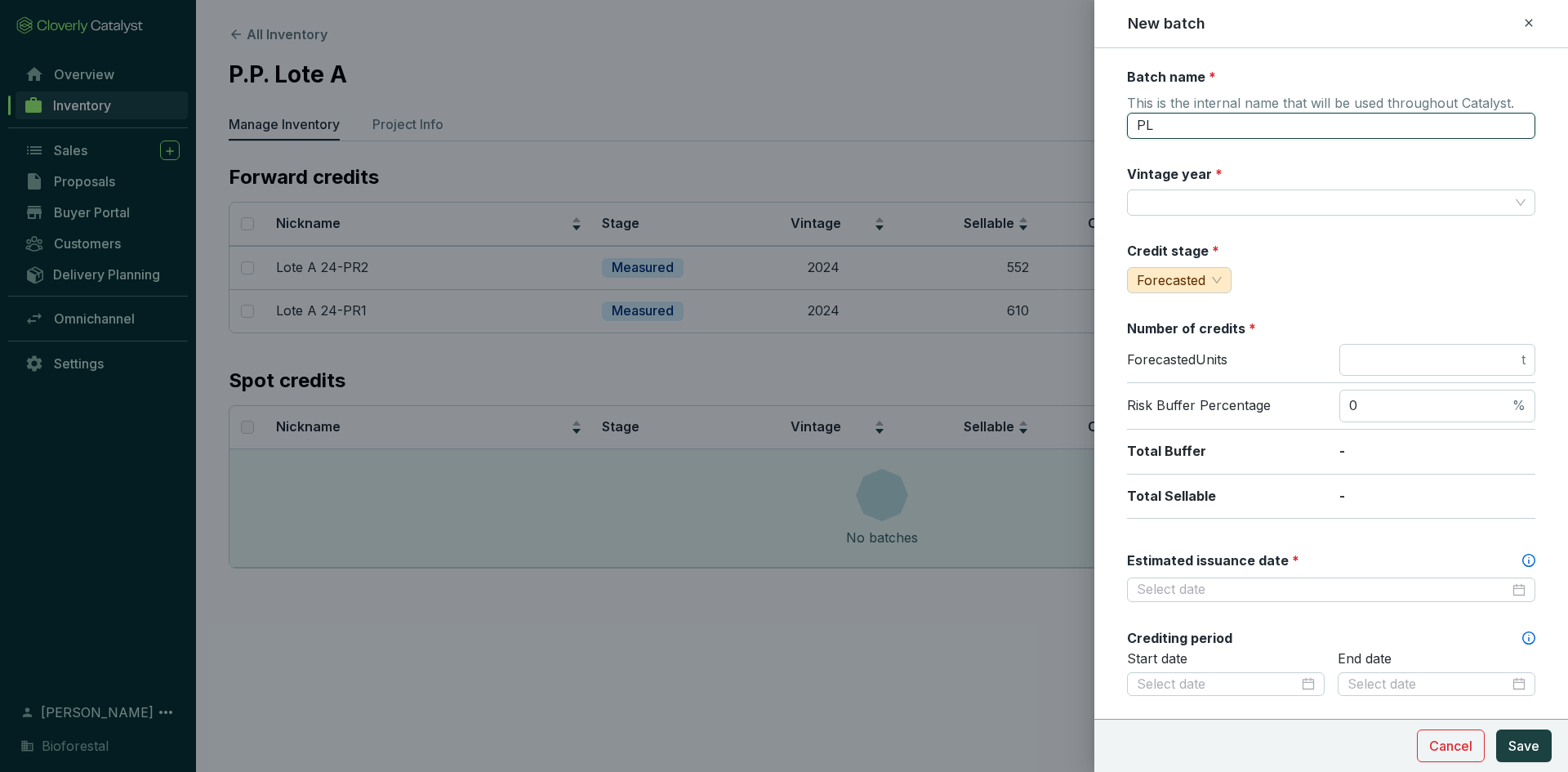
type input "P"
click at [1288, 128] on input "text" at bounding box center [1331, 126] width 409 height 26
click at [1199, 125] on input "text" at bounding box center [1331, 126] width 409 height 26
click at [1195, 126] on input "Lote A 24-PR2" at bounding box center [1331, 126] width 409 height 26
type input "Lote A 25-PR2"
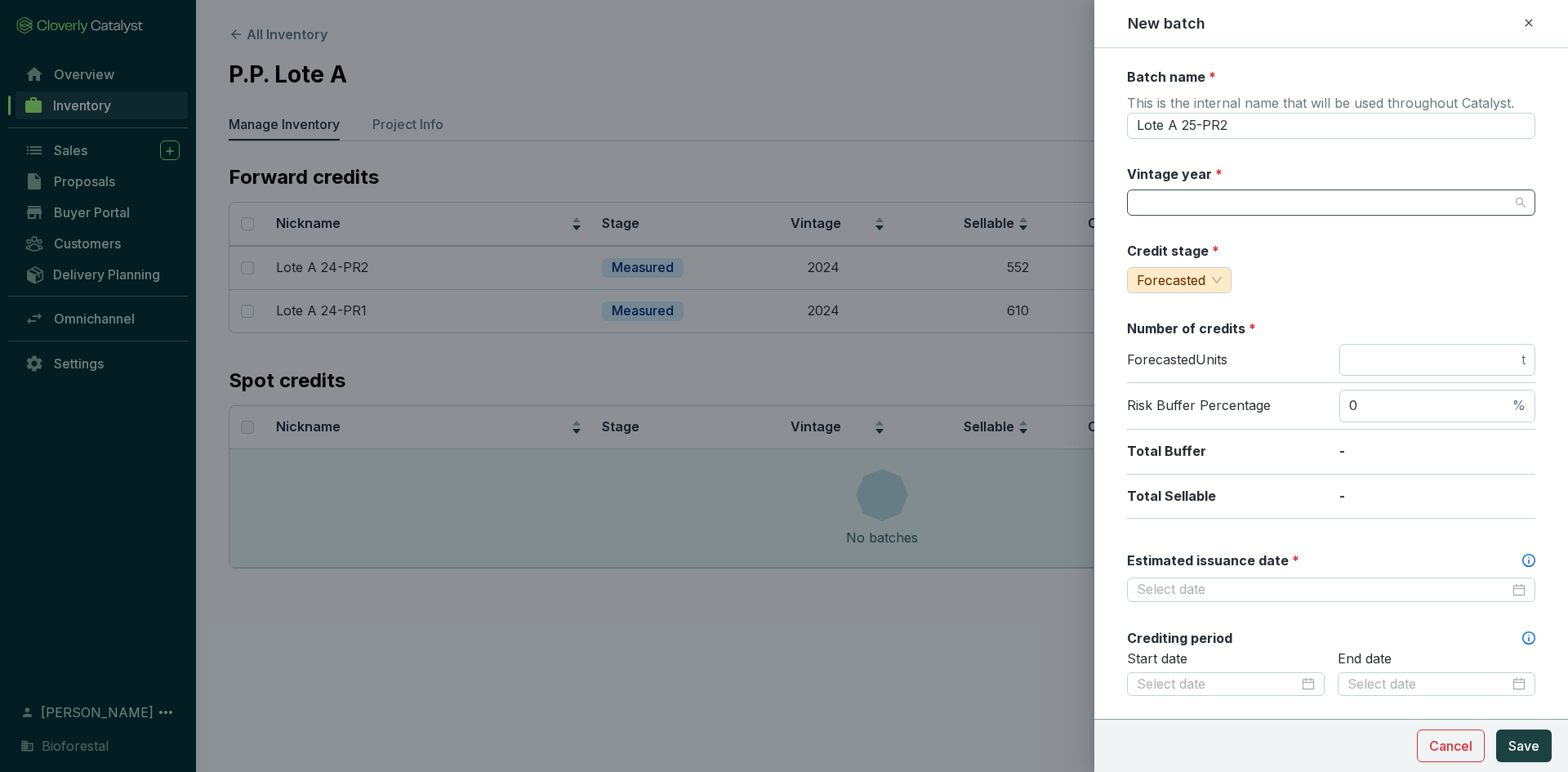
click at [1170, 203] on input "Vintage year *" at bounding box center [1323, 202] width 373 height 24
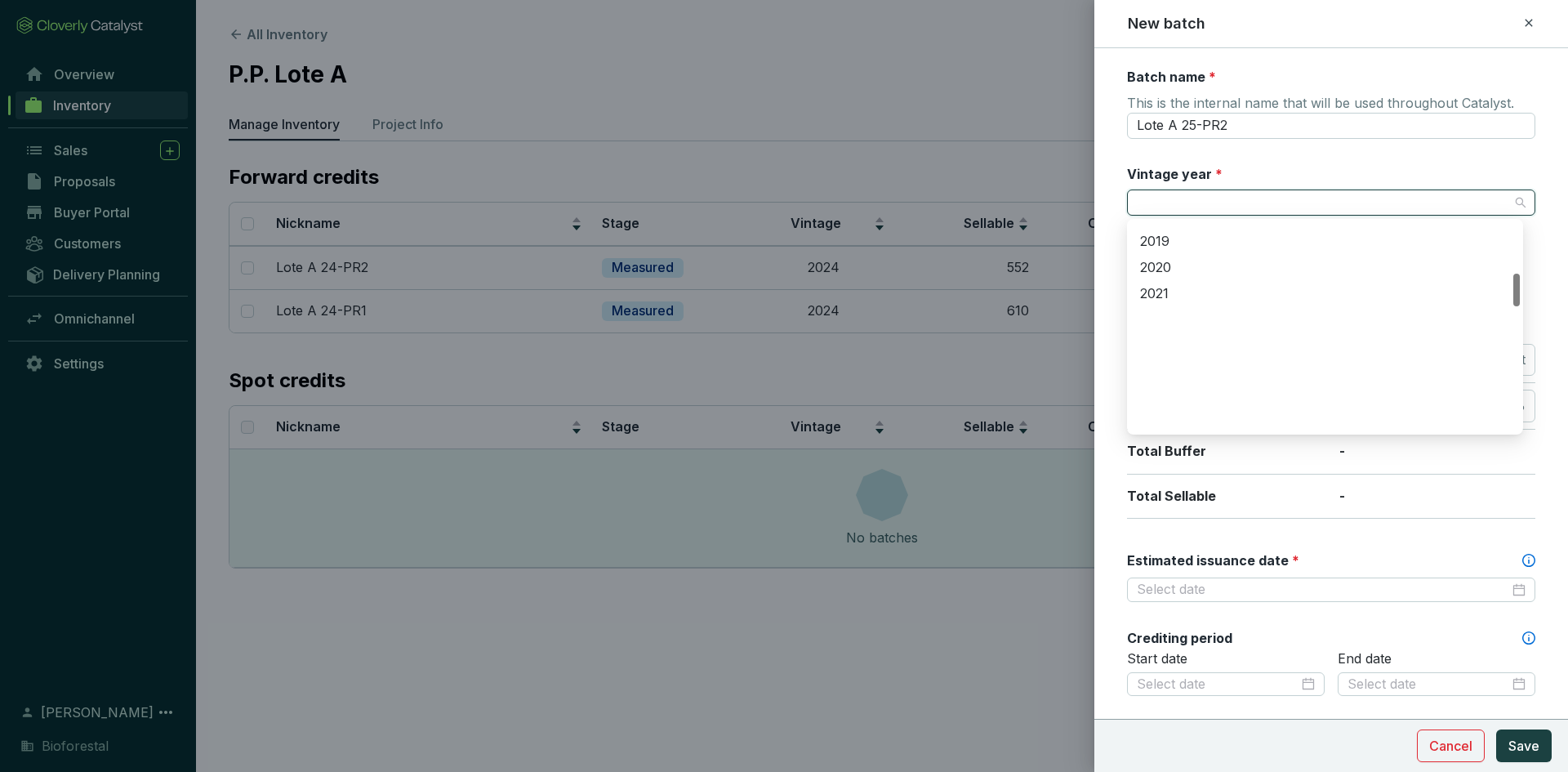
scroll to position [571, 0]
click at [1172, 312] on div "2025" at bounding box center [1326, 316] width 370 height 18
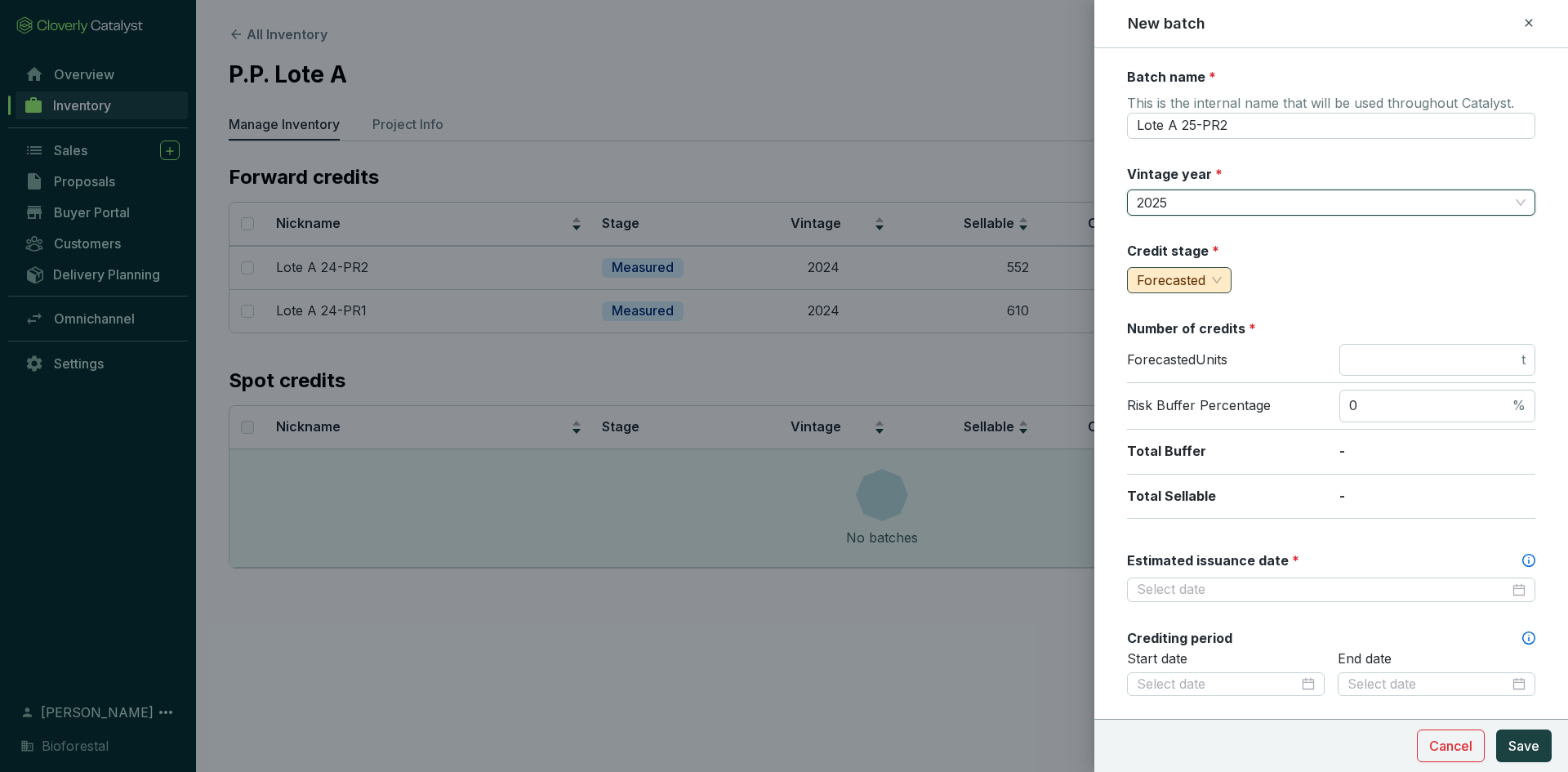
click at [1215, 275] on span "Forecasted" at bounding box center [1179, 279] width 85 height 24
click at [1169, 338] on span "Measured" at bounding box center [1172, 338] width 62 height 17
click at [1312, 303] on div "Batch name * This is the internal name that will be used throughout Catalyst. L…" at bounding box center [1331, 645] width 409 height 1156
click at [1367, 355] on input "number" at bounding box center [1434, 360] width 169 height 18
type input "1345"
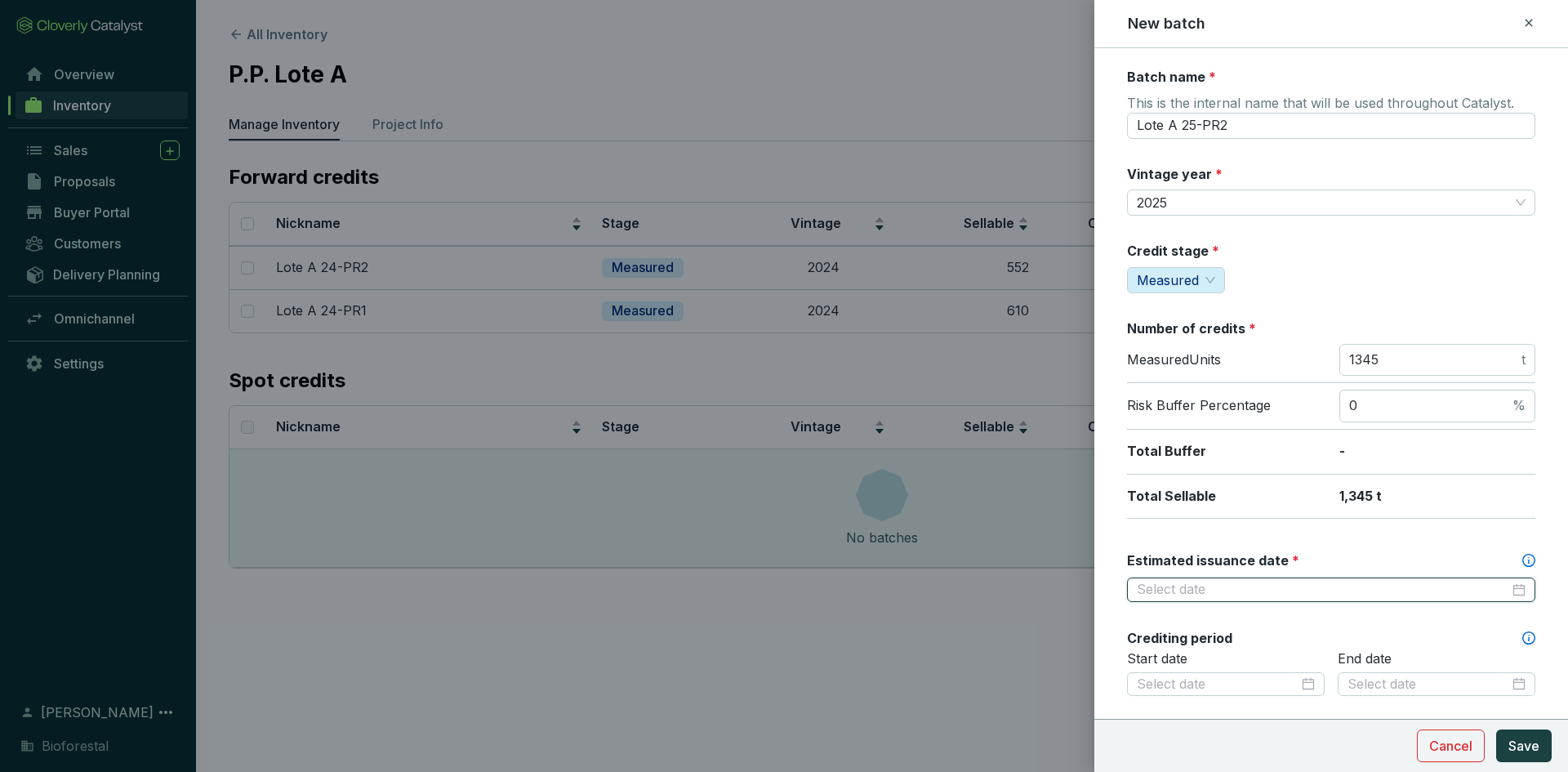
click at [1264, 590] on input "Estimated issuance date *" at bounding box center [1323, 590] width 373 height 18
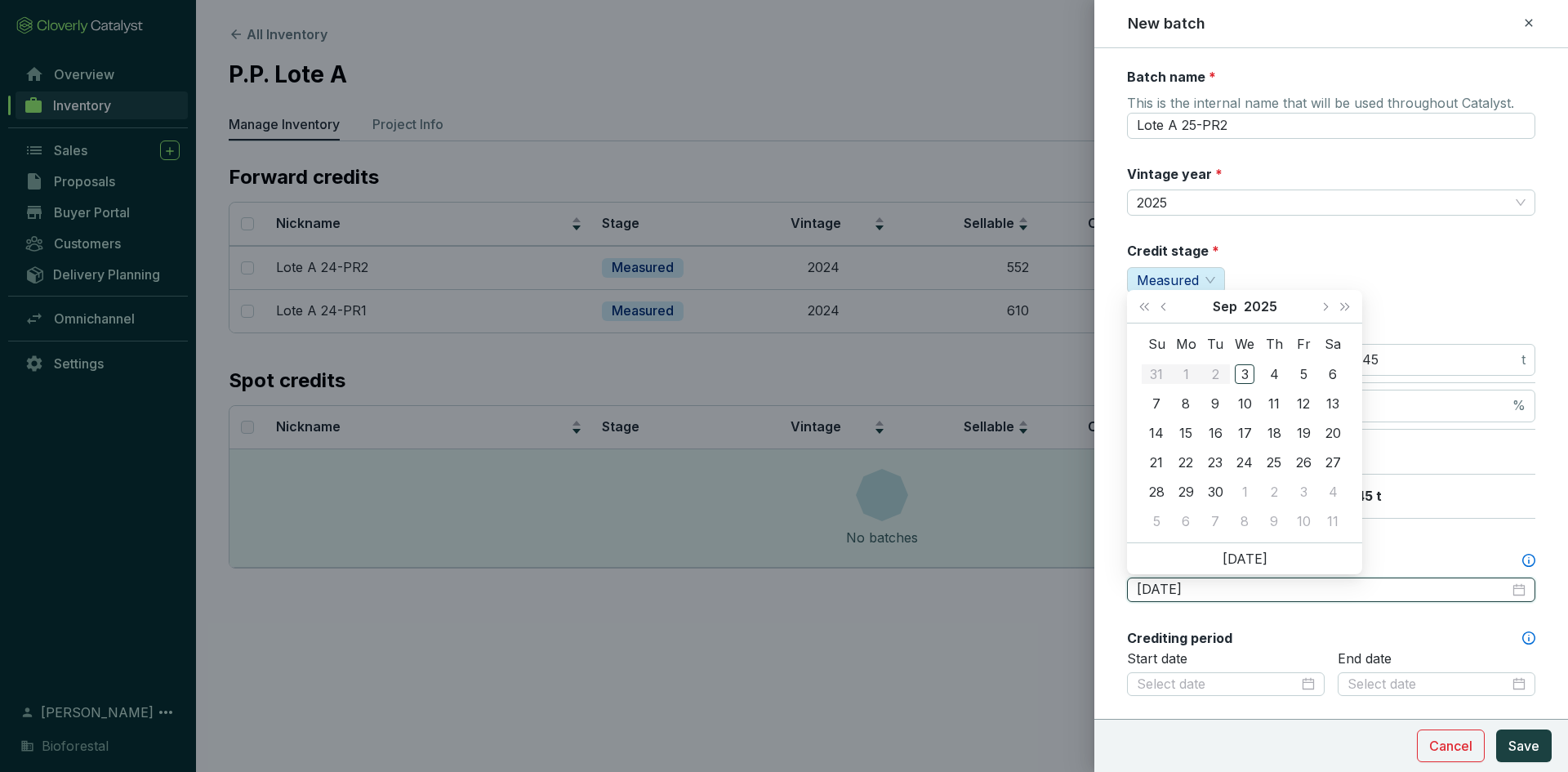
type input "[DATE]"
click at [1349, 302] on button "Next year (Control + right)" at bounding box center [1345, 307] width 21 height 33
type input "[DATE]"
click at [1214, 434] on div "15" at bounding box center [1216, 433] width 19 height 19
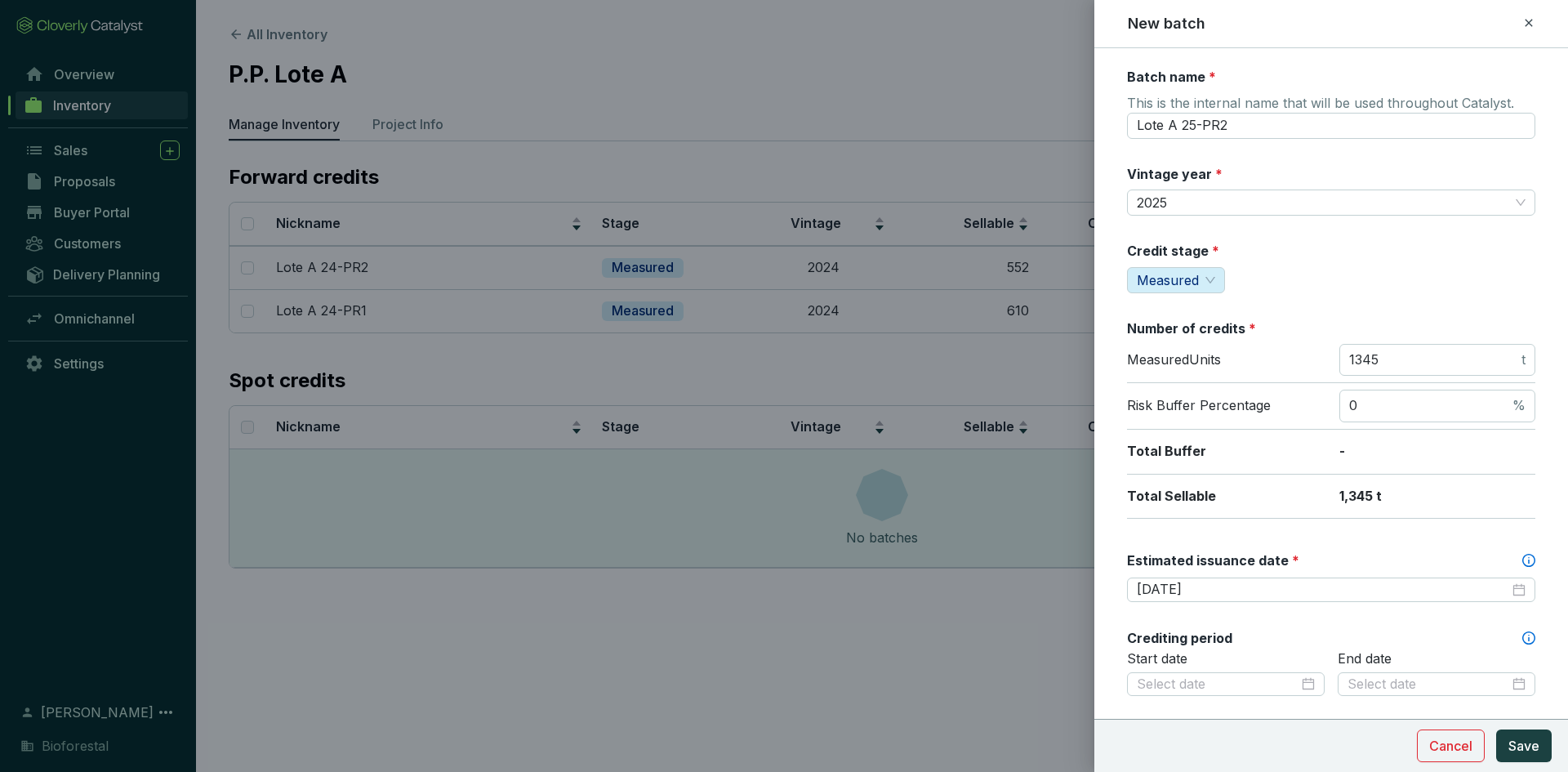
click at [1310, 541] on div "Batch name * This is the internal name that will be used throughout Catalyst. L…" at bounding box center [1331, 645] width 409 height 1156
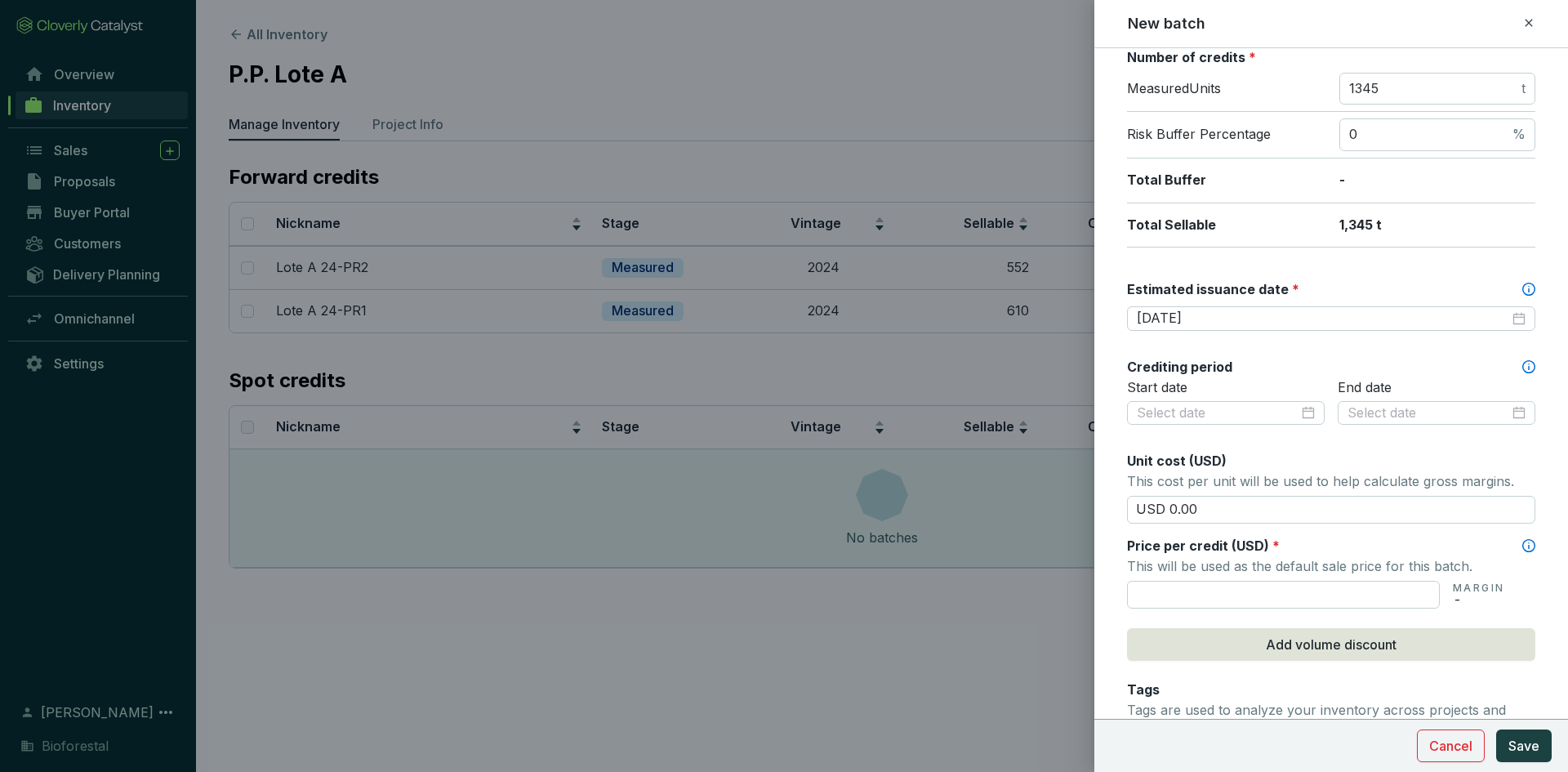
scroll to position [245, 0]
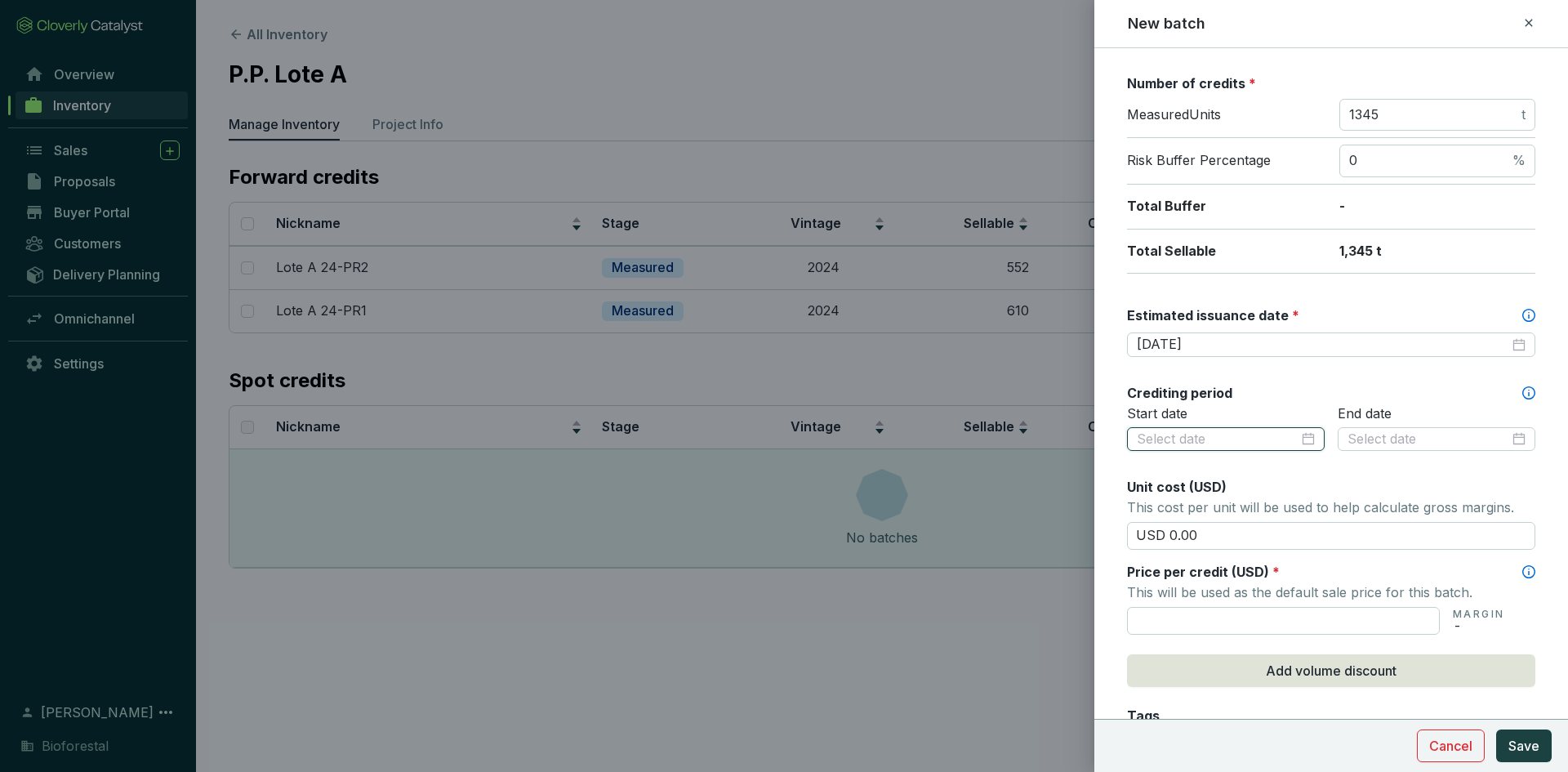
click at [1213, 444] on input at bounding box center [1218, 439] width 162 height 18
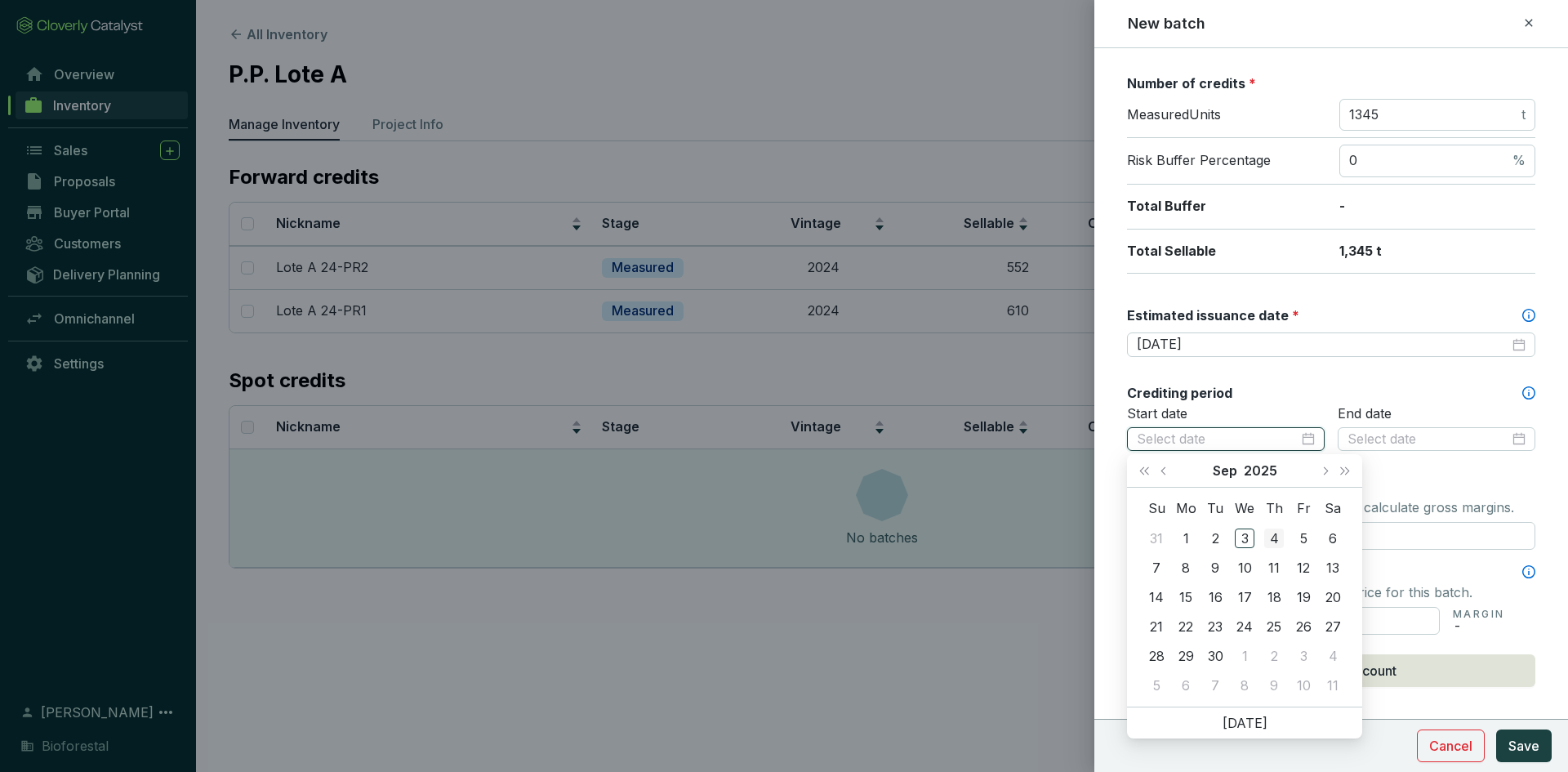
type input "[DATE]"
click at [1149, 466] on button "Last year (Control + left)" at bounding box center [1145, 471] width 21 height 33
type input "[DATE]"
click at [1323, 473] on button "Next month (PageDown)" at bounding box center [1325, 471] width 21 height 33
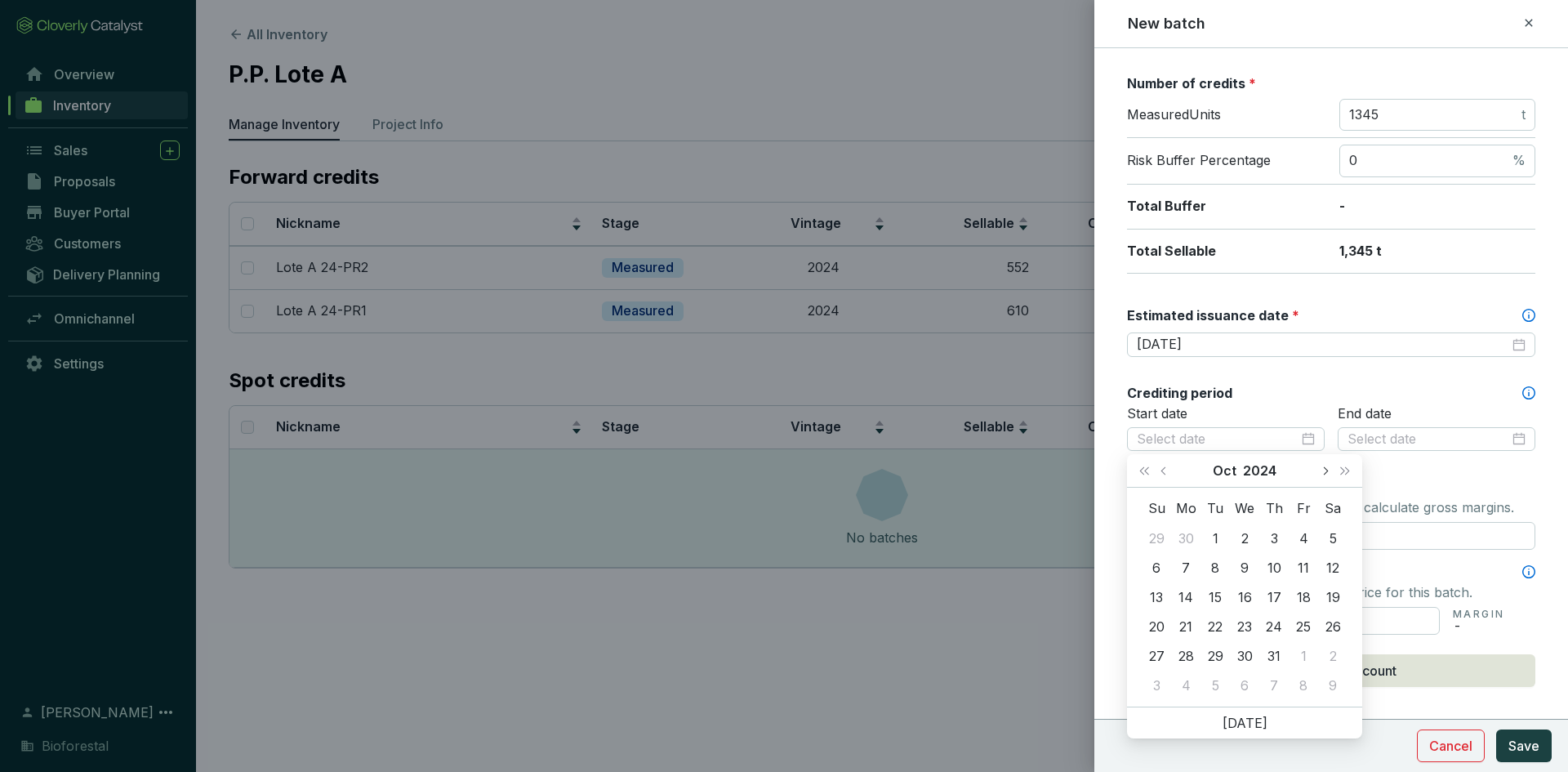
click at [1323, 472] on span "Next month (PageDown)" at bounding box center [1325, 470] width 8 height 8
click at [1341, 474] on span "Next year (Control + right)" at bounding box center [1345, 470] width 8 height 8
click at [1321, 473] on button "Next month (PageDown)" at bounding box center [1325, 471] width 21 height 33
click at [1323, 471] on span "Next month (PageDown)" at bounding box center [1325, 470] width 8 height 8
click at [1148, 470] on span "Last year (Control + left)" at bounding box center [1145, 470] width 8 height 8
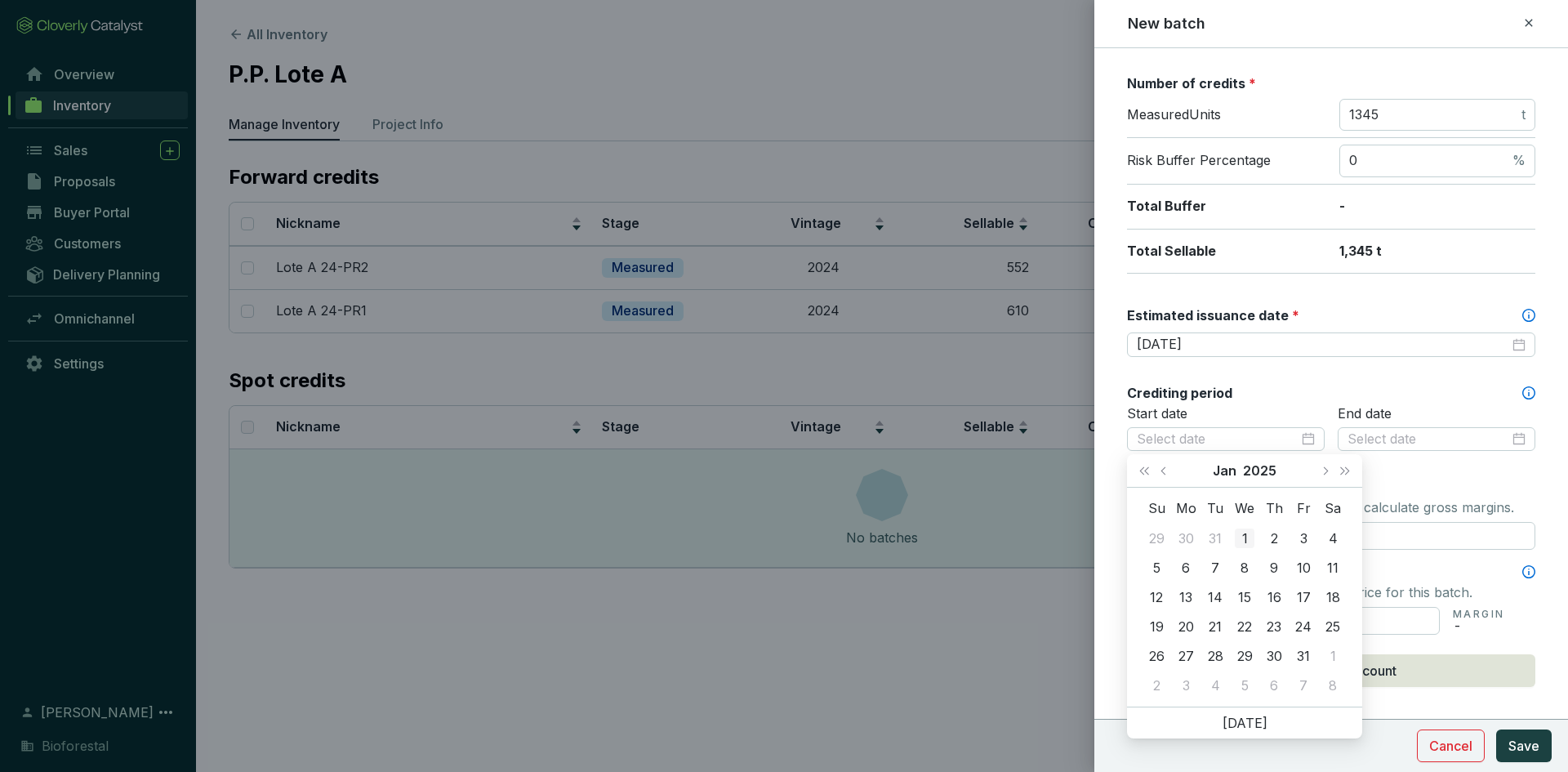
type input "[DATE]"
click at [1249, 533] on div "1" at bounding box center [1245, 538] width 19 height 19
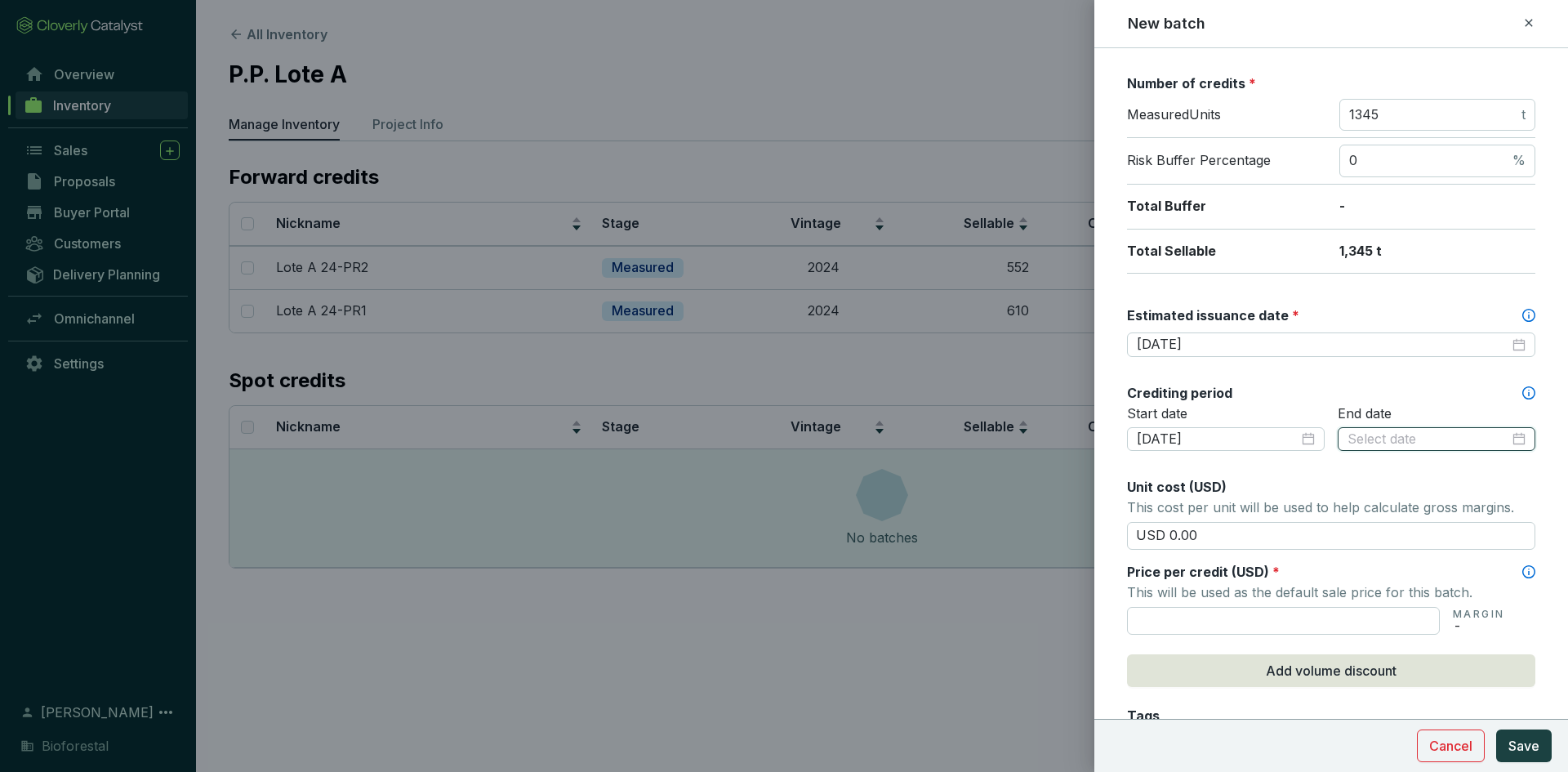
click at [1417, 435] on input at bounding box center [1429, 439] width 162 height 18
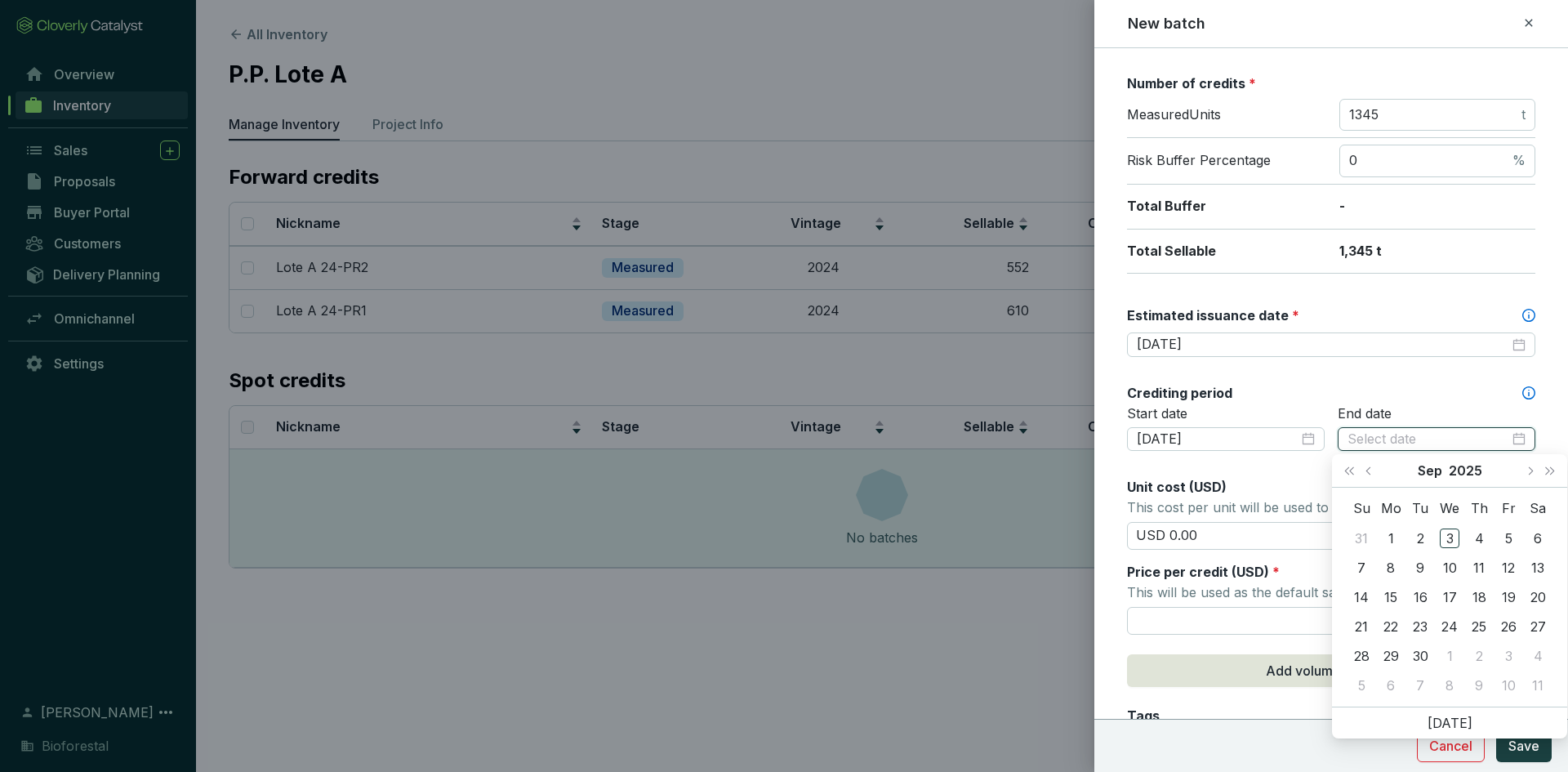
click at [1422, 433] on input at bounding box center [1429, 439] width 162 height 18
type input "[DATE]"
click at [1391, 598] on div "15" at bounding box center [1391, 597] width 19 height 19
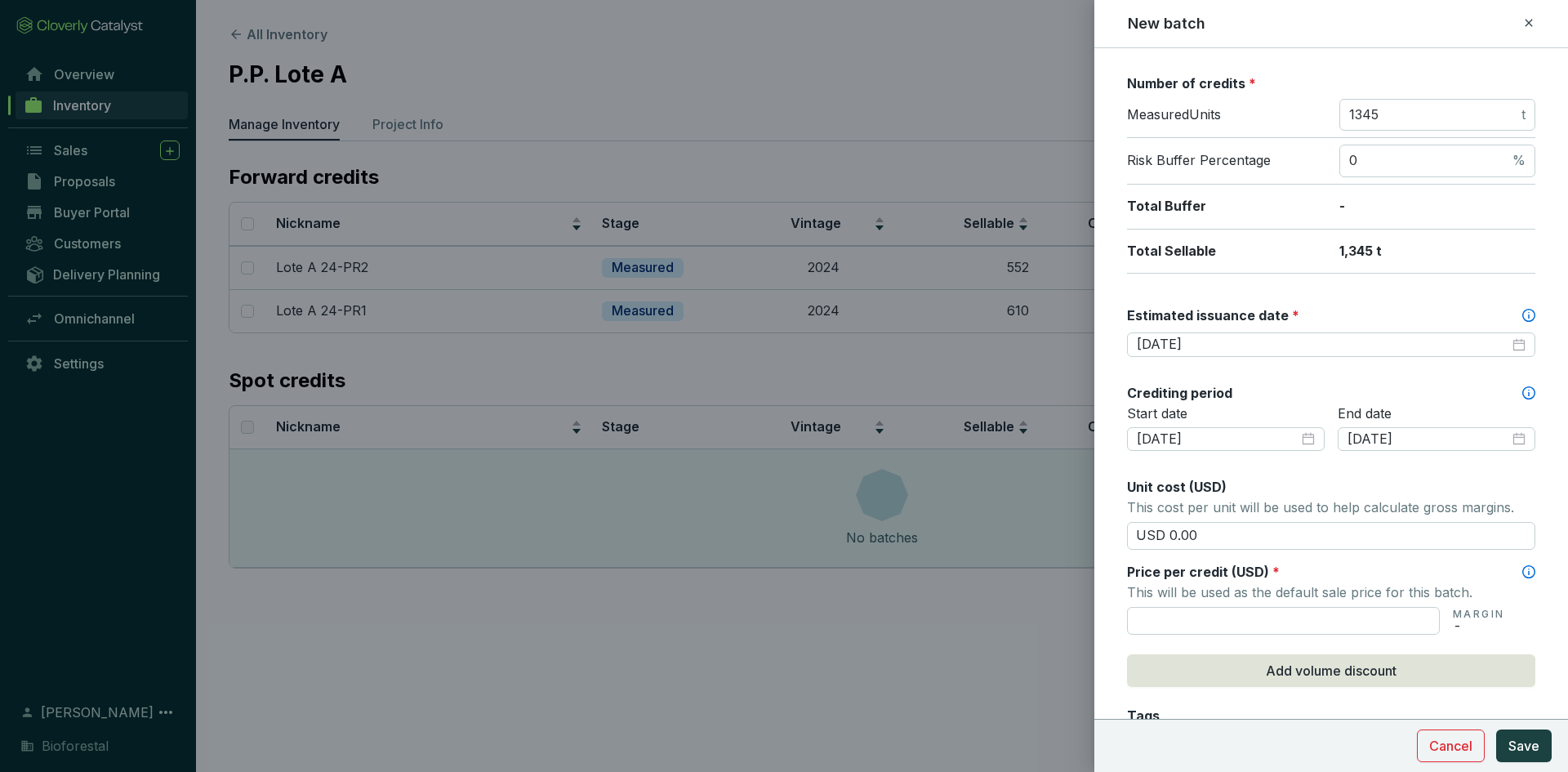
click at [1366, 471] on div "End date [DATE]" at bounding box center [1437, 438] width 198 height 67
click at [1219, 540] on input "USD 0.00" at bounding box center [1331, 535] width 409 height 28
type input "USD 0"
type input "USD 15.50"
click at [1185, 629] on input "text" at bounding box center [1283, 621] width 312 height 28
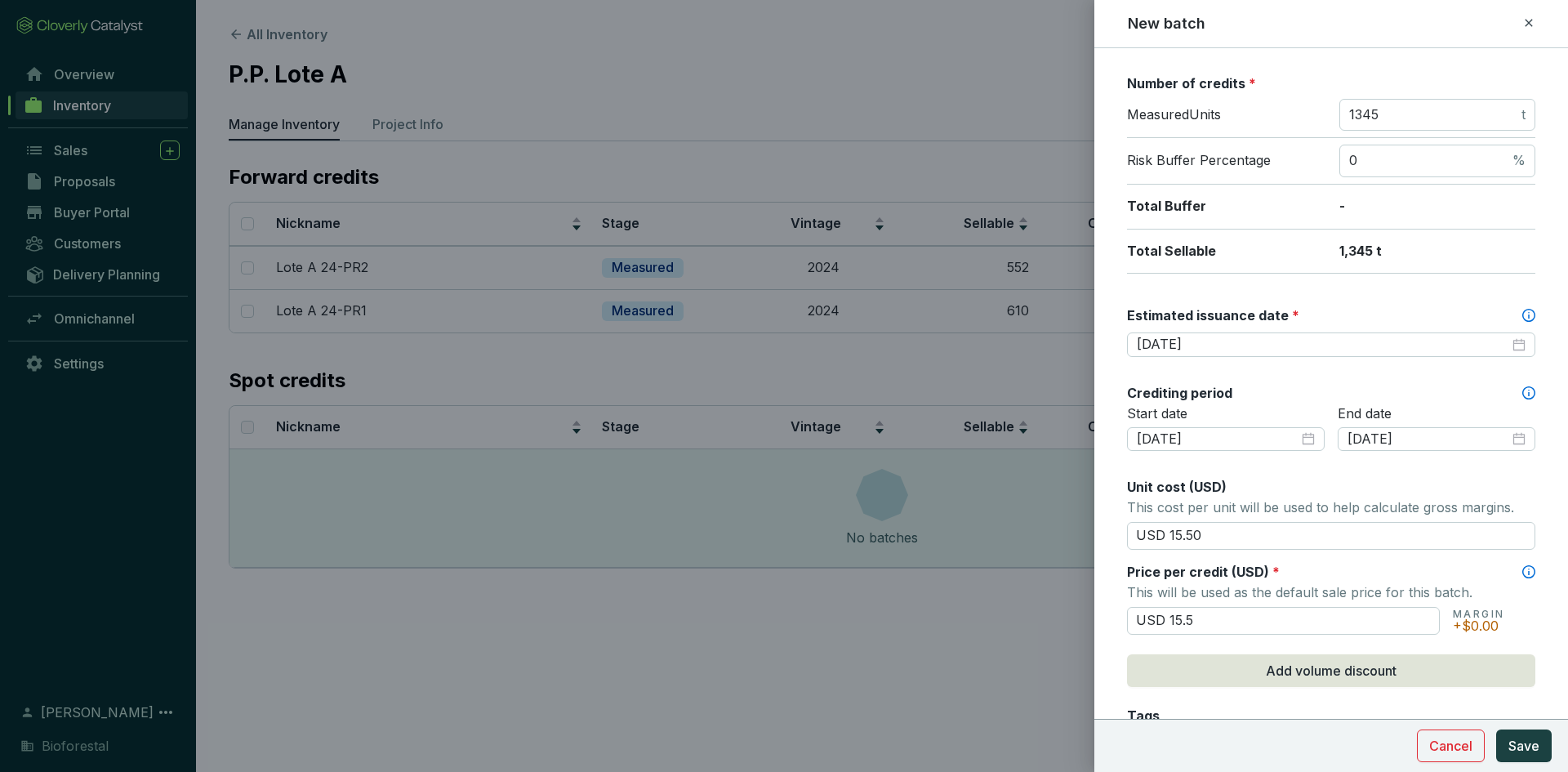
type input "USD 15.50"
click at [1133, 645] on div "Batch name * This is the internal name that will be used throughout Catalyst. L…" at bounding box center [1331, 400] width 409 height 1156
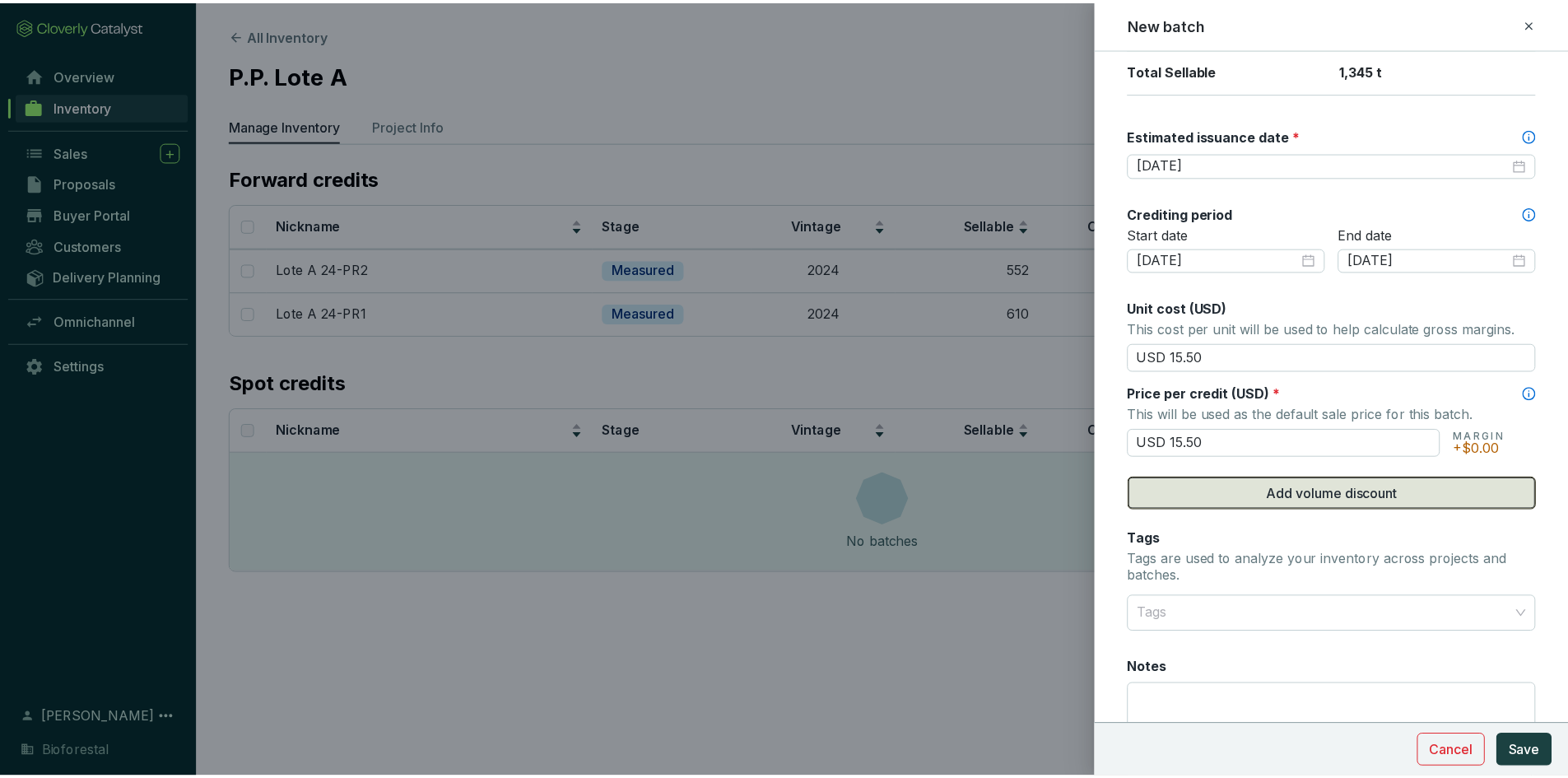
scroll to position [553, 0]
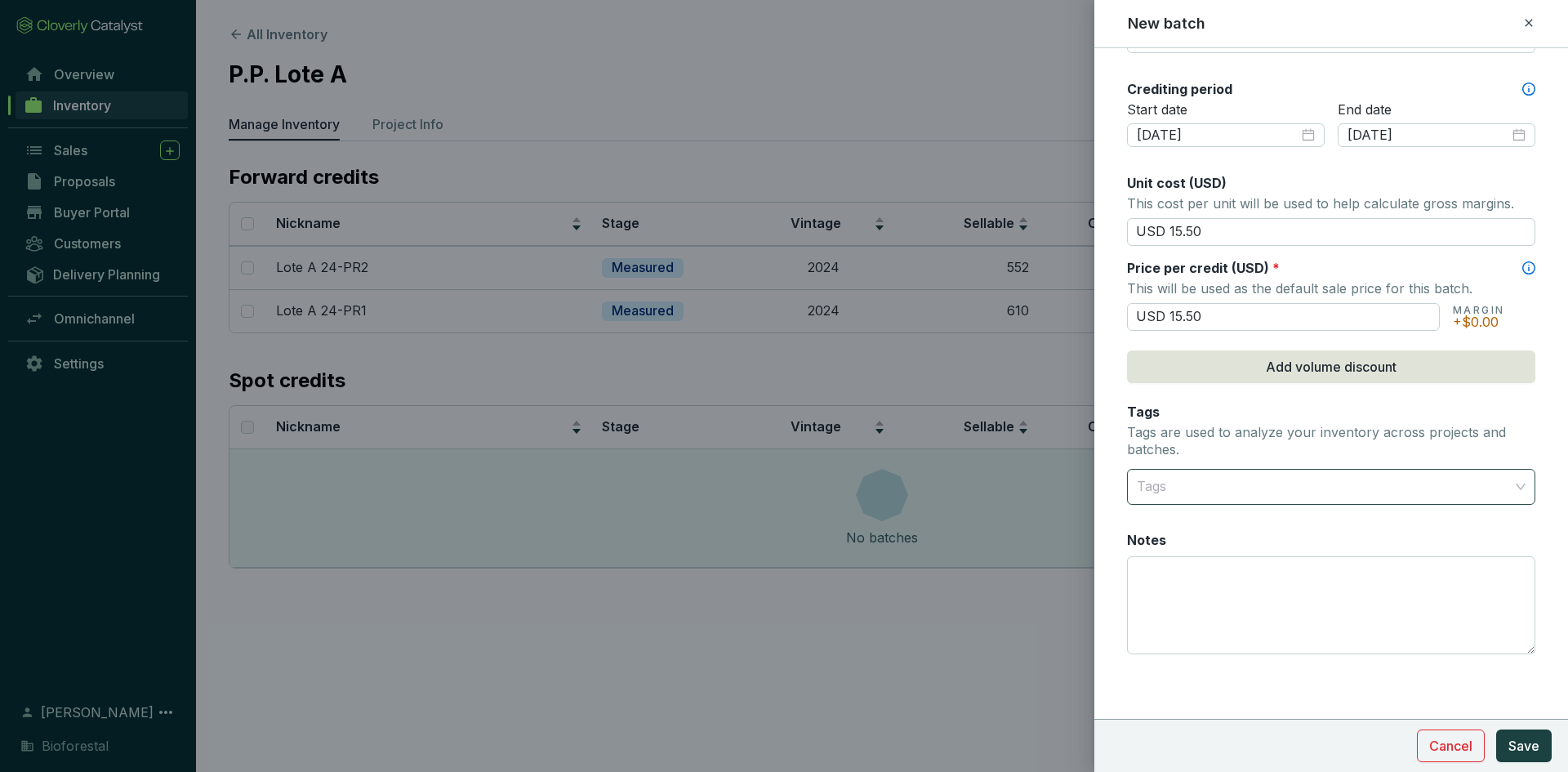
click at [1184, 496] on div at bounding box center [1322, 487] width 383 height 33
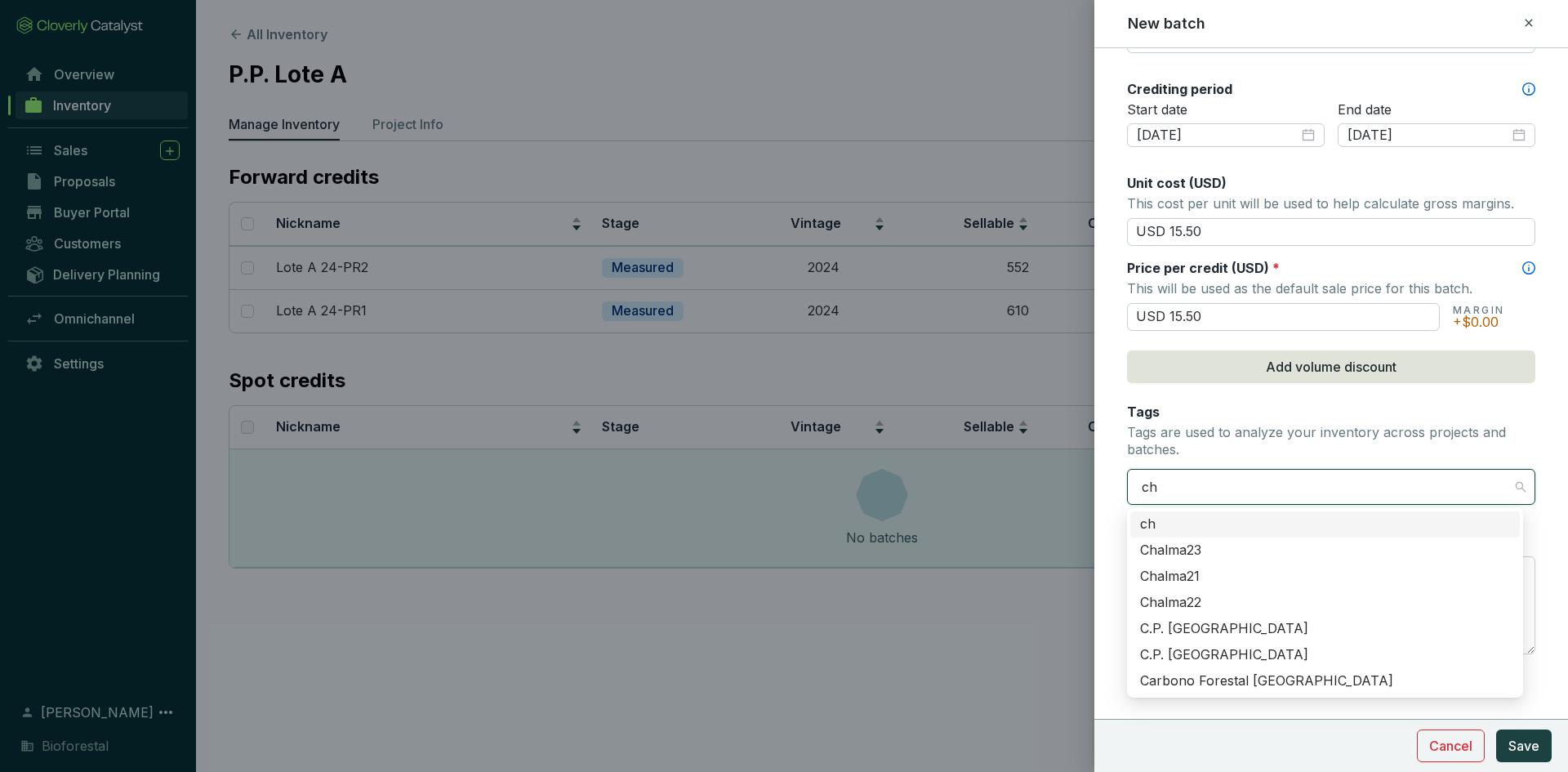
type input "chi"
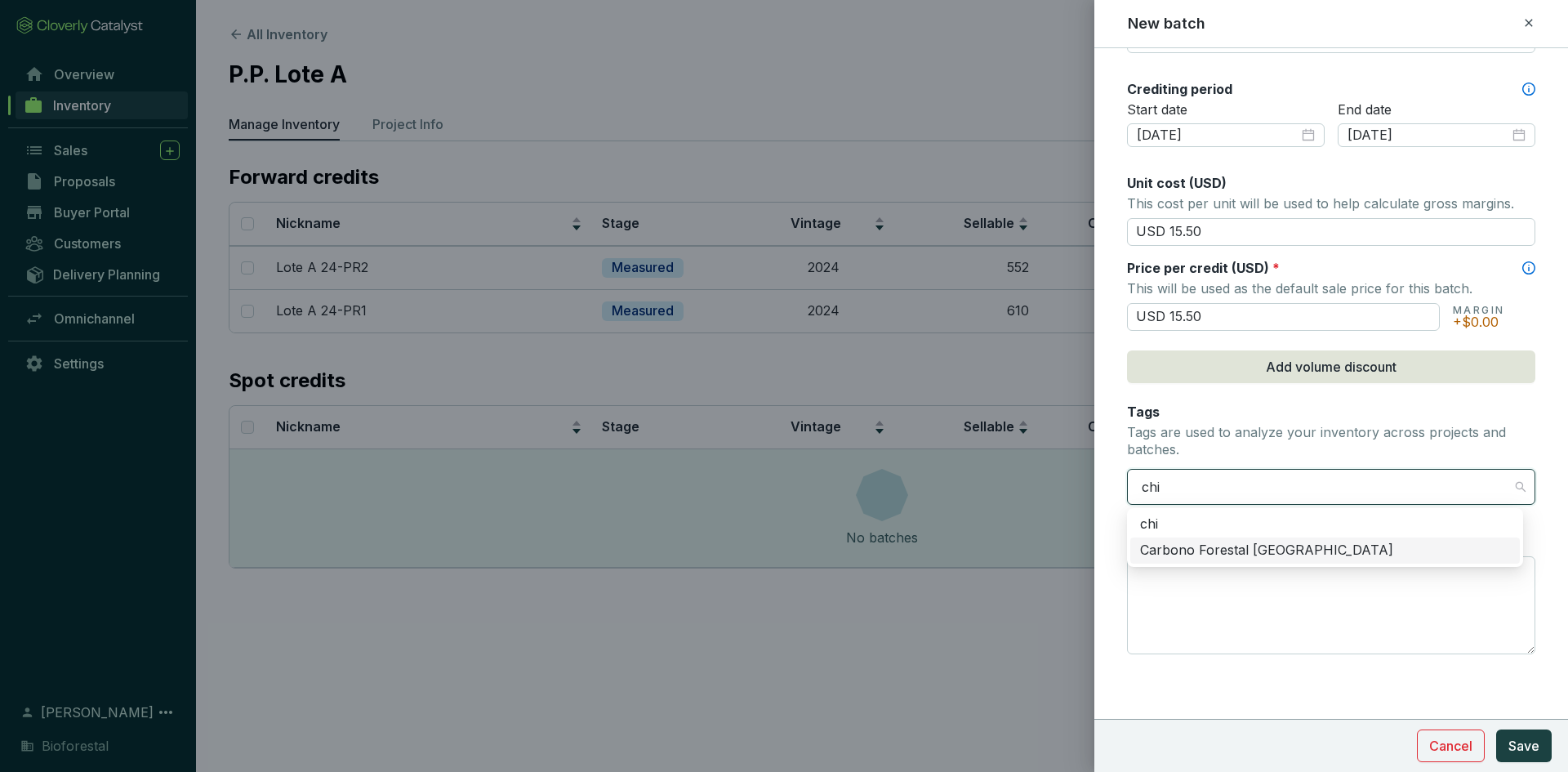
click at [1226, 551] on div "Carbono Forestal [GEOGRAPHIC_DATA]" at bounding box center [1326, 550] width 370 height 18
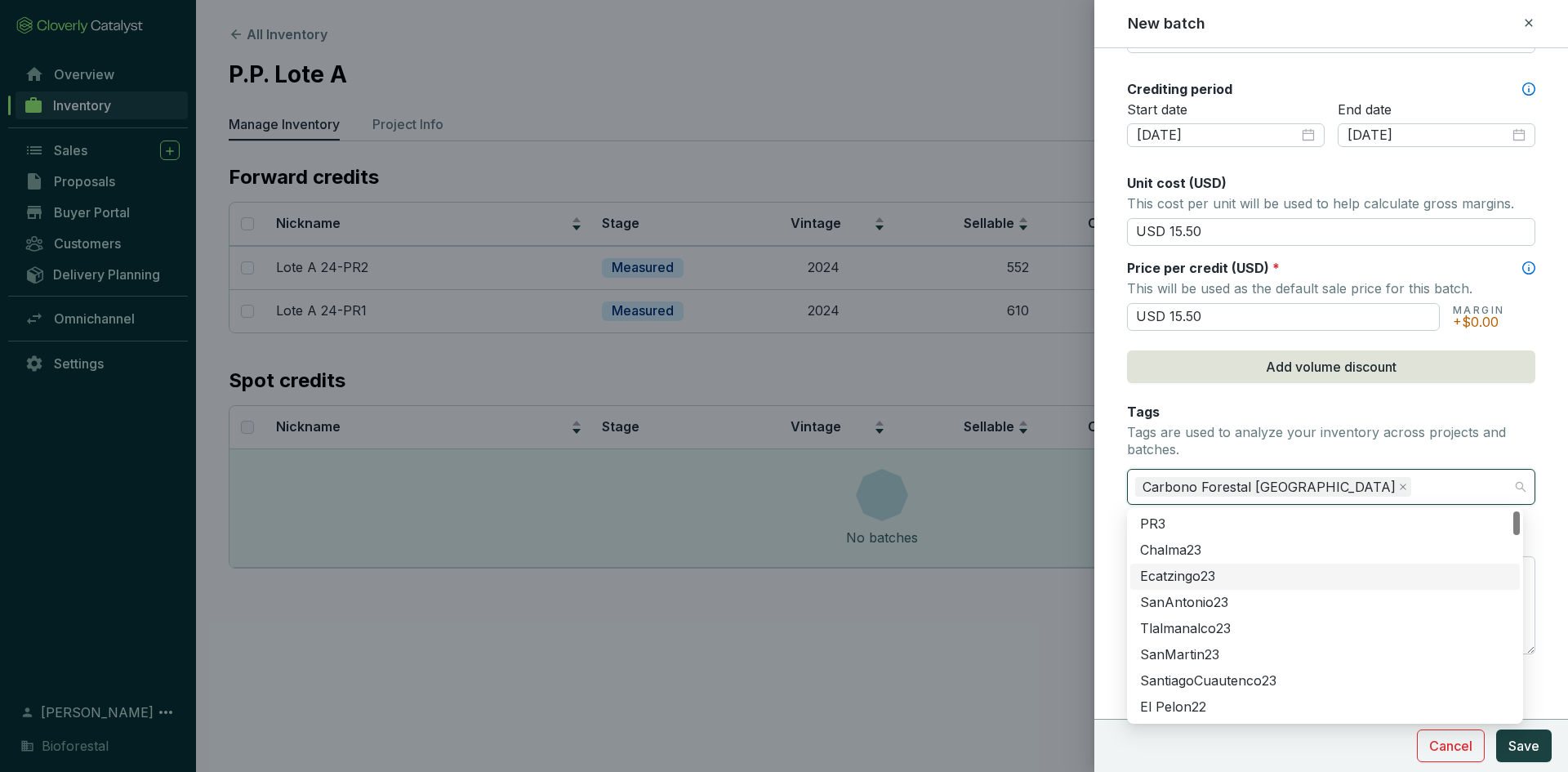
click at [1109, 556] on form "Batch name * This is the internal name that will be used throughout Catalyst. L…" at bounding box center [1331, 135] width 474 height 1233
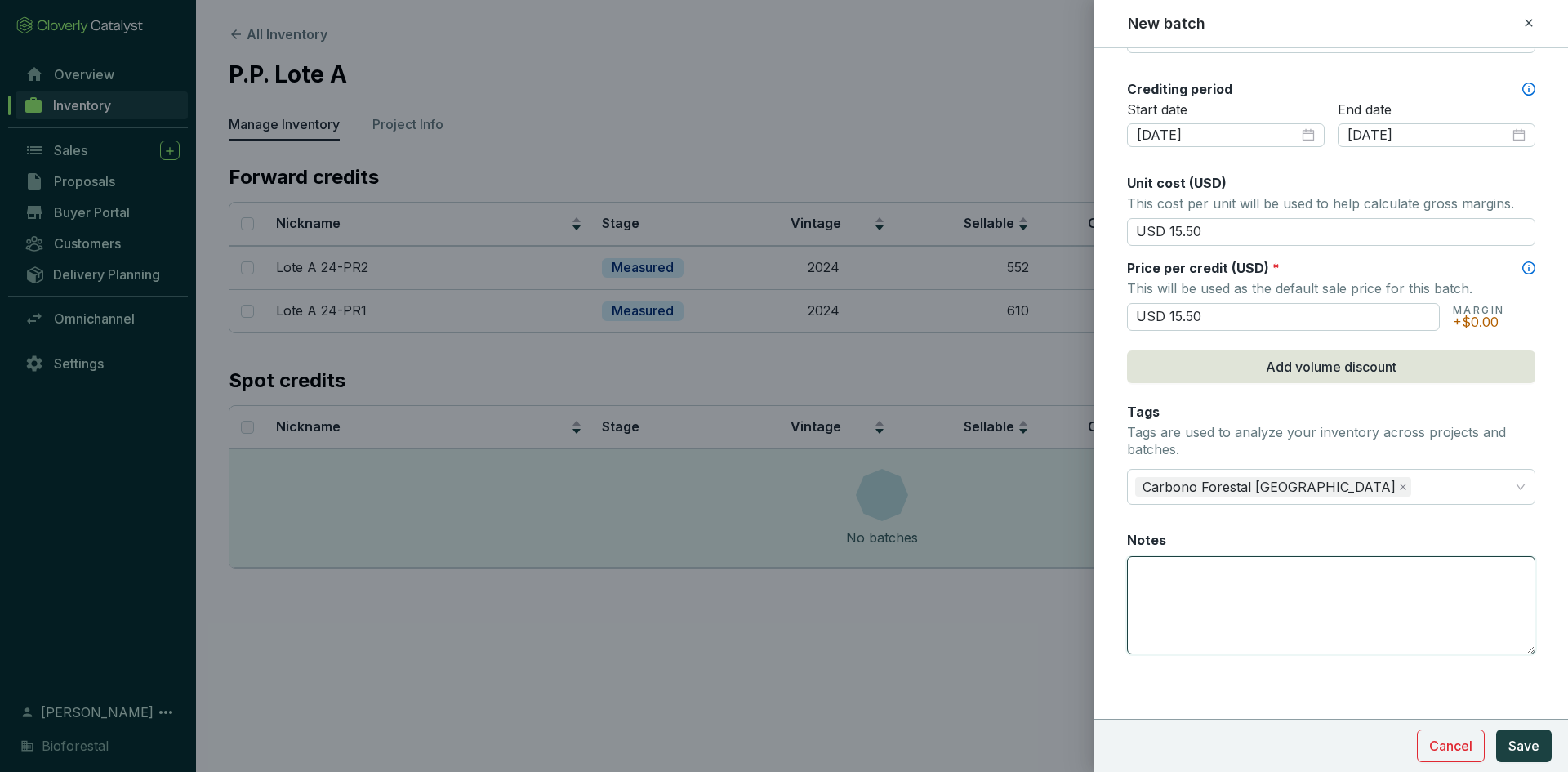
click at [1181, 584] on textarea "Notes" at bounding box center [1331, 605] width 407 height 96
drag, startPoint x: 1191, startPoint y: 592, endPoint x: 1171, endPoint y: 574, distance: 26.9
click at [1171, 574] on textarea "593 creditos al fondo de aseguramiento" at bounding box center [1331, 605] width 407 height 96
click at [1430, 595] on textarea "593 créditos al fondo de aseguramiento" at bounding box center [1331, 605] width 407 height 96
type textarea "593 créditos al fondo de aseguramiento"
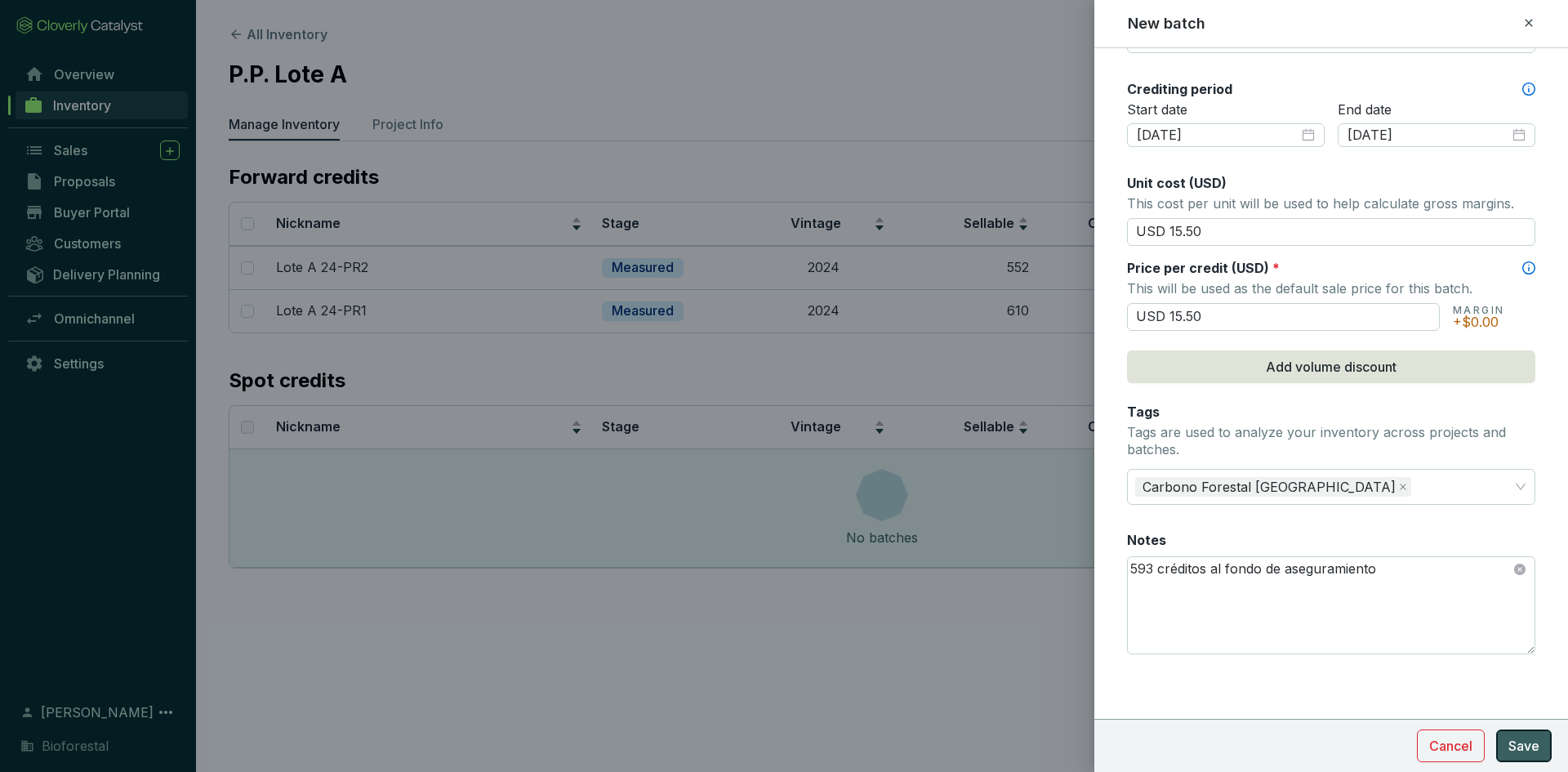
click at [1511, 736] on span "Save" at bounding box center [1524, 746] width 31 height 19
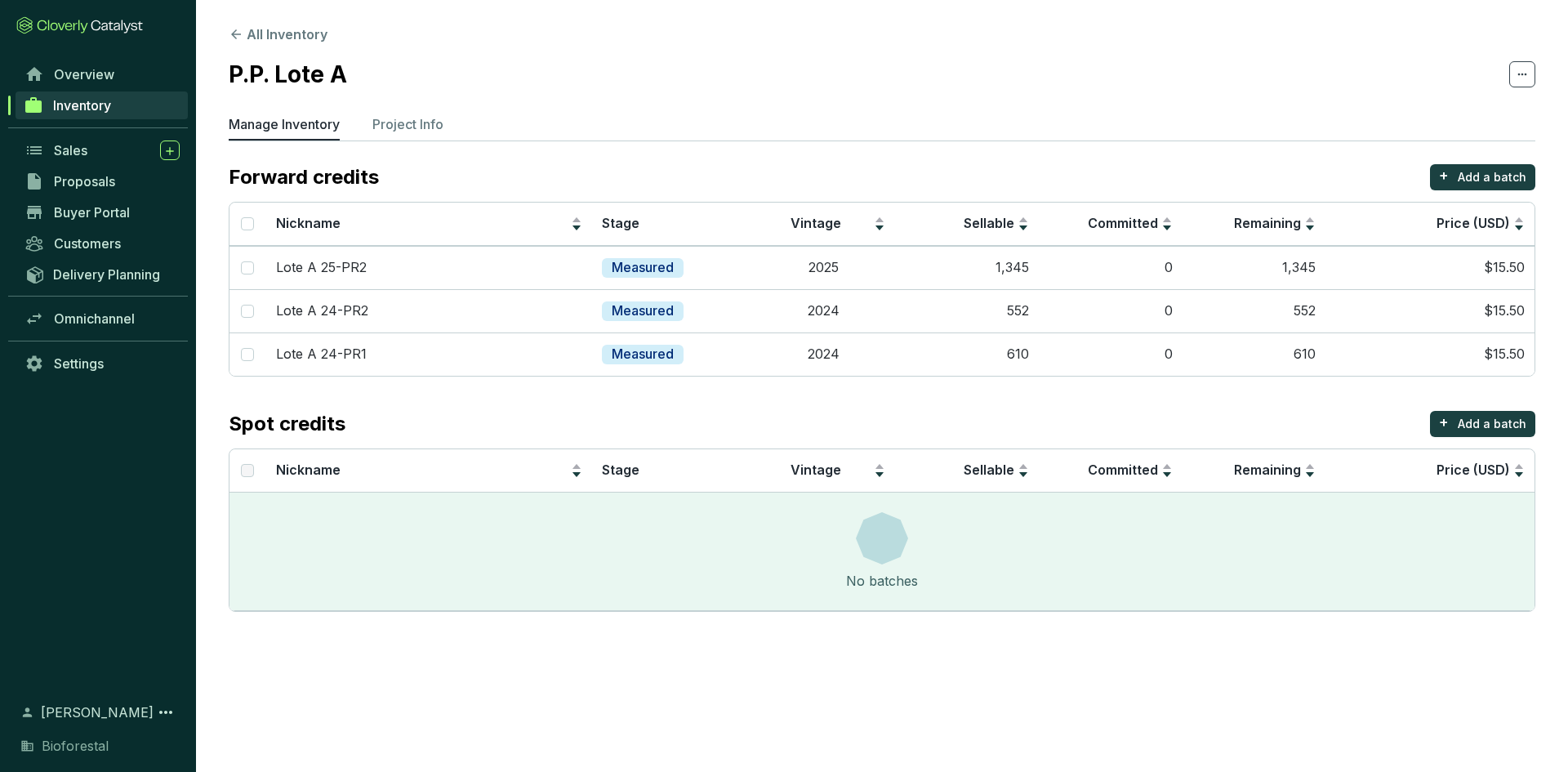
click at [129, 114] on link "Inventory" at bounding box center [101, 105] width 172 height 28
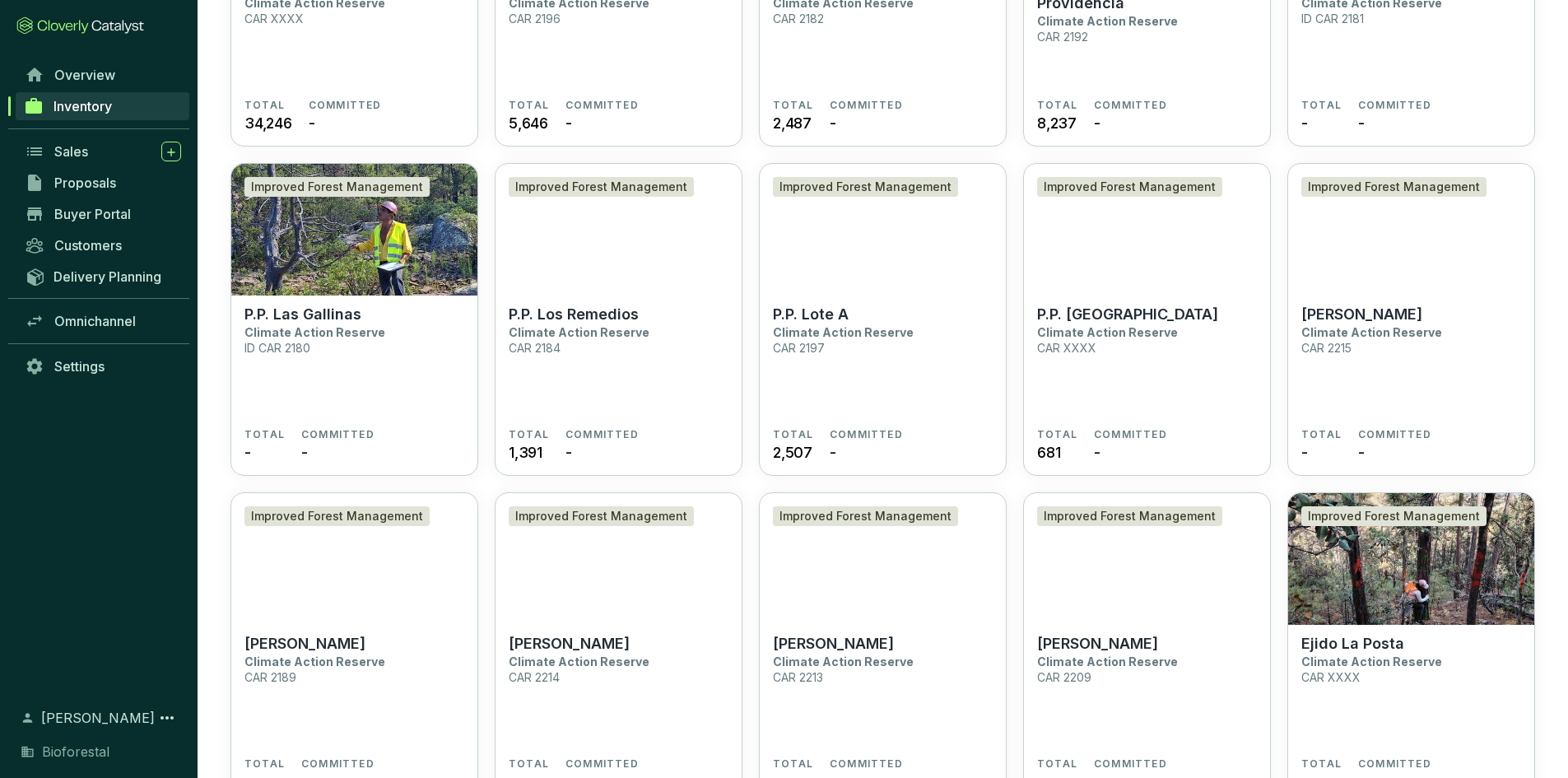
scroll to position [3952, 0]
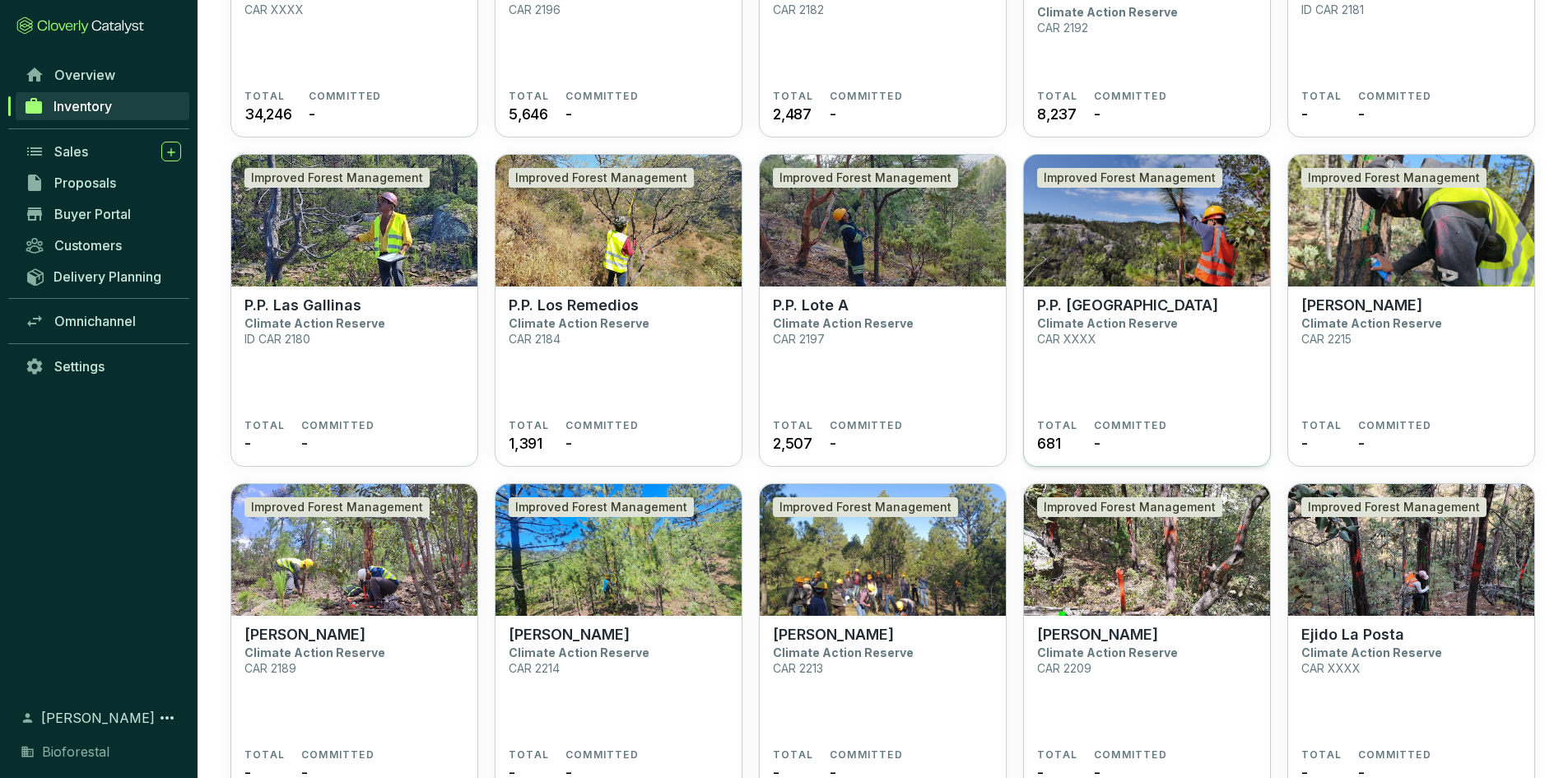
click at [1151, 340] on section "P.P. Mesa de Banda Climate Action Reserve CAR XXXX" at bounding box center [1146, 357] width 220 height 123
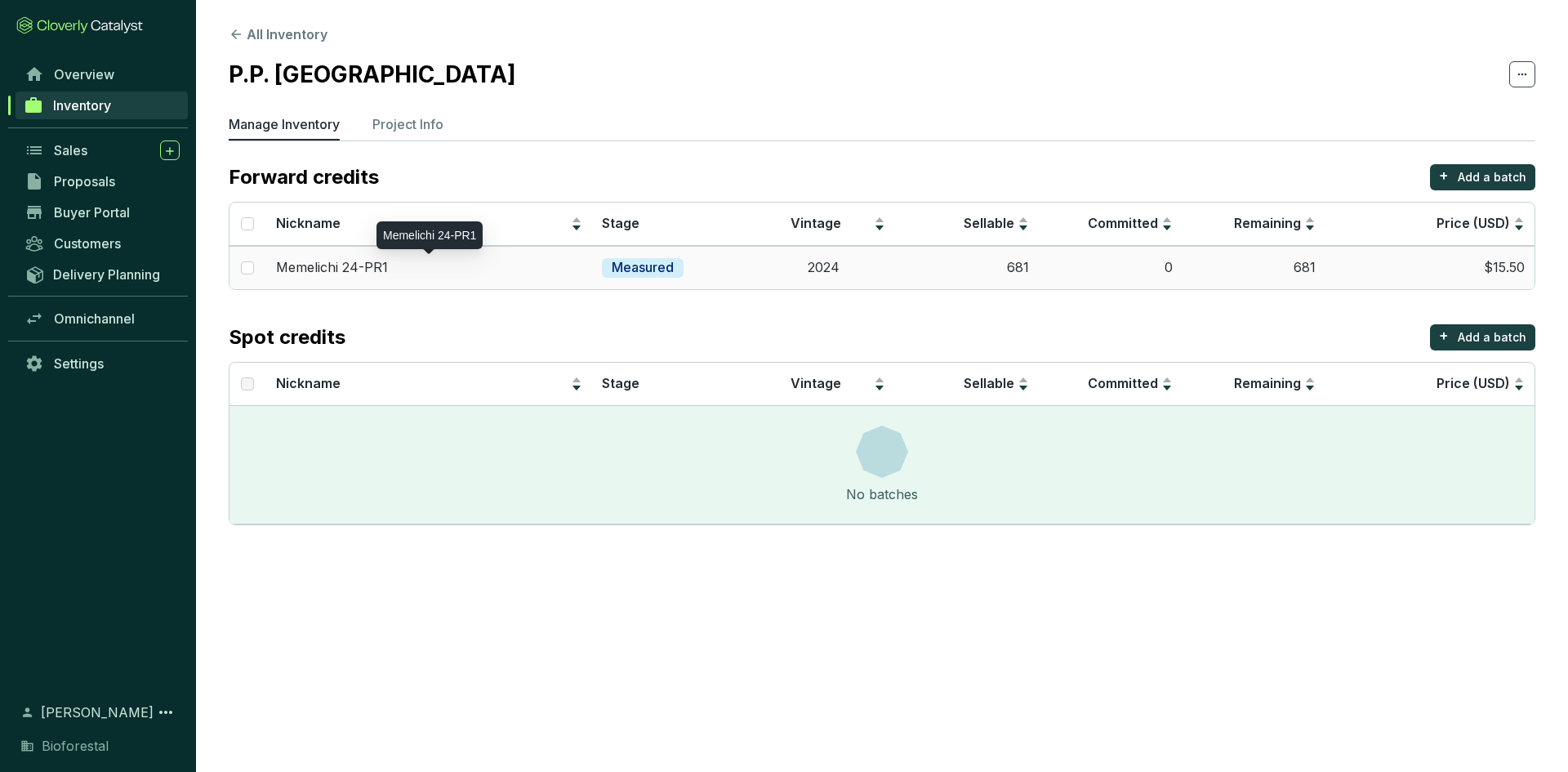
click at [415, 268] on div "Memelichi 24-PR1" at bounding box center [430, 268] width 308 height 18
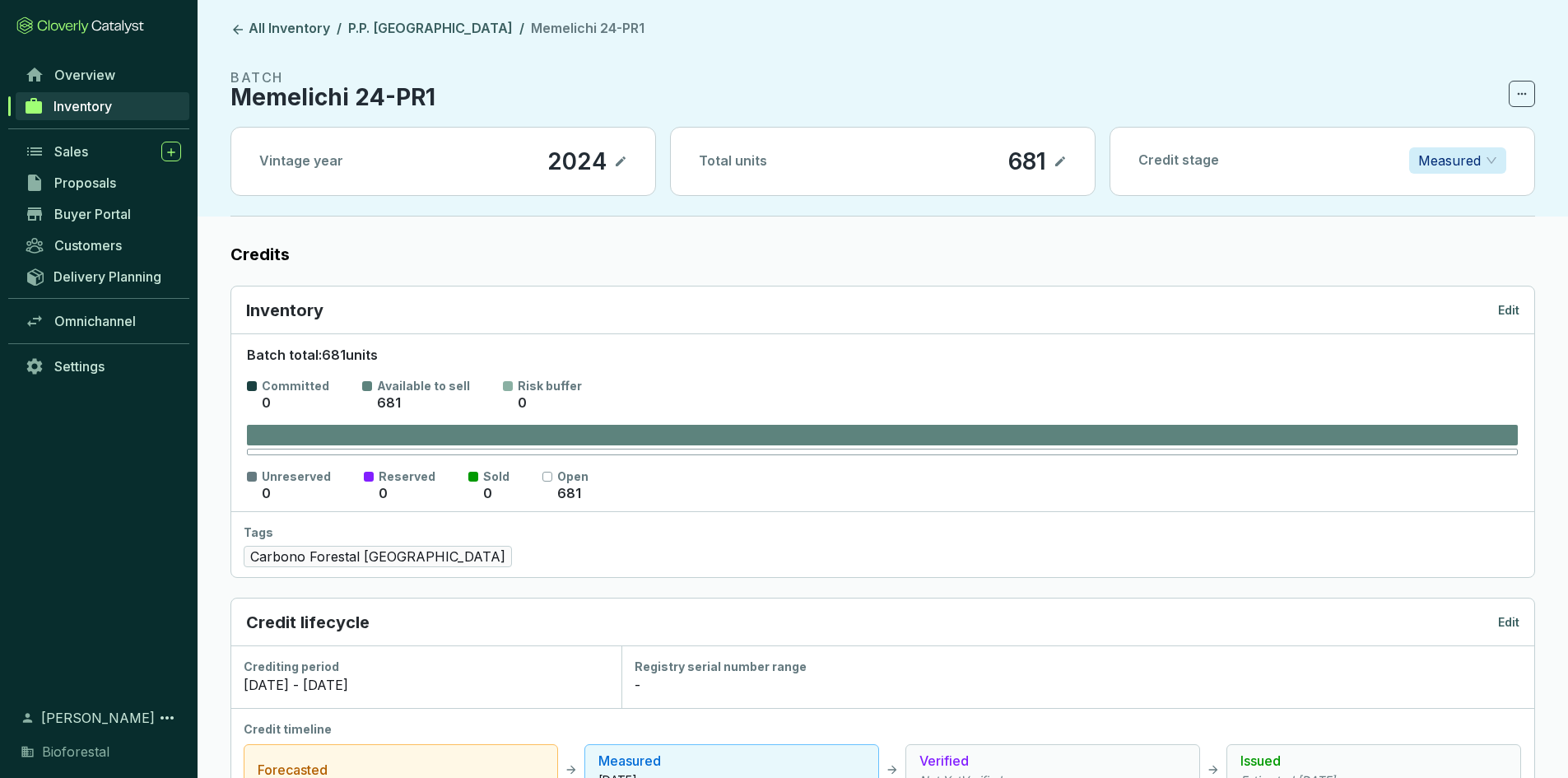
click at [1493, 314] on div "Inventory Edit" at bounding box center [883, 310] width 1273 height 23
click at [1508, 304] on p "Edit" at bounding box center [1508, 310] width 22 height 17
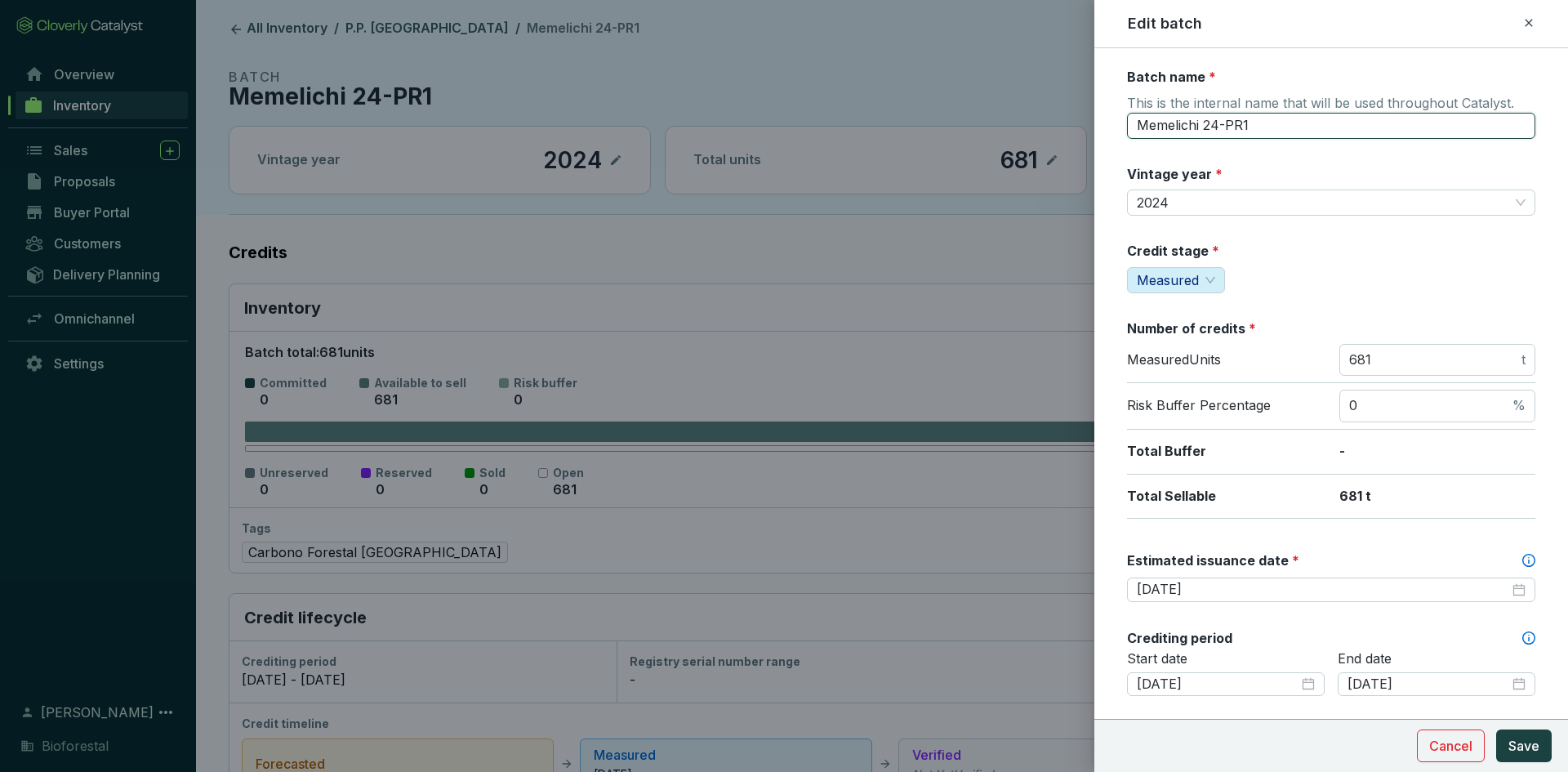
click at [1198, 129] on input "Memelichi 24-PR1" at bounding box center [1331, 126] width 409 height 26
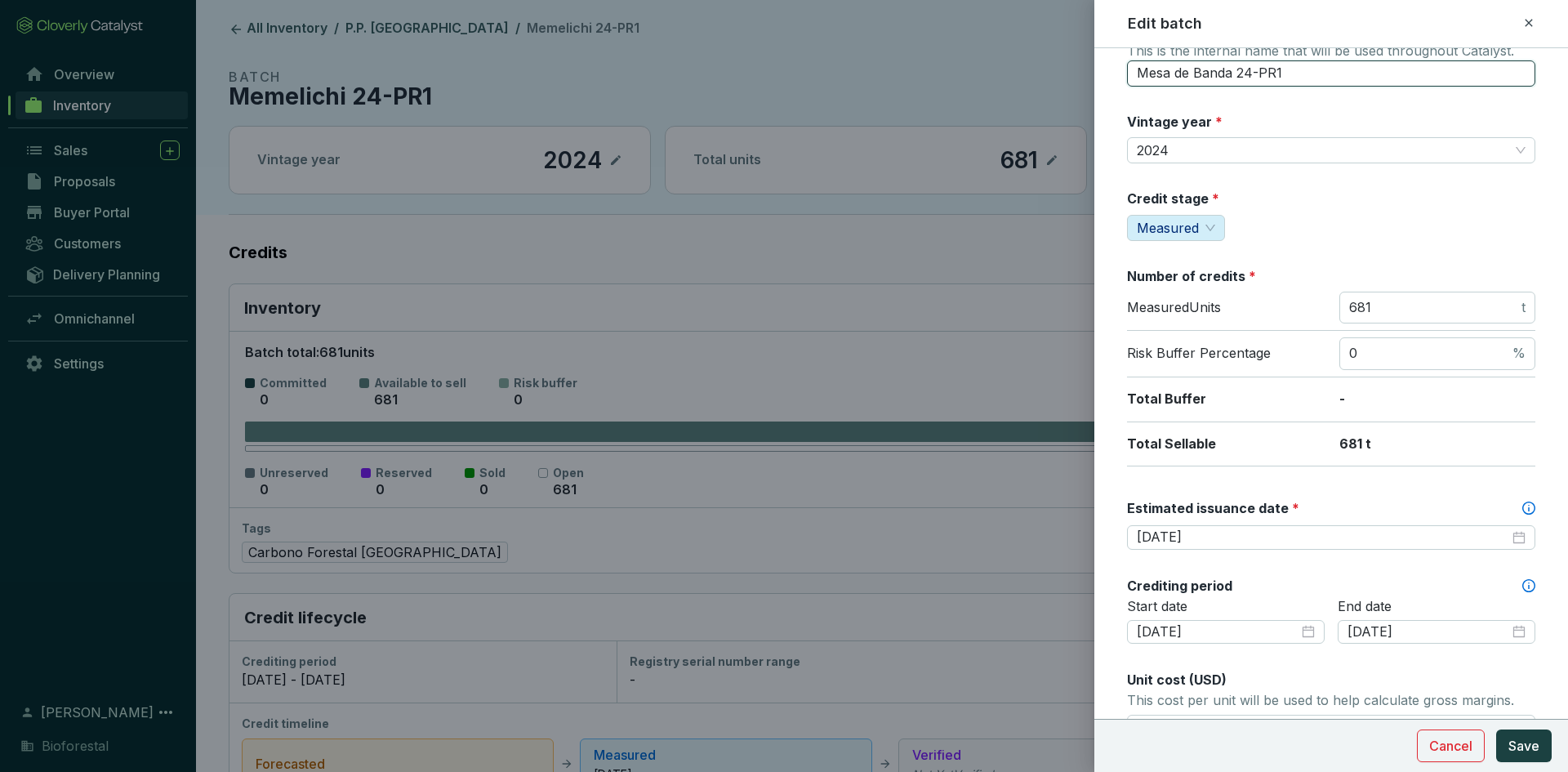
scroll to position [164, 0]
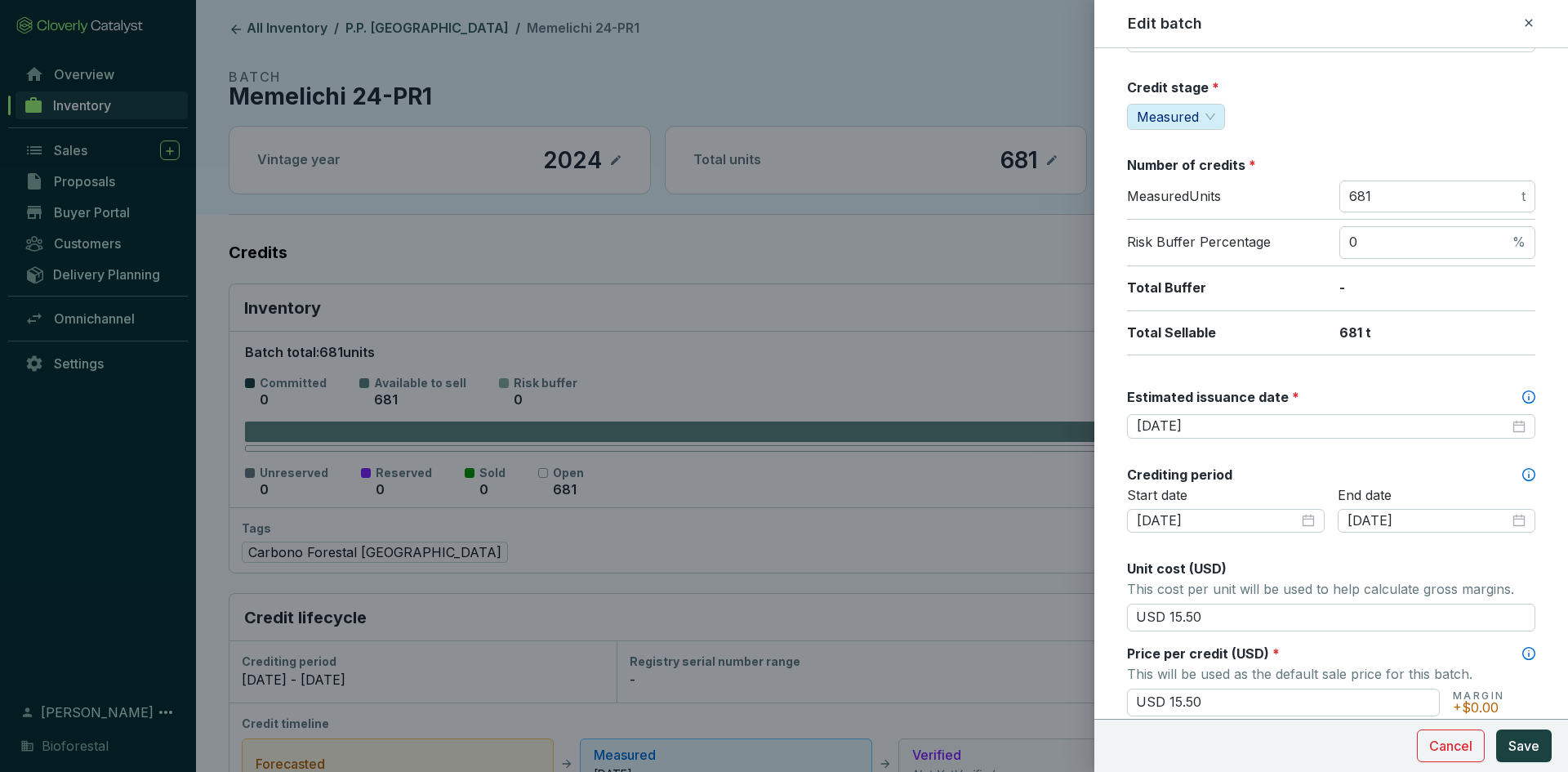
type input "Mesa de Banda 24-PR1"
click at [1254, 420] on input "2026-09-30" at bounding box center [1323, 426] width 373 height 18
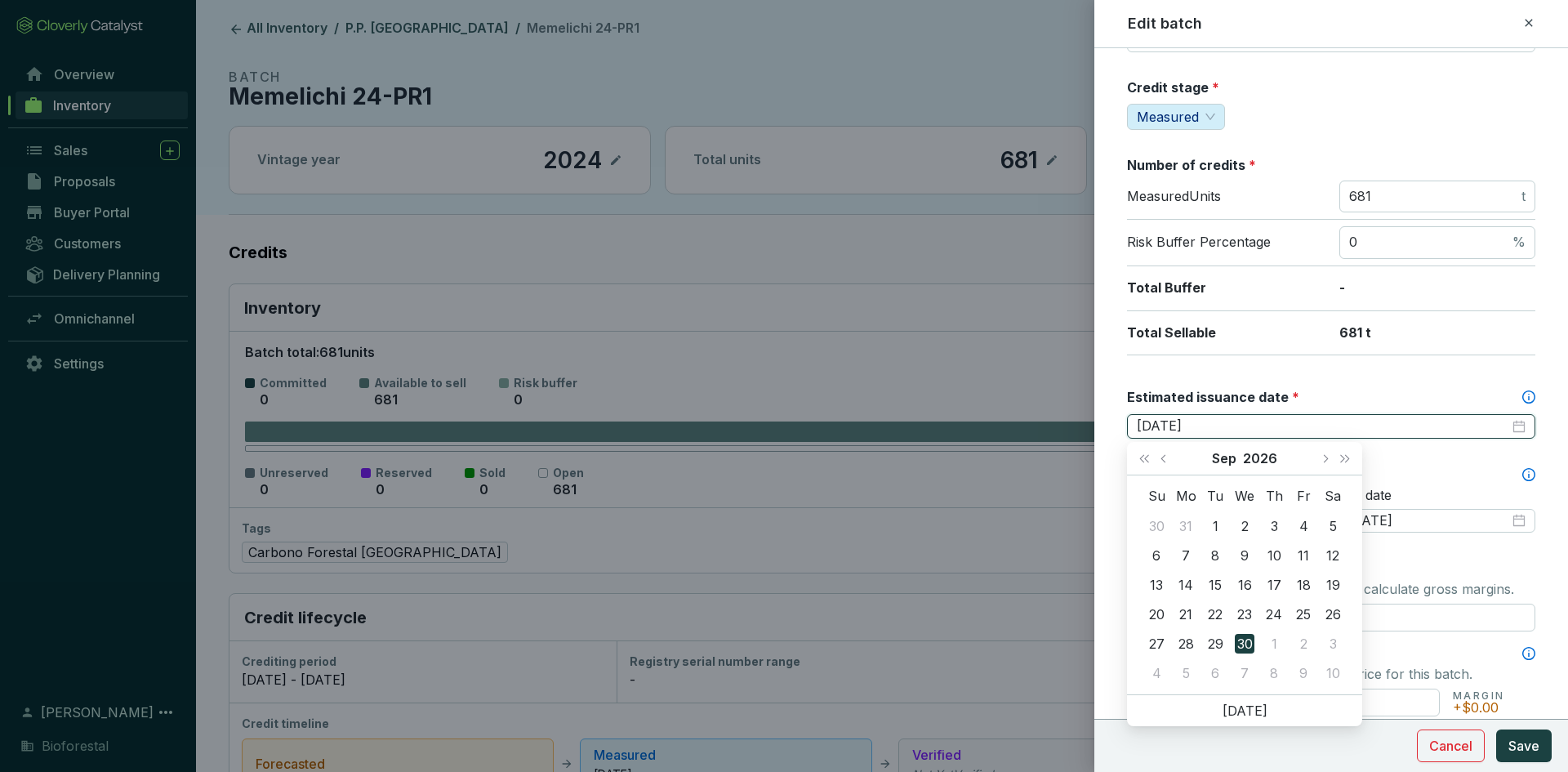
click at [1511, 435] on div "2026-09-30" at bounding box center [1331, 425] width 409 height 24
click at [1508, 427] on div "2026-09-30" at bounding box center [1331, 426] width 388 height 18
type input "[DATE]"
click at [1212, 581] on div "15" at bounding box center [1216, 585] width 19 height 19
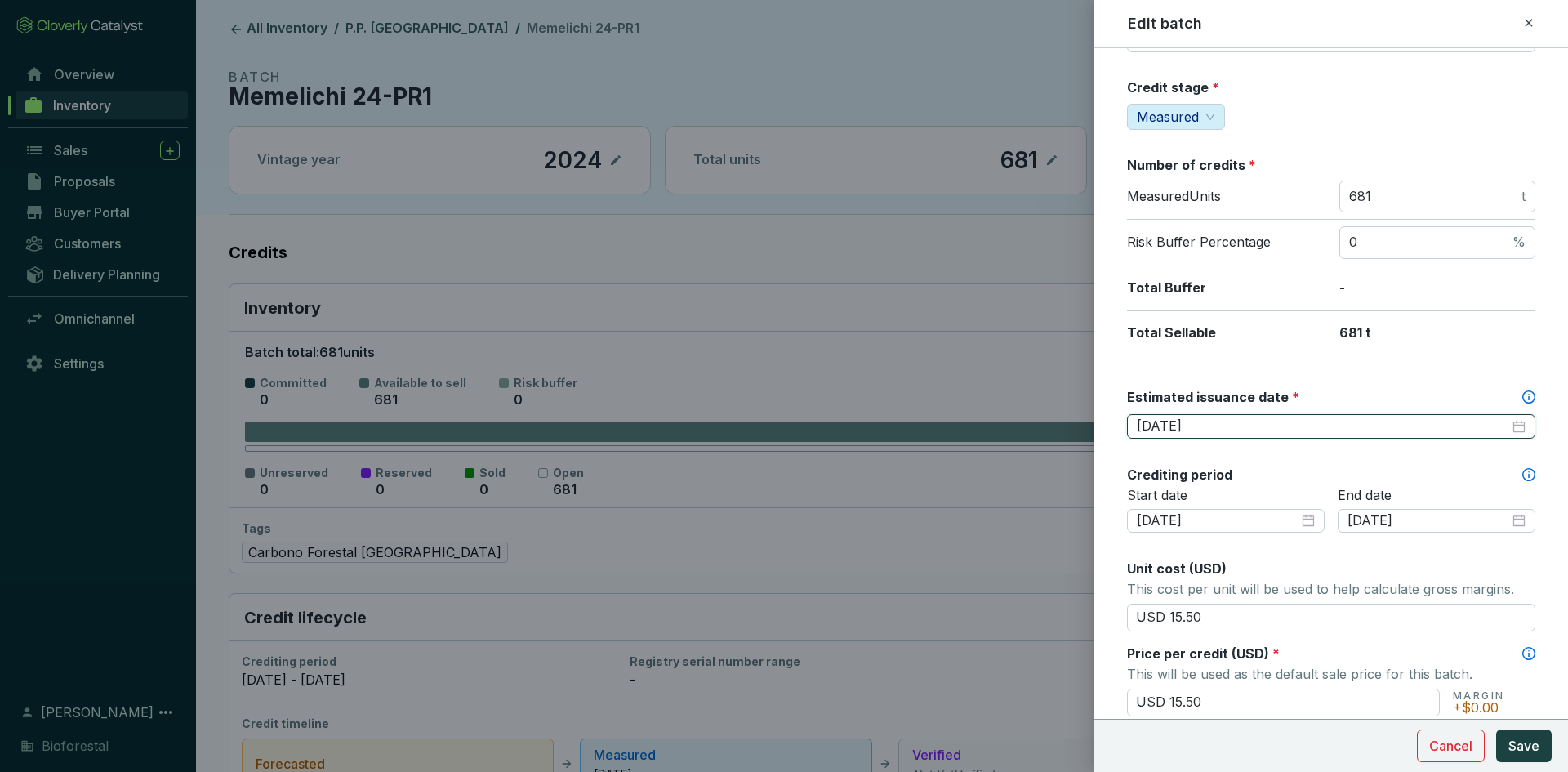
click at [1242, 424] on input "[DATE]" at bounding box center [1323, 426] width 373 height 18
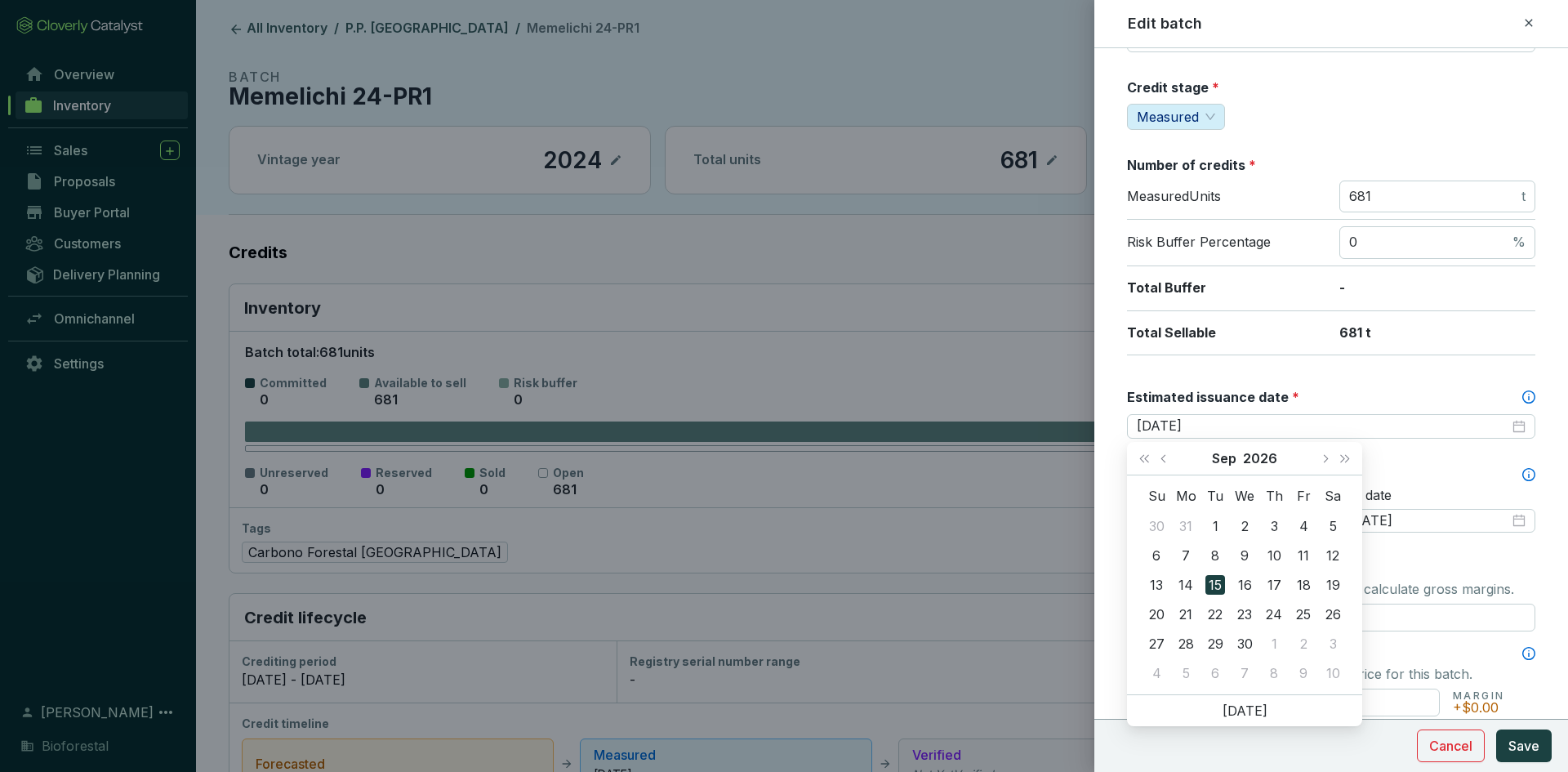
click at [1293, 403] on span "*" at bounding box center [1296, 396] width 8 height 17
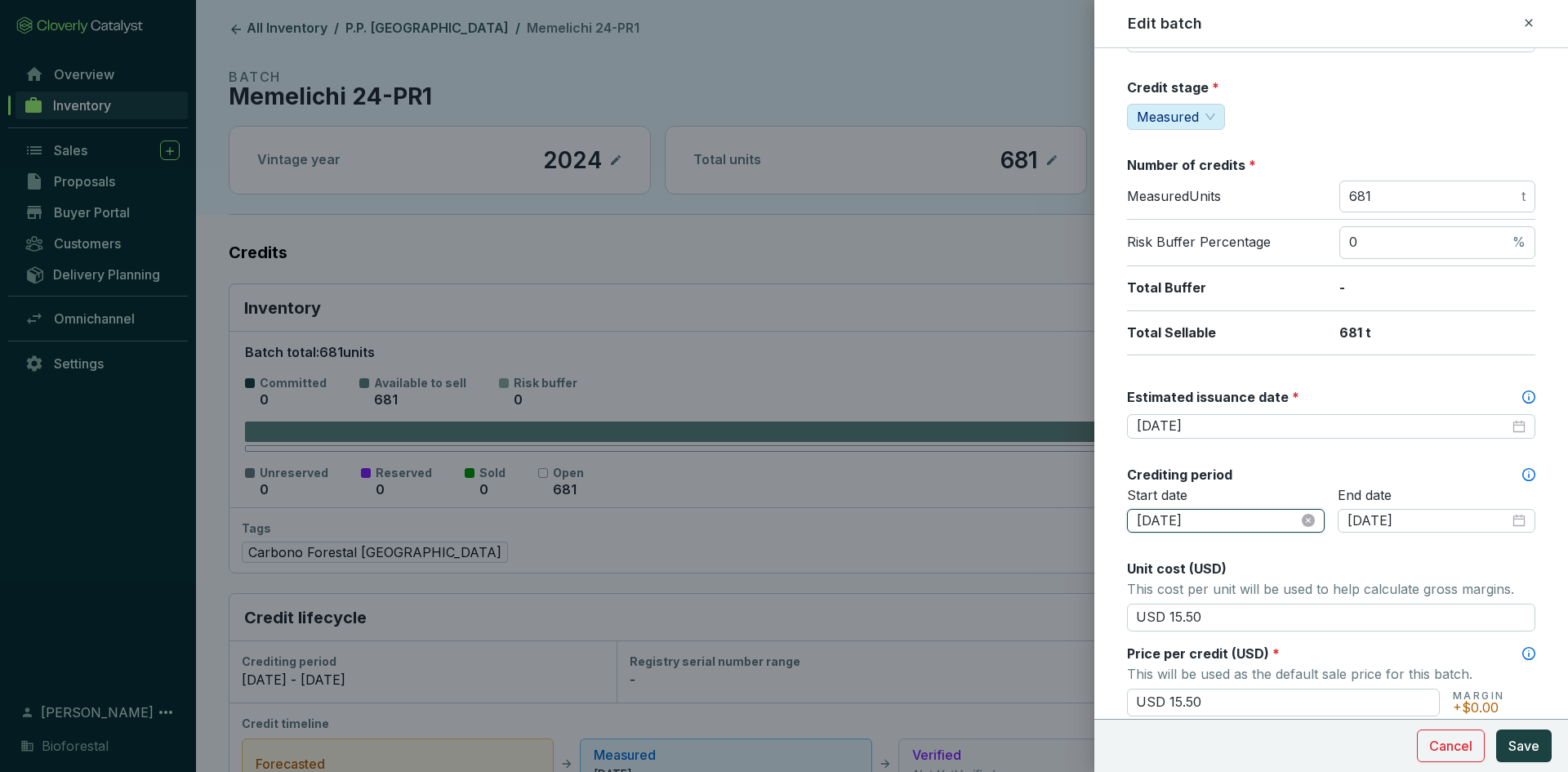
click at [1236, 521] on input "2024-05-24" at bounding box center [1218, 521] width 162 height 18
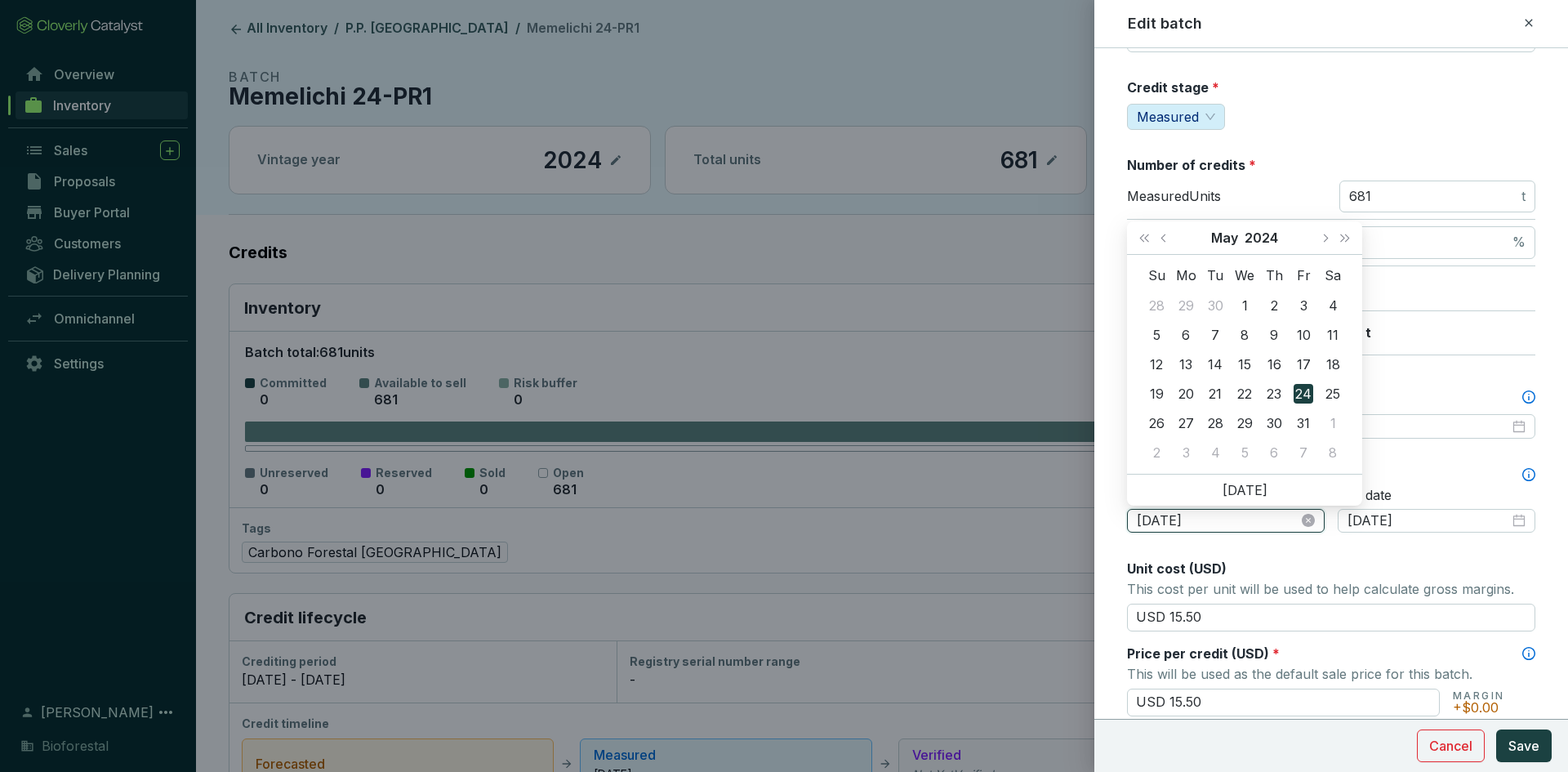
click at [1236, 521] on input "2024-05-24" at bounding box center [1218, 521] width 162 height 18
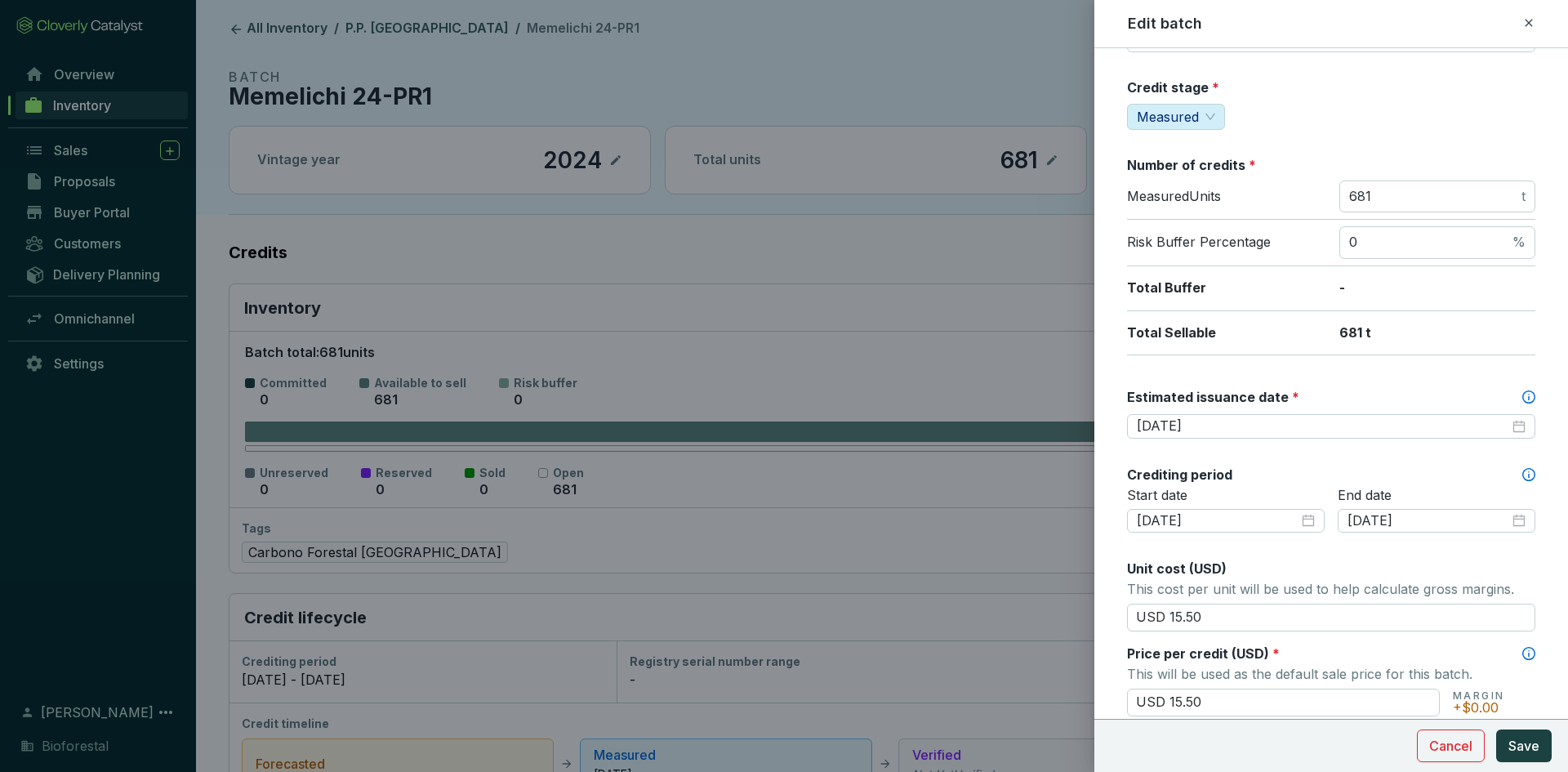
click at [1100, 534] on form "Batch name * This is the internal name that will be used throughout Catalyst. M…" at bounding box center [1331, 600] width 474 height 1391
click at [1302, 519] on icon "close-circle" at bounding box center [1308, 520] width 13 height 13
click at [1307, 517] on div at bounding box center [1225, 521] width 178 height 18
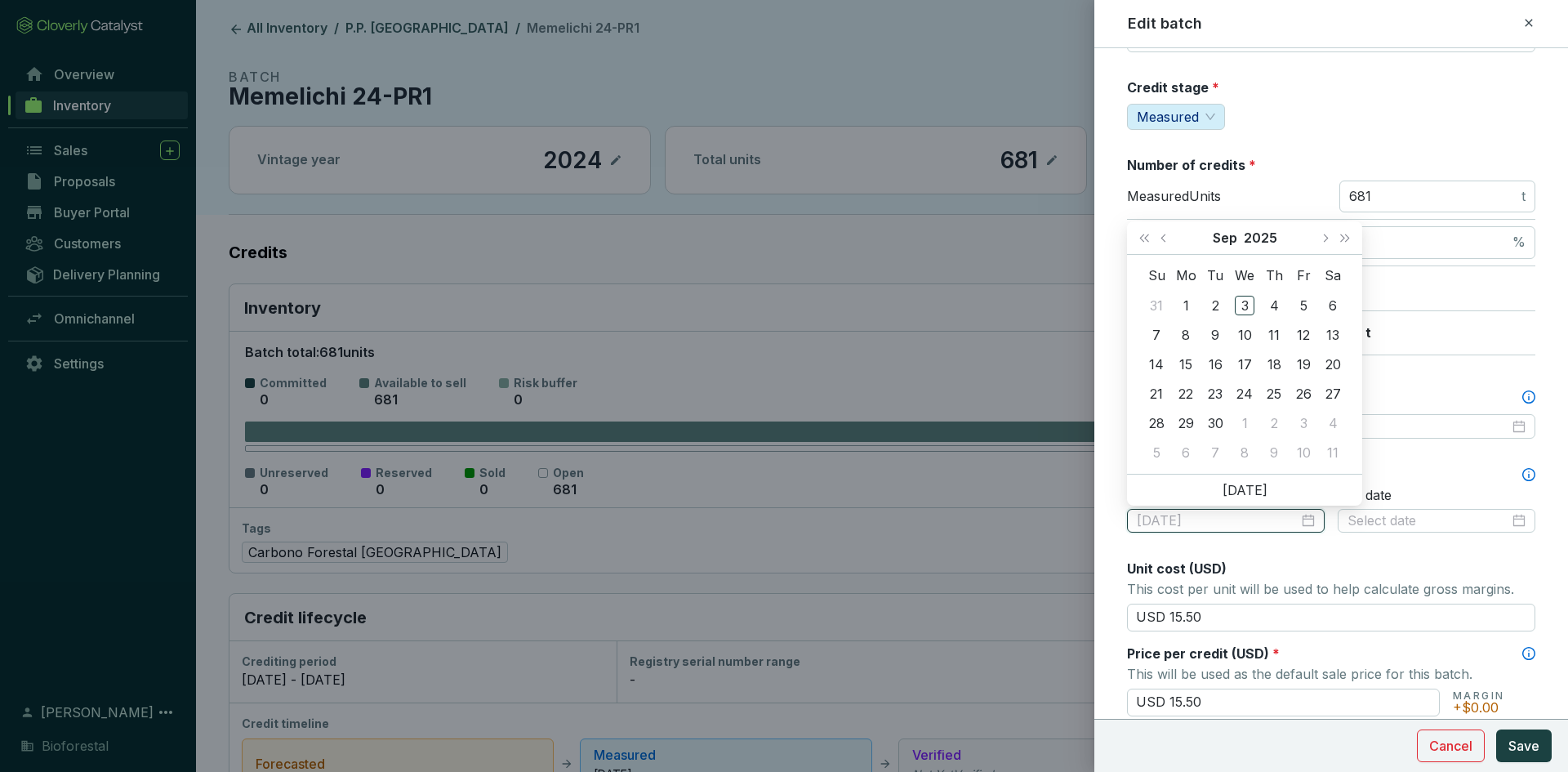
type input "[DATE]"
click at [1146, 241] on button "Last year (Control + left)" at bounding box center [1145, 238] width 21 height 33
click at [1164, 239] on span "Previous month (PageUp)" at bounding box center [1164, 238] width 8 height 8
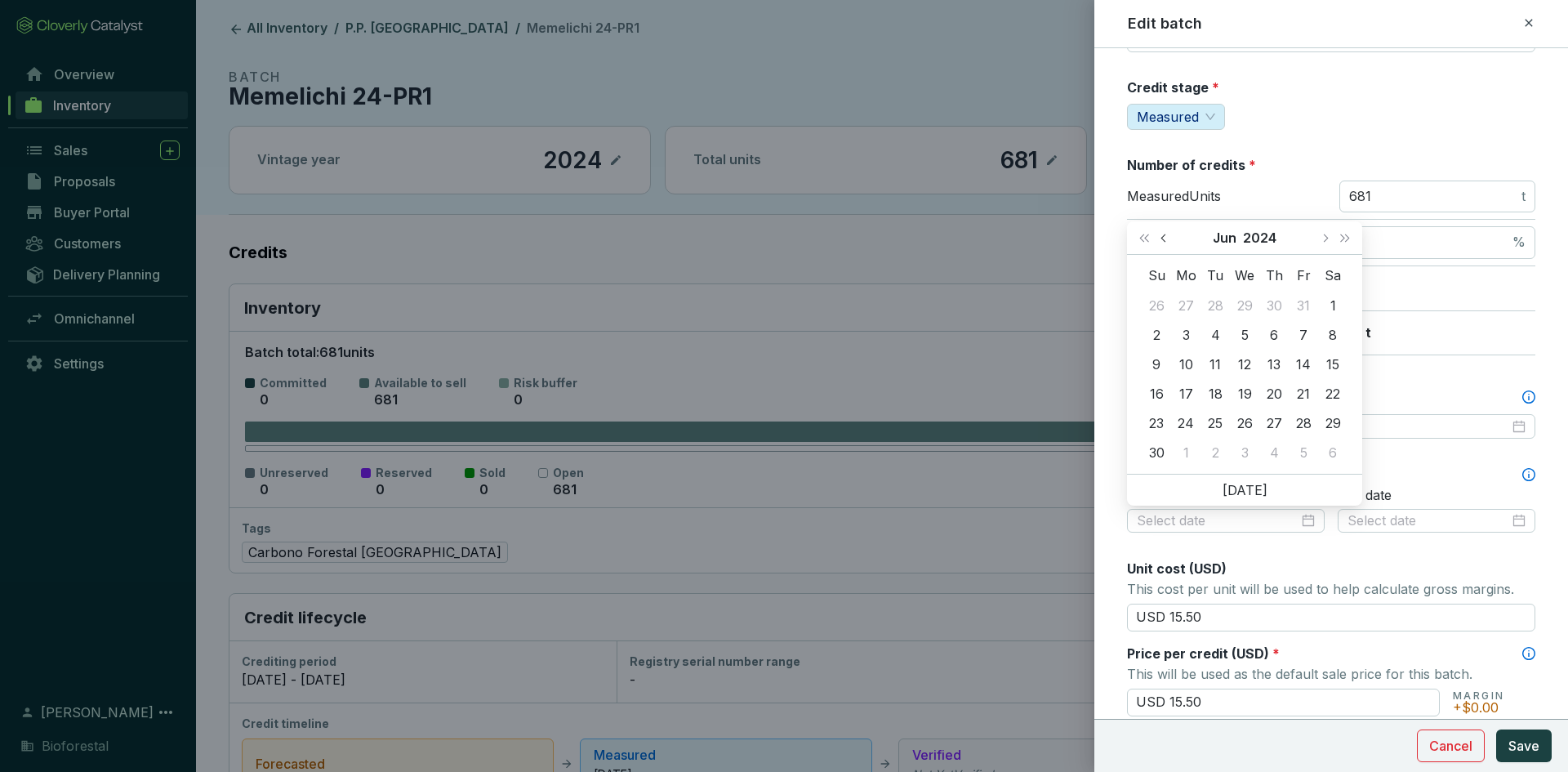
click at [1164, 239] on span "Previous month (PageUp)" at bounding box center [1164, 238] width 8 height 8
type input "[DATE]"
click at [1212, 390] on div "21" at bounding box center [1216, 393] width 19 height 19
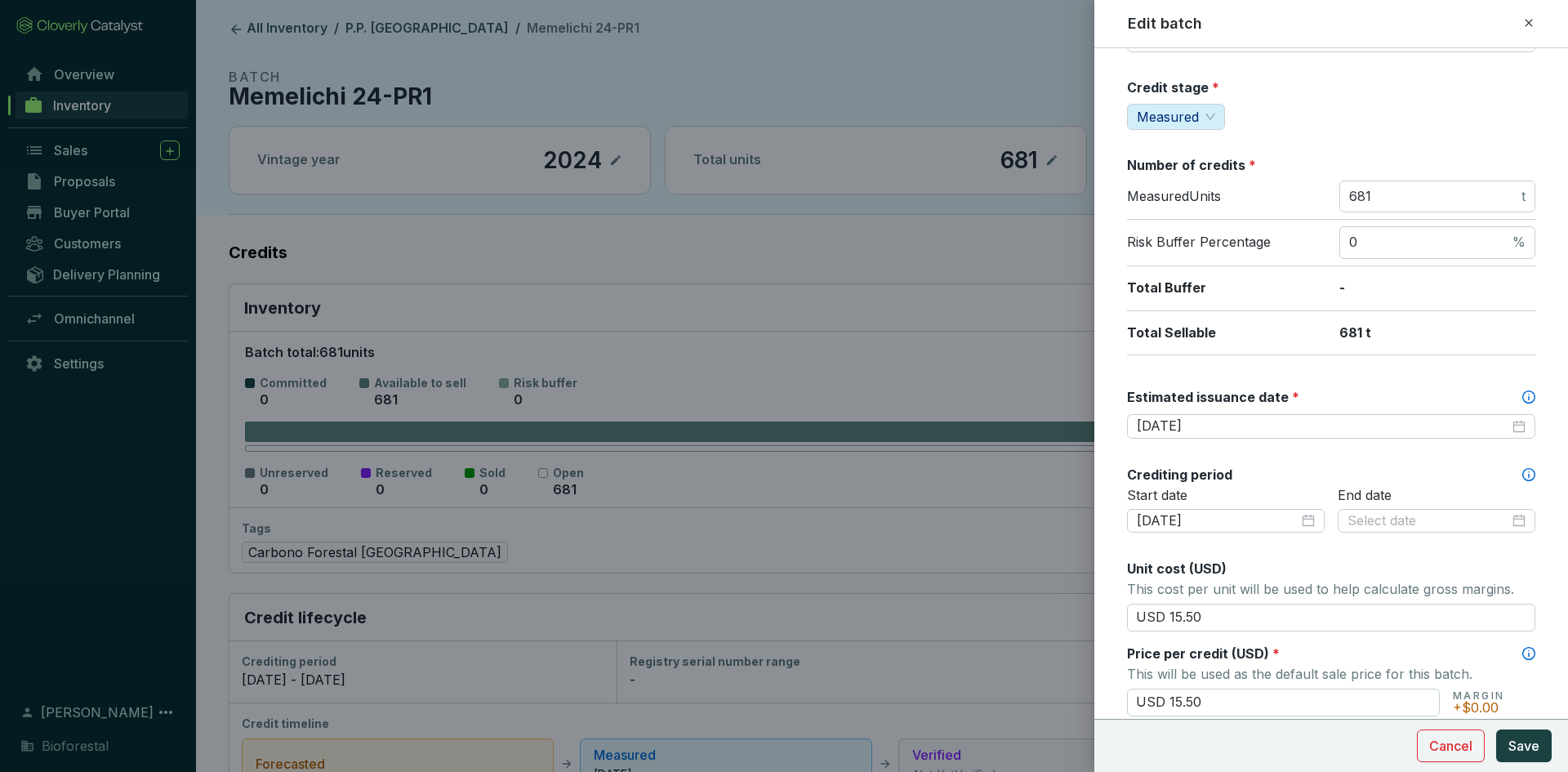
click at [1278, 558] on div "Batch name * This is the internal name that will be used throughout Catalyst. M…" at bounding box center [1331, 561] width 409 height 1313
click at [1262, 522] on input "[DATE]" at bounding box center [1218, 521] width 162 height 18
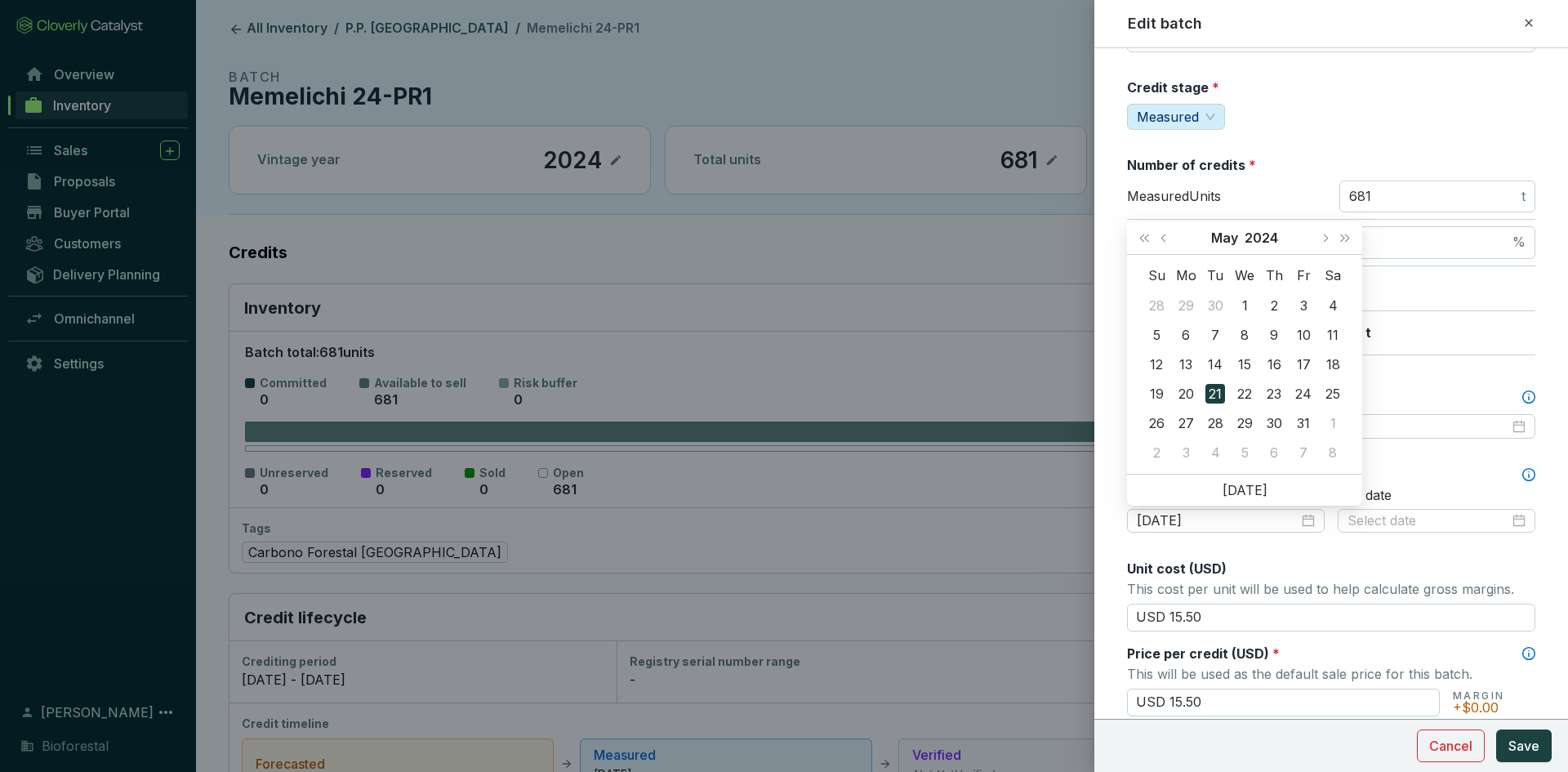
click at [1267, 551] on div "Start date 2024-05-21" at bounding box center [1225, 520] width 198 height 67
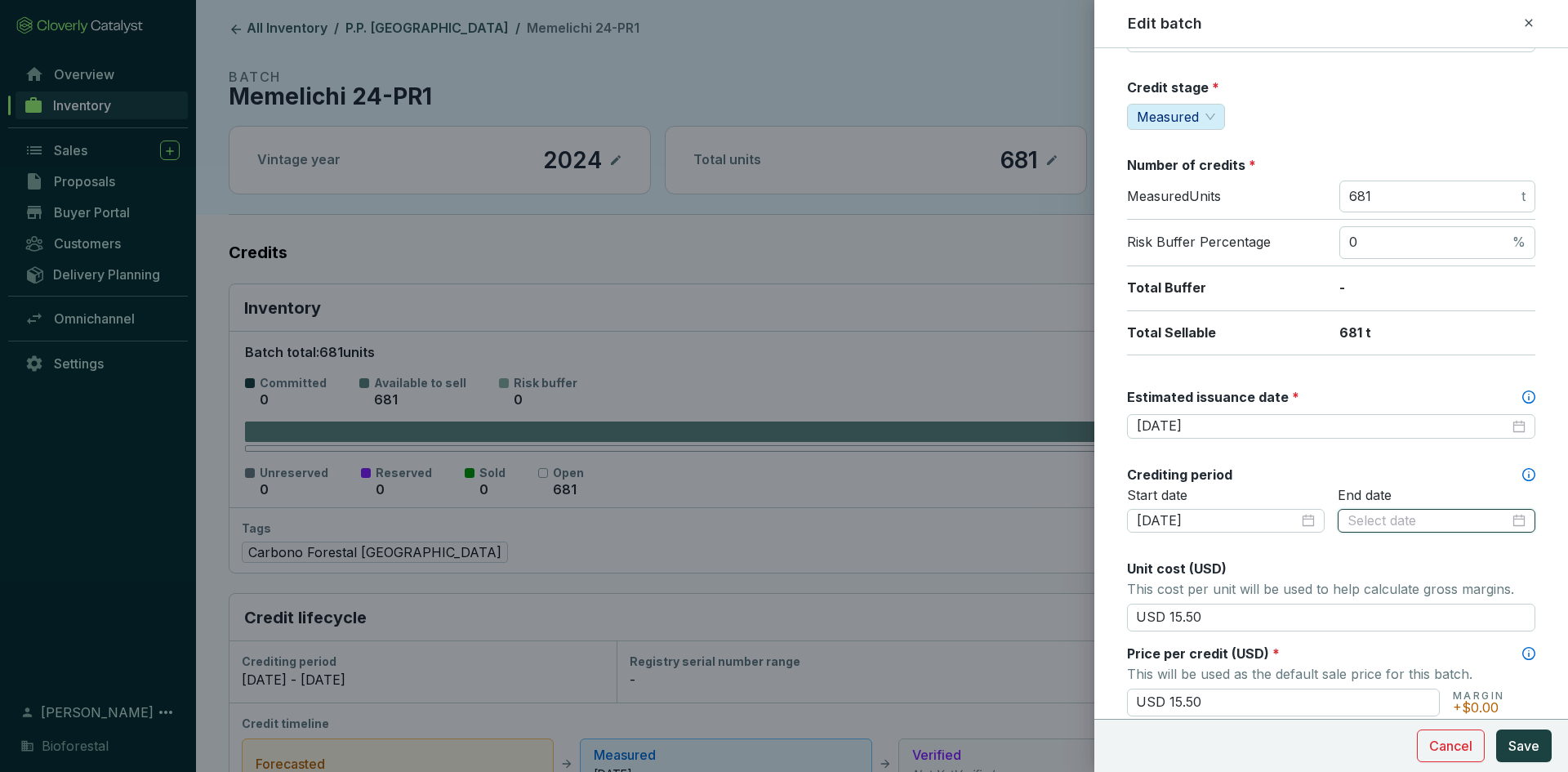
click at [1388, 524] on input at bounding box center [1429, 521] width 162 height 18
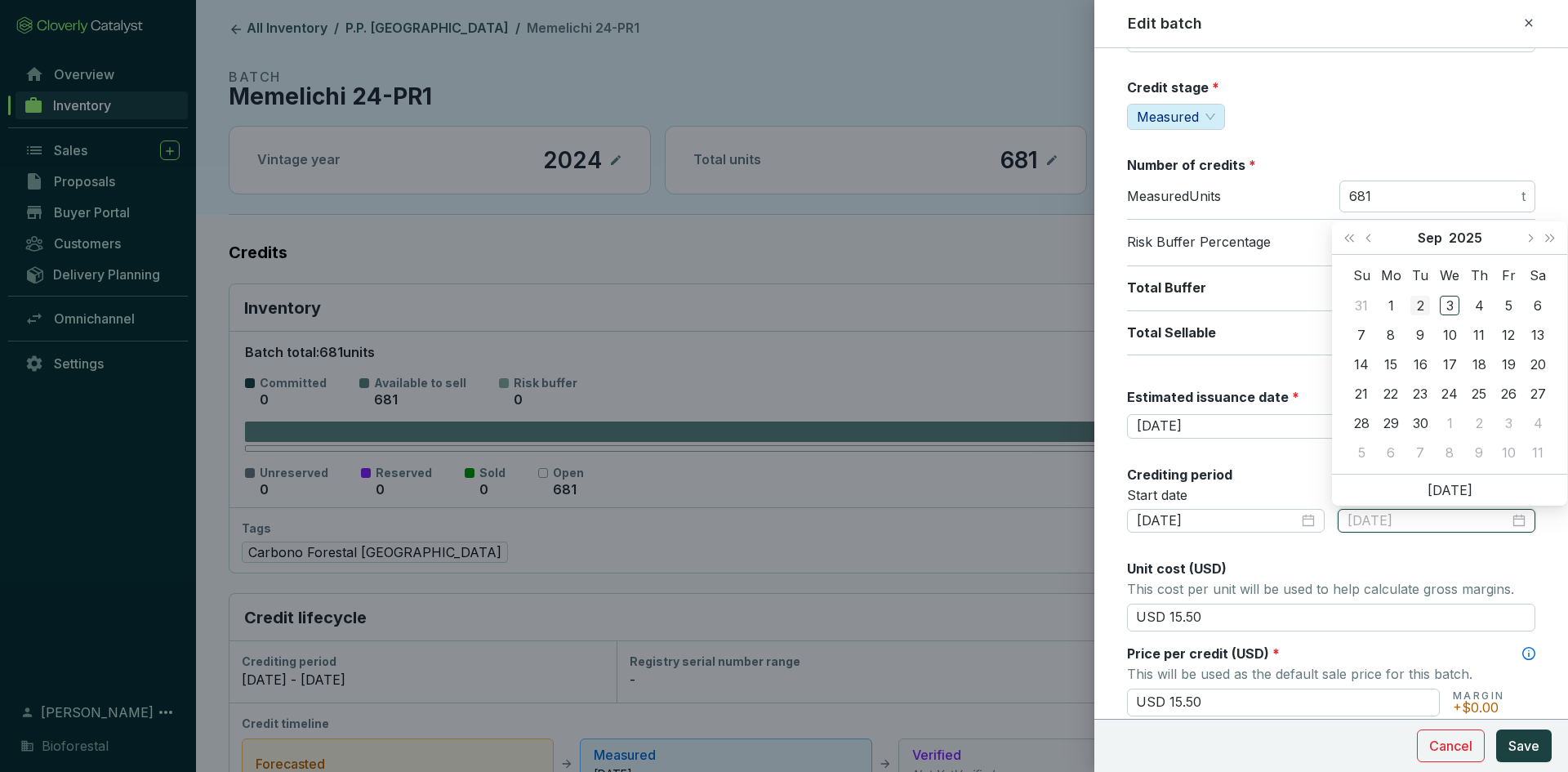
type input "[DATE]"
click at [1345, 239] on button "Last year (Control + left)" at bounding box center [1349, 238] width 21 height 33
type input "[DATE]"
click at [1362, 362] on div "15" at bounding box center [1362, 364] width 19 height 19
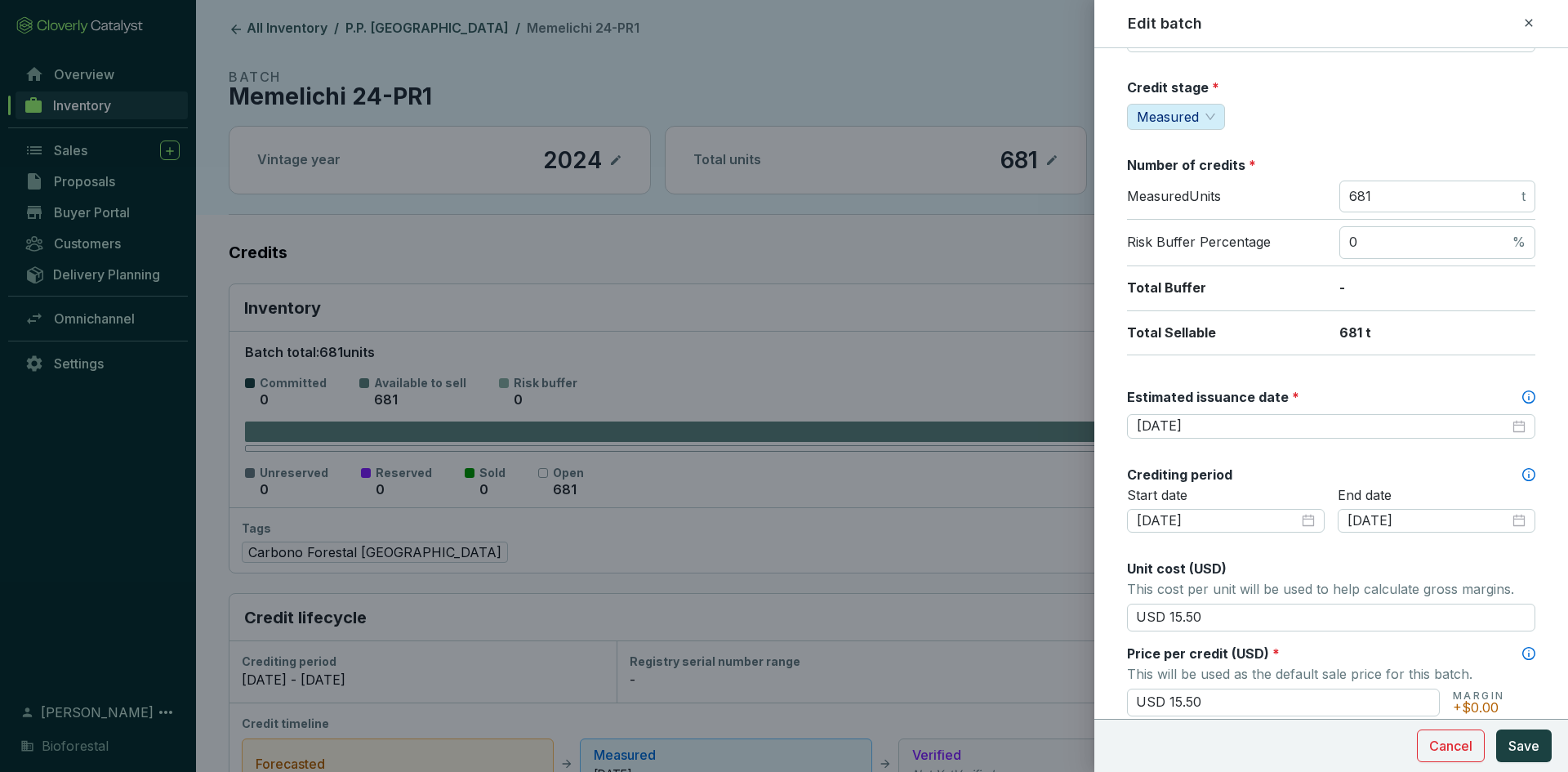
click at [1374, 539] on div "End date 2024-09-15" at bounding box center [1437, 520] width 198 height 67
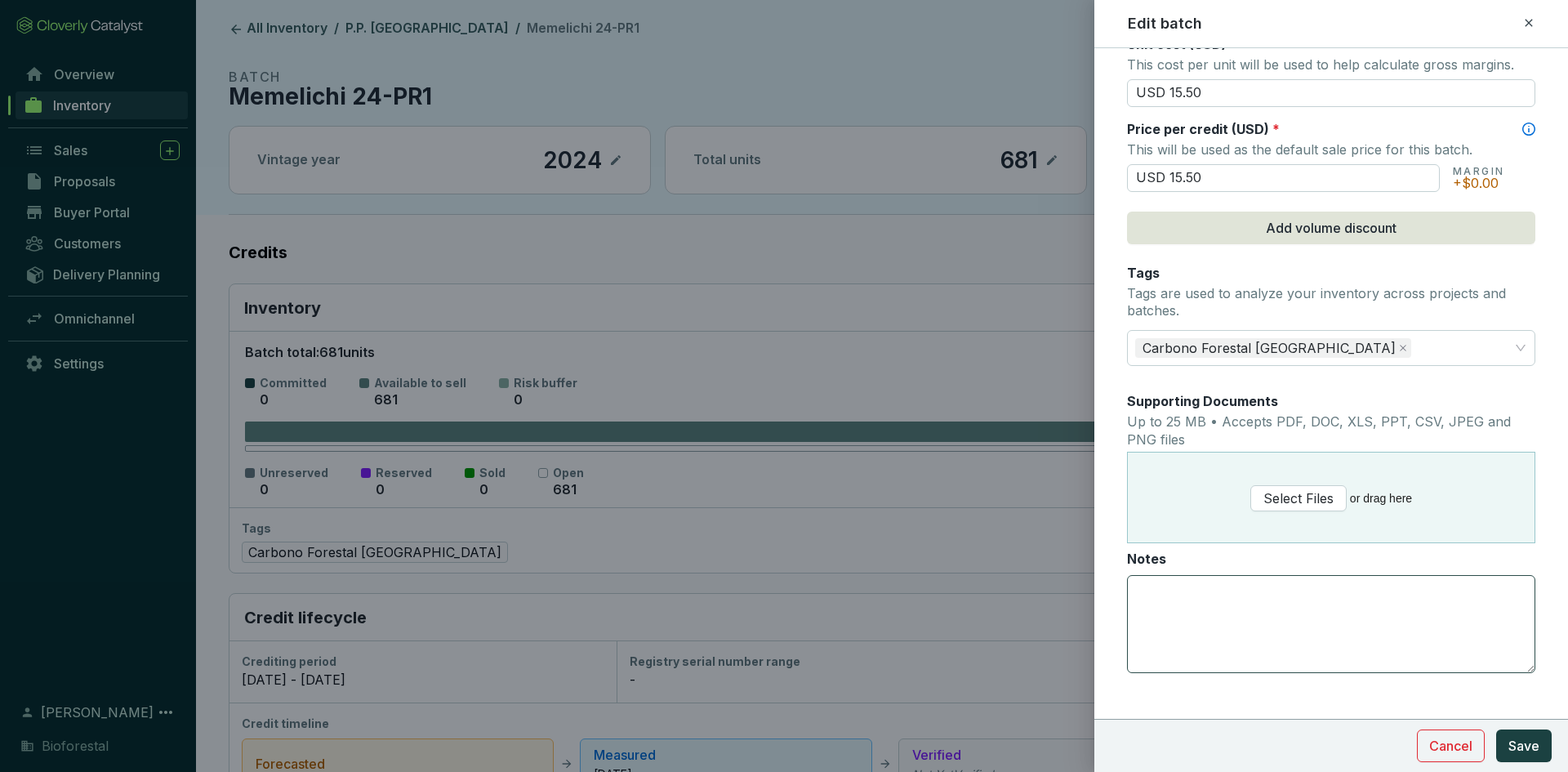
scroll to position [707, 0]
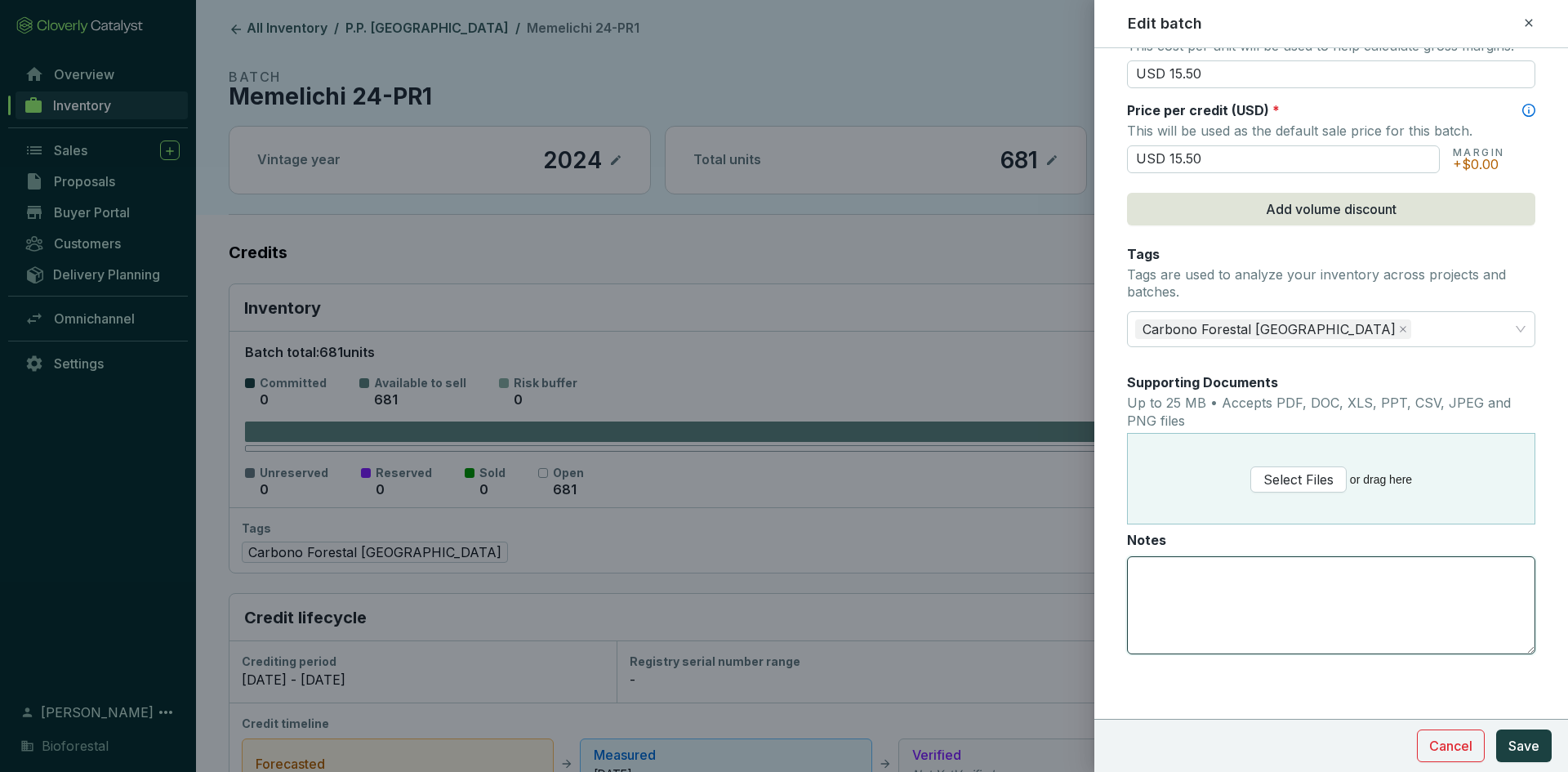
click at [1171, 584] on textarea "Notes" at bounding box center [1331, 605] width 407 height 96
click at [1404, 597] on textarea "299 créditos al fondo de aseguramiento" at bounding box center [1331, 605] width 407 height 96
type textarea "299 créditos al fondo de aseguramiento"
click at [1535, 736] on span "Save" at bounding box center [1524, 746] width 31 height 19
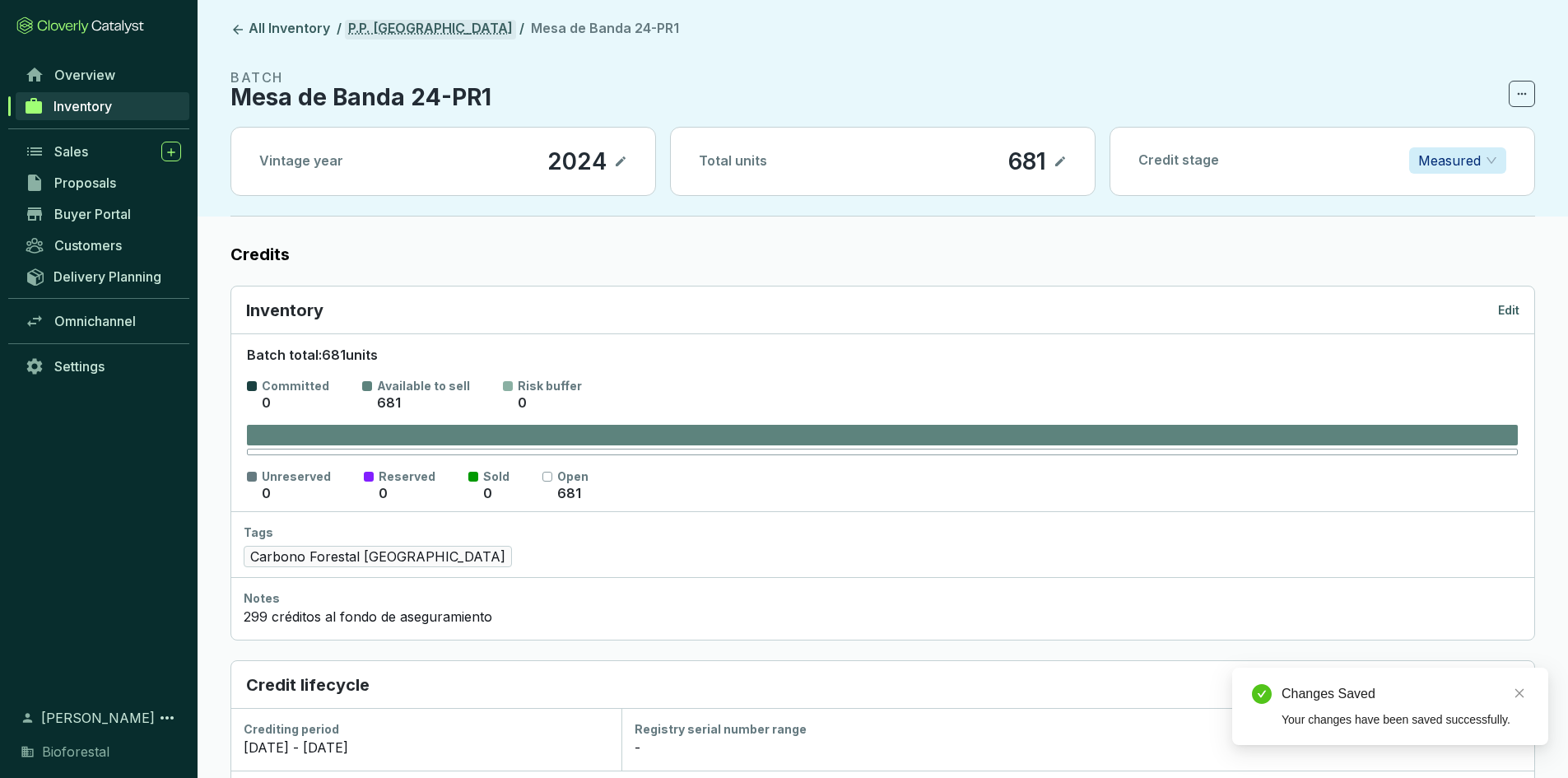
click at [417, 28] on link "P.P. [GEOGRAPHIC_DATA]" at bounding box center [430, 29] width 172 height 20
